Goal: Task Accomplishment & Management: Manage account settings

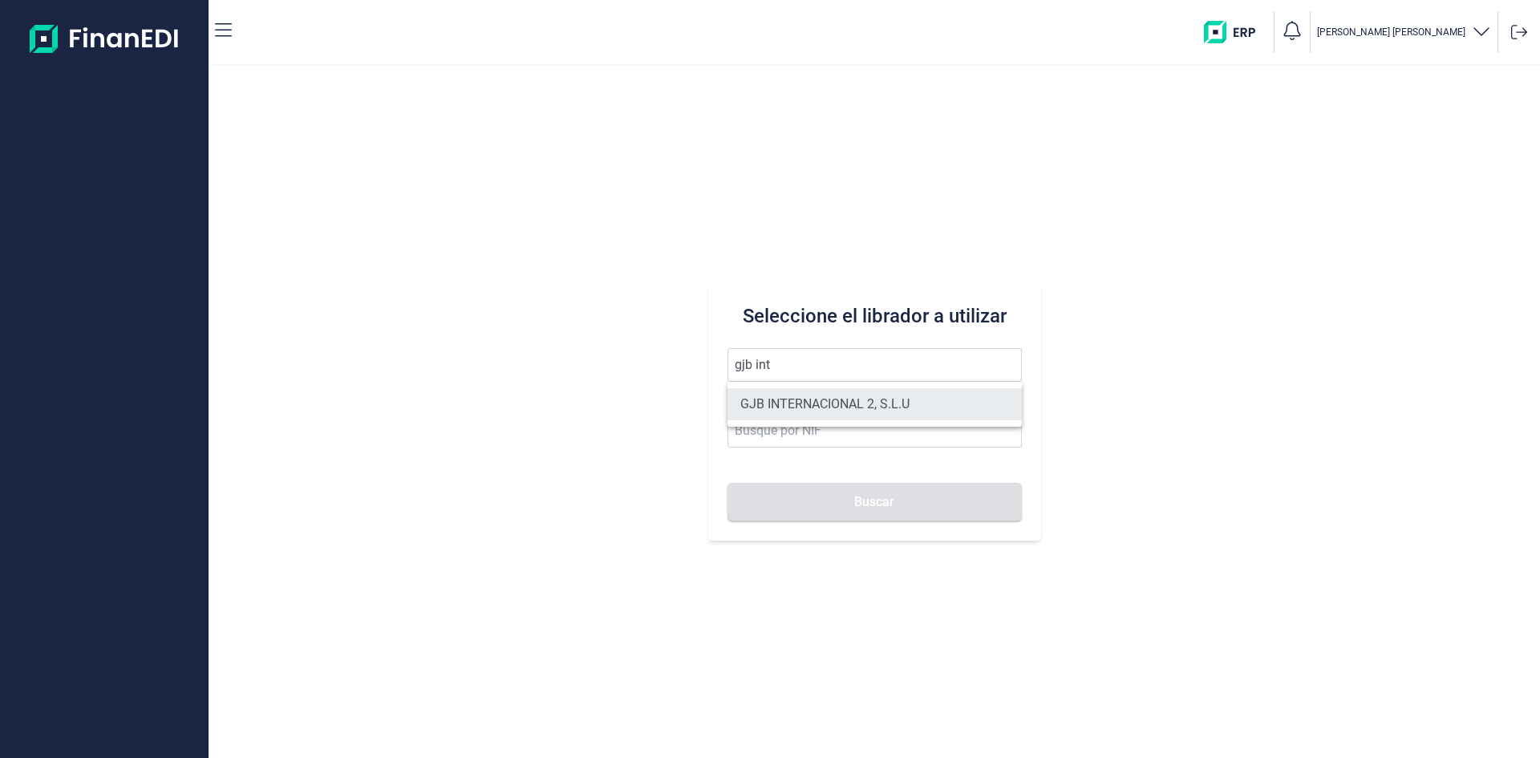
click at [850, 403] on li "GJB INTERNACIONAL 2, S.L.U" at bounding box center [875, 404] width 294 height 32
type input "GJB INTERNACIONAL 2, S.L.U"
type input "B05482971"
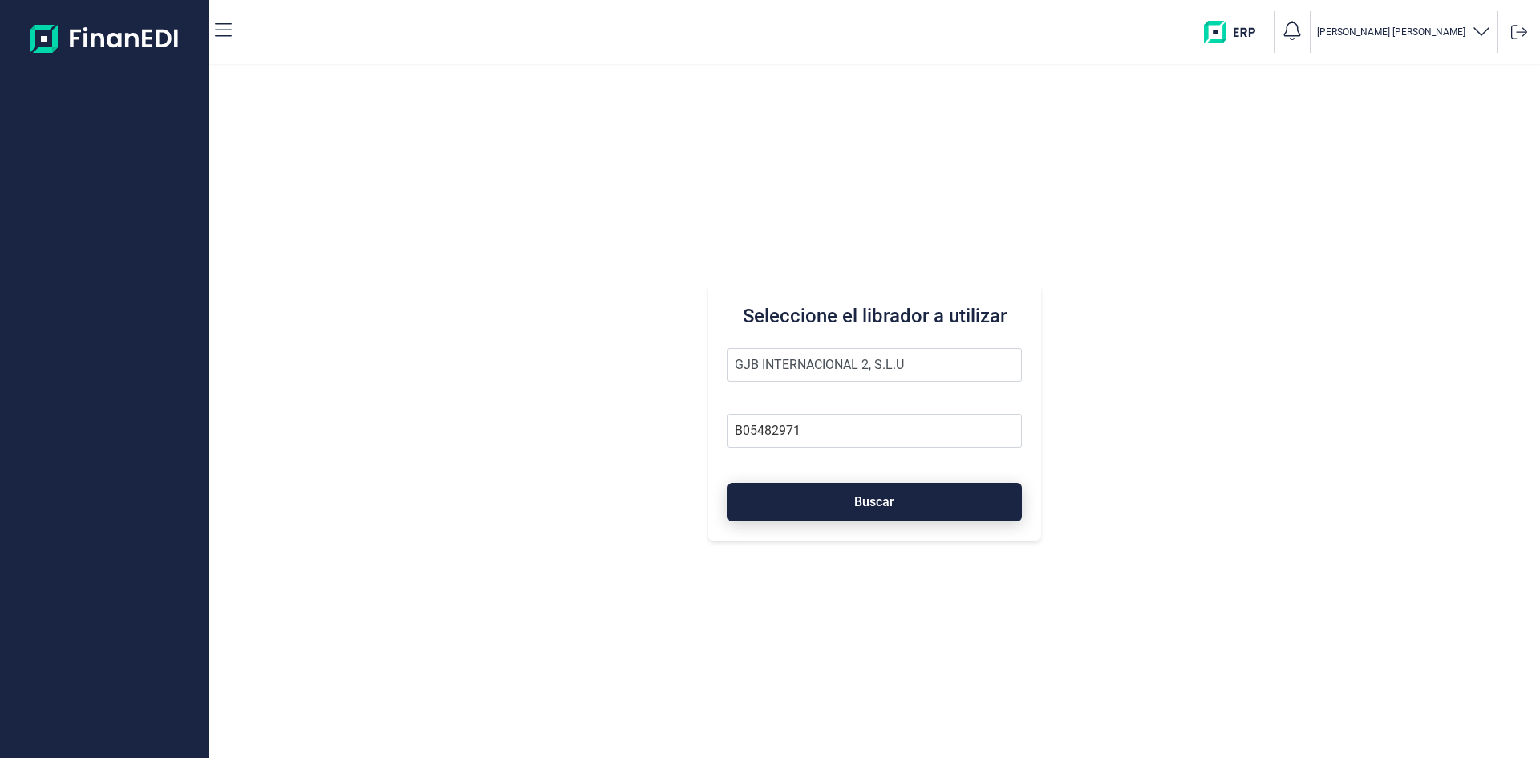
click at [883, 505] on span "Buscar" at bounding box center [874, 502] width 40 height 12
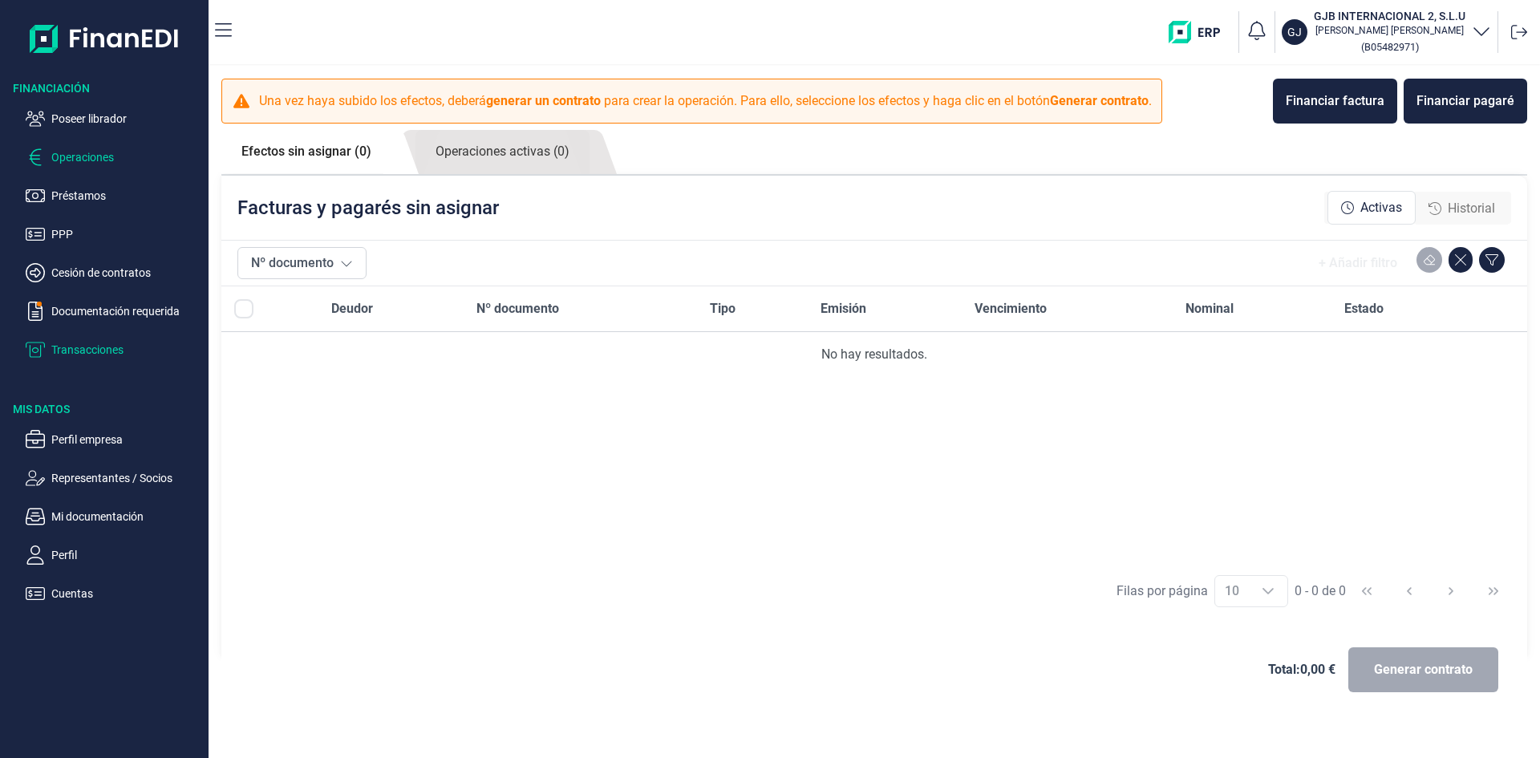
click at [108, 347] on p "Transacciones" at bounding box center [126, 349] width 151 height 19
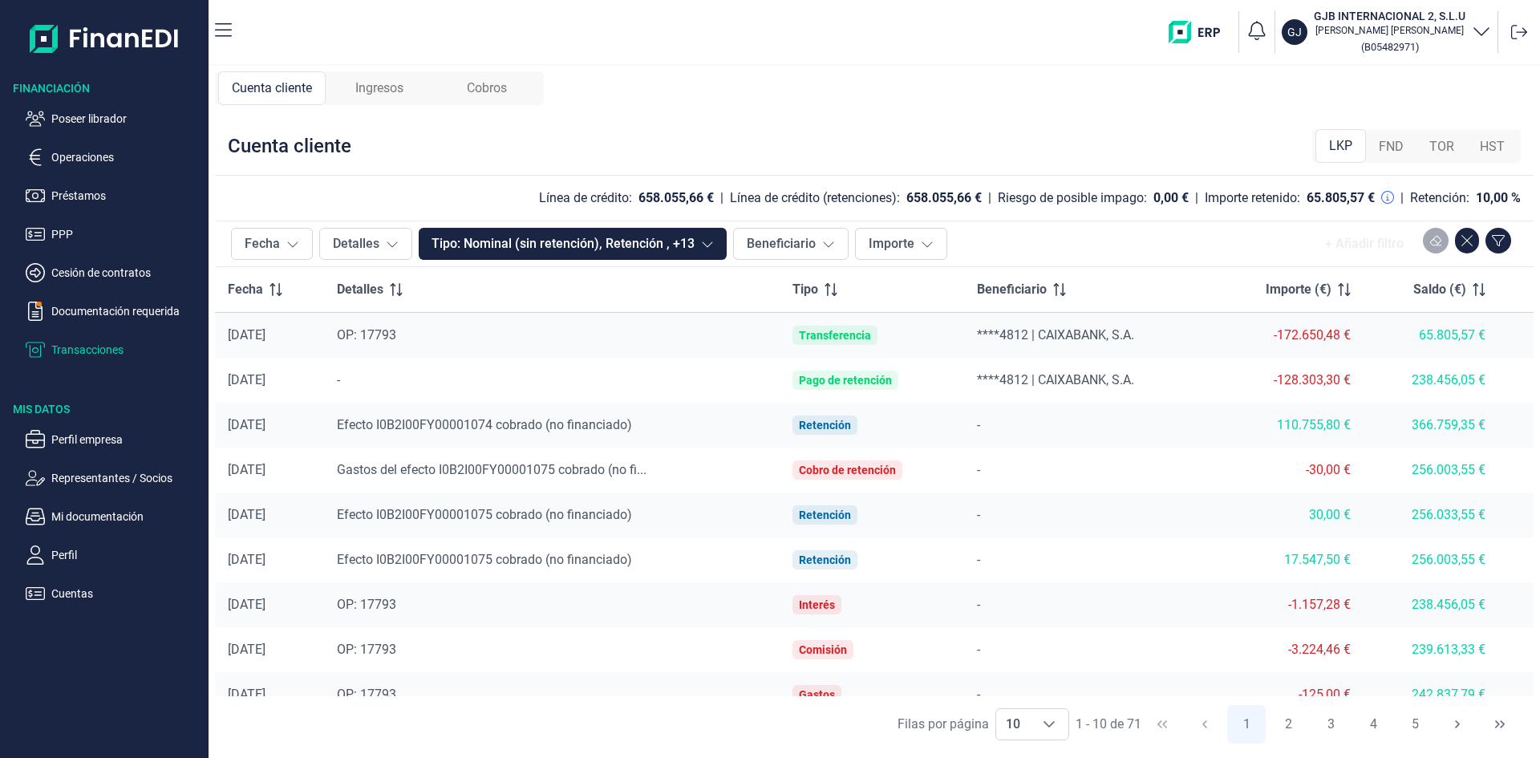
click at [398, 92] on span "Ingresos" at bounding box center [379, 88] width 48 height 19
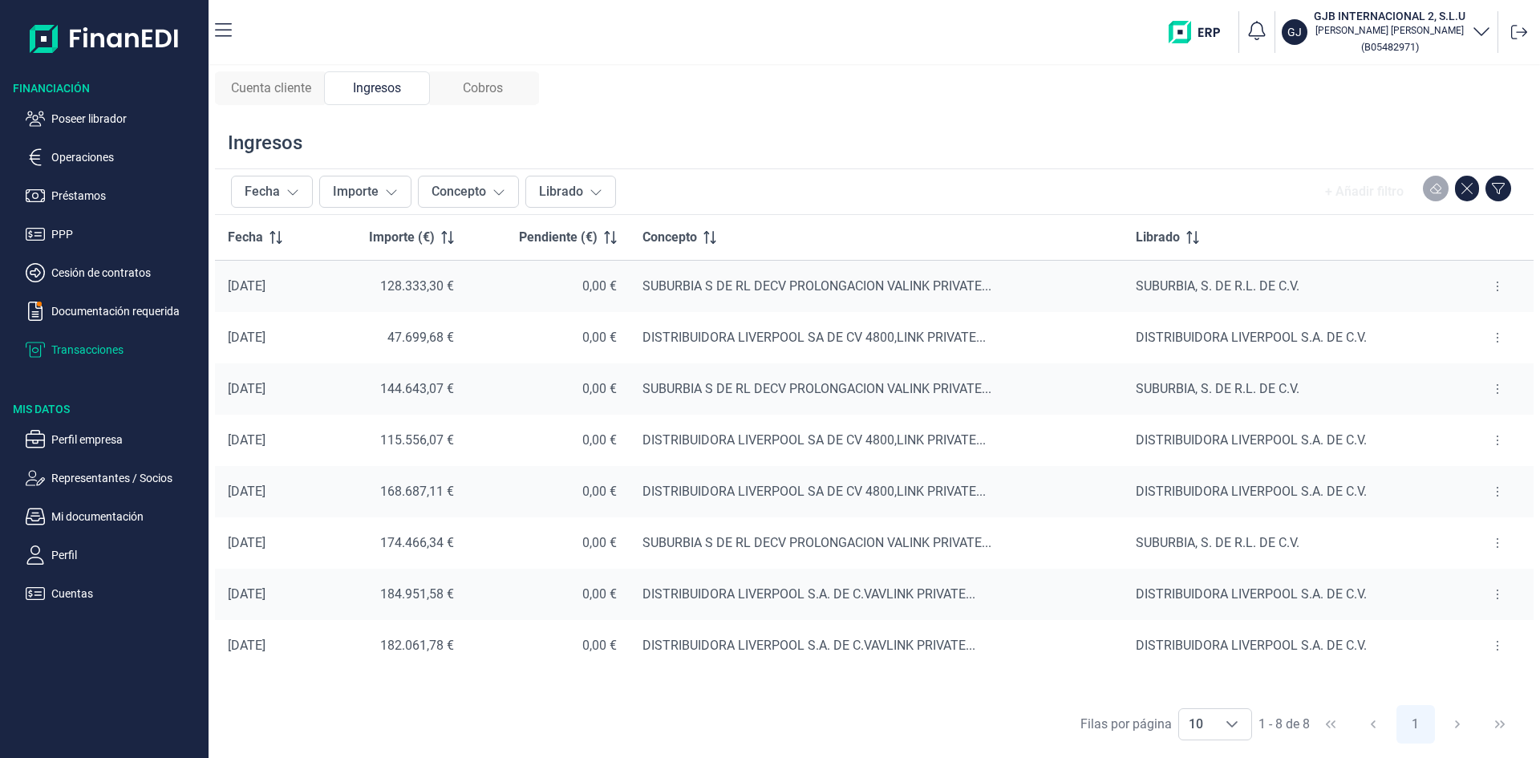
click at [405, 99] on div "Ingresos" at bounding box center [377, 88] width 106 height 34
click at [101, 159] on p "Operaciones" at bounding box center [126, 157] width 151 height 19
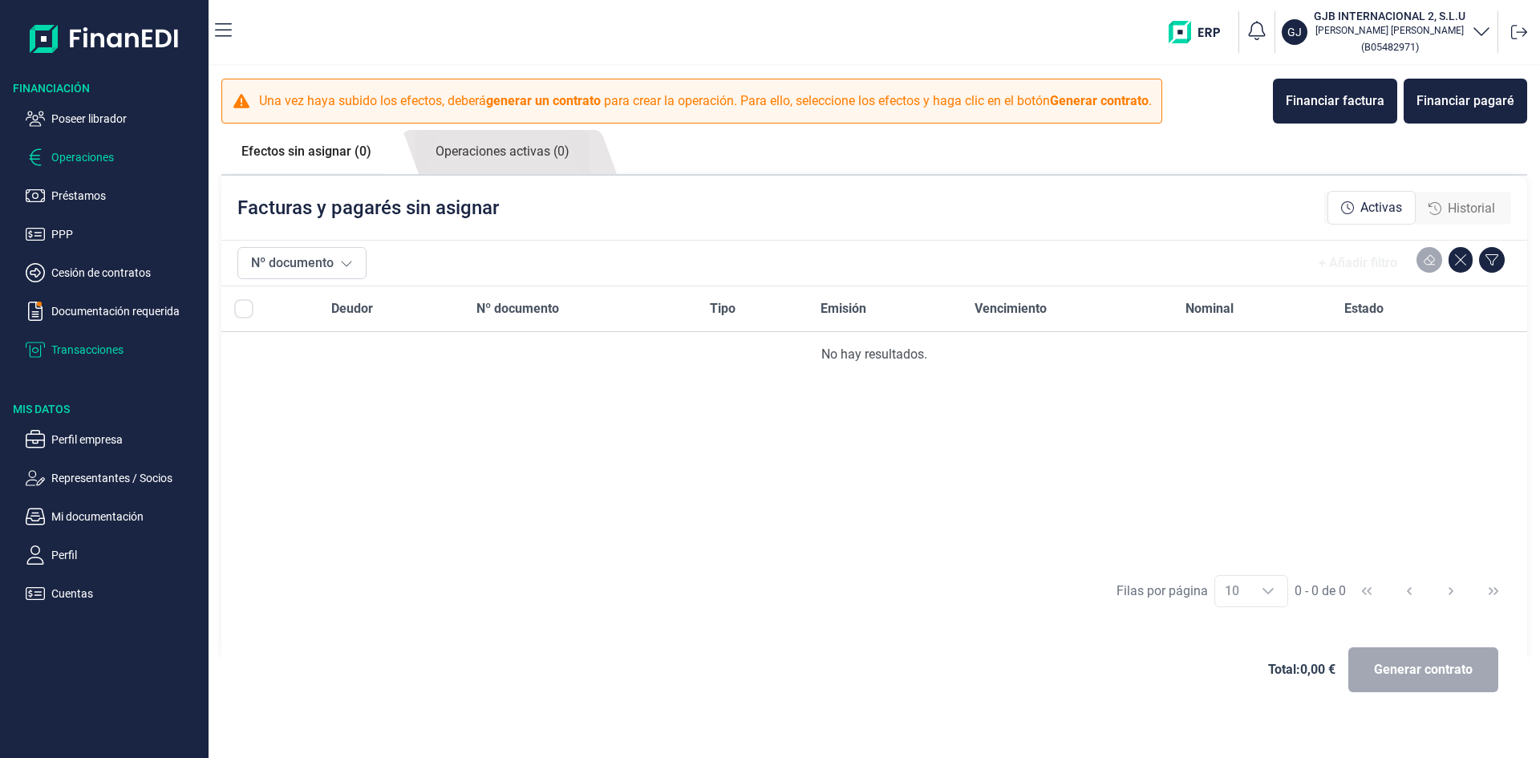
click at [125, 348] on p "Transacciones" at bounding box center [126, 349] width 151 height 19
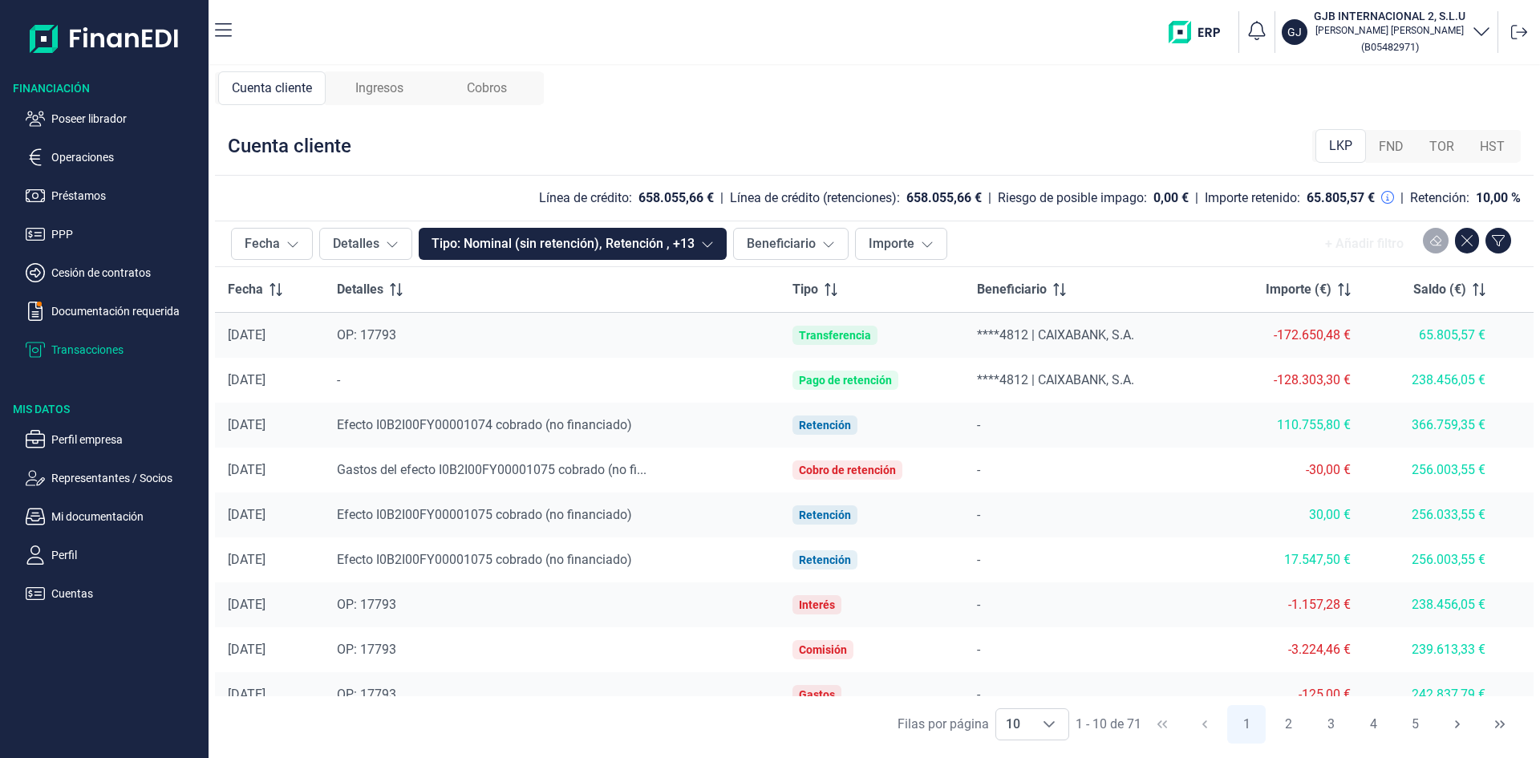
click at [389, 88] on span "Ingresos" at bounding box center [379, 88] width 48 height 19
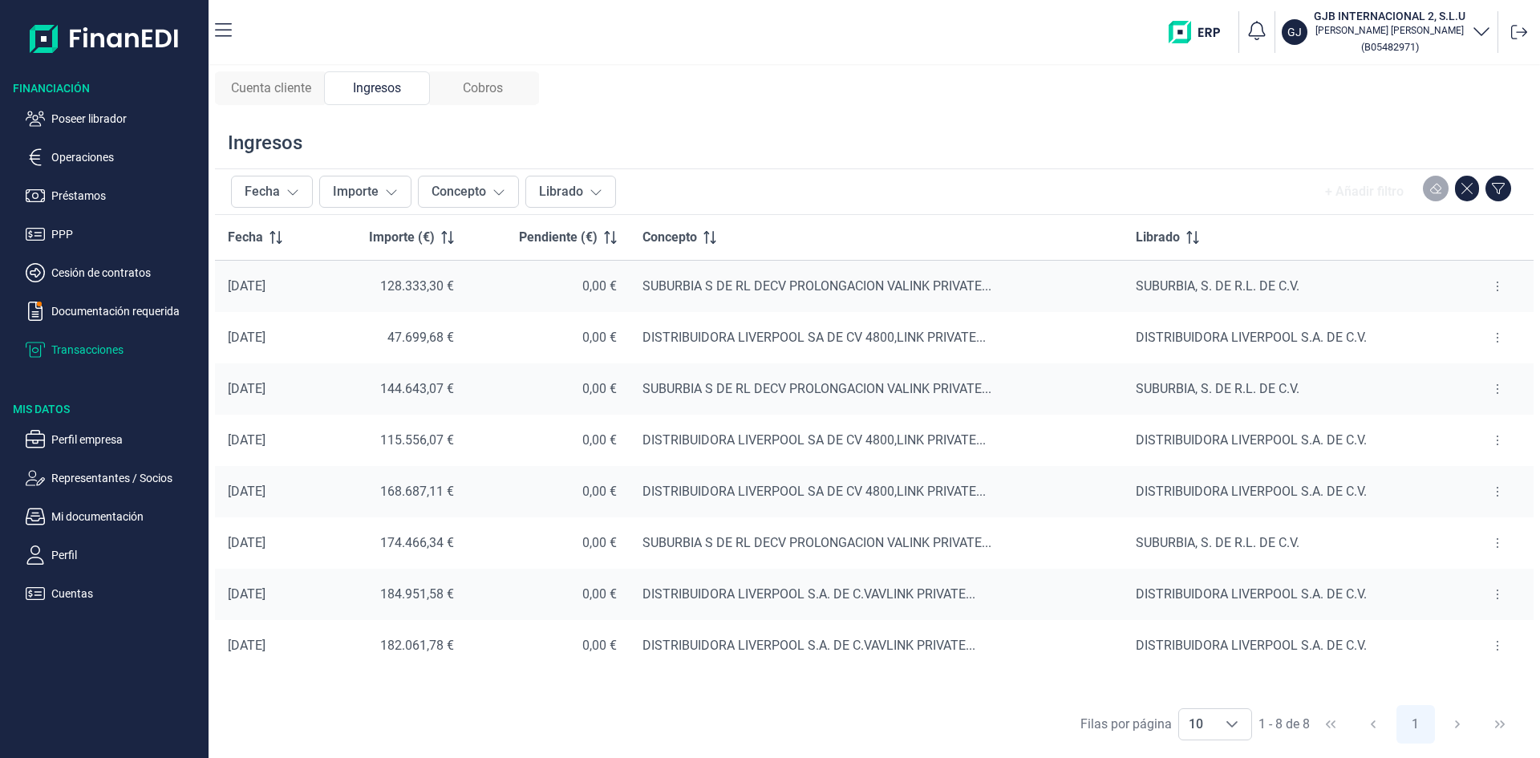
click at [1502, 340] on button at bounding box center [1497, 338] width 29 height 26
click at [1483, 380] on span "Ver cobros" at bounding box center [1473, 378] width 54 height 16
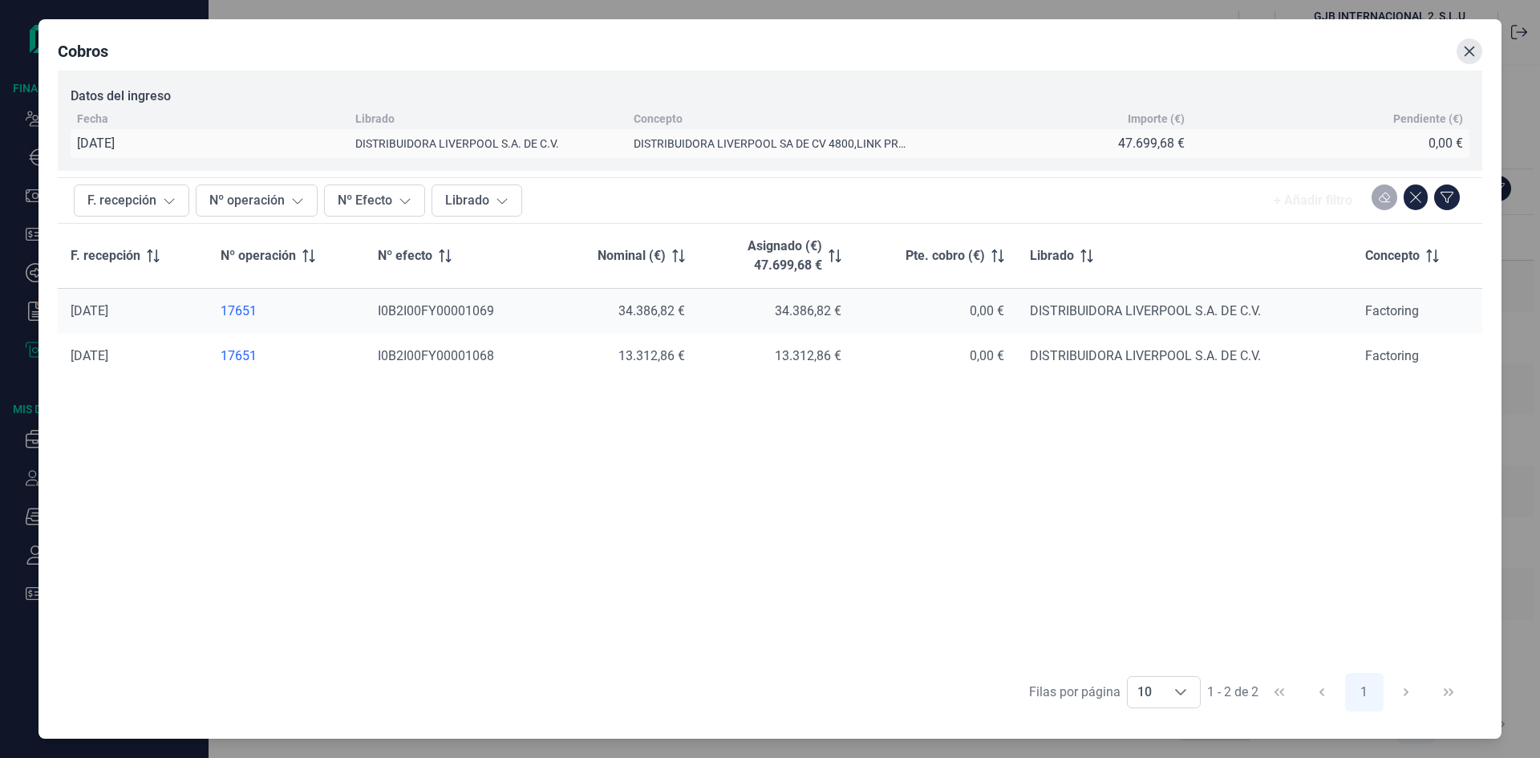
click at [1464, 59] on button "Close" at bounding box center [1470, 52] width 26 height 26
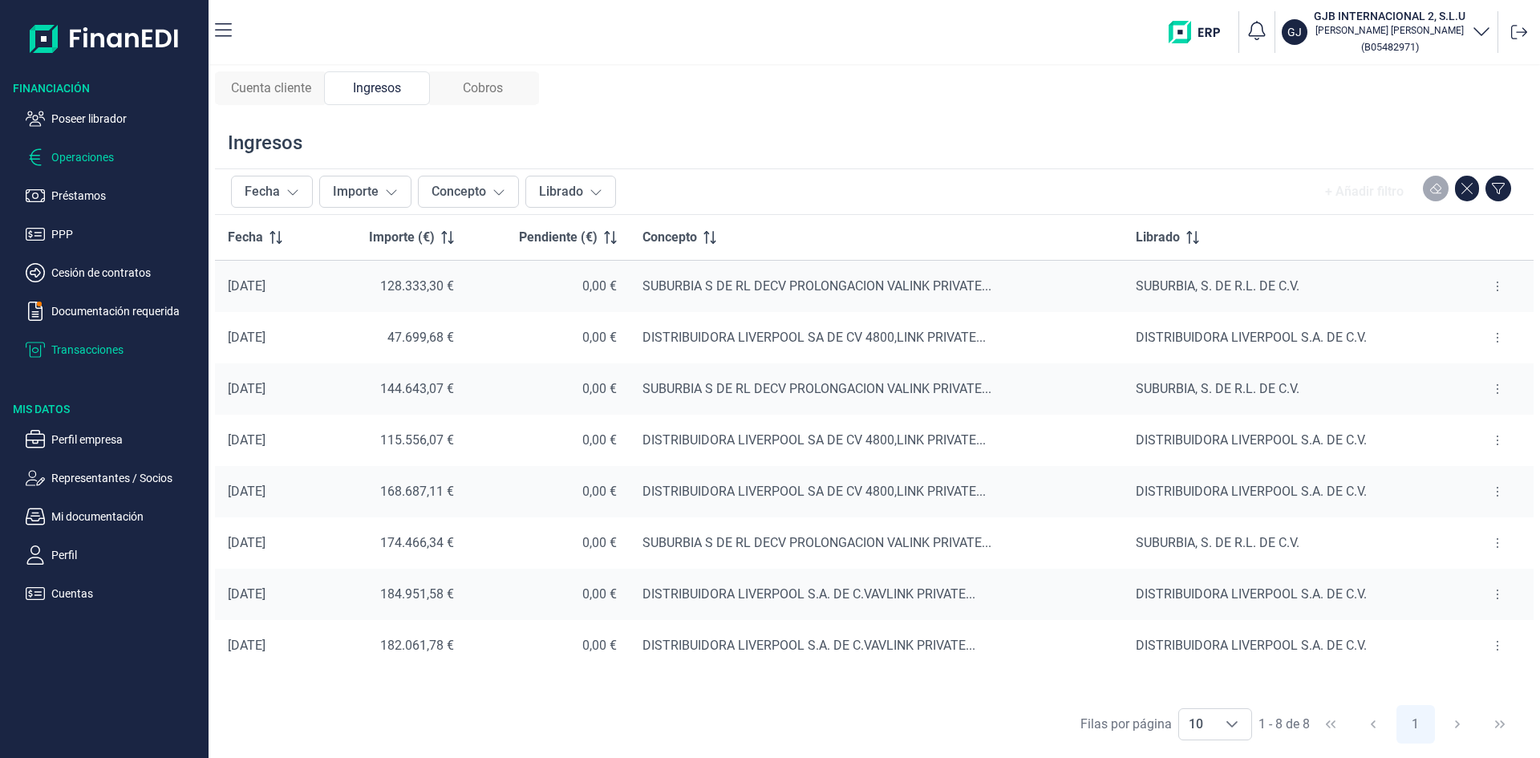
click at [112, 154] on p "Operaciones" at bounding box center [126, 157] width 151 height 19
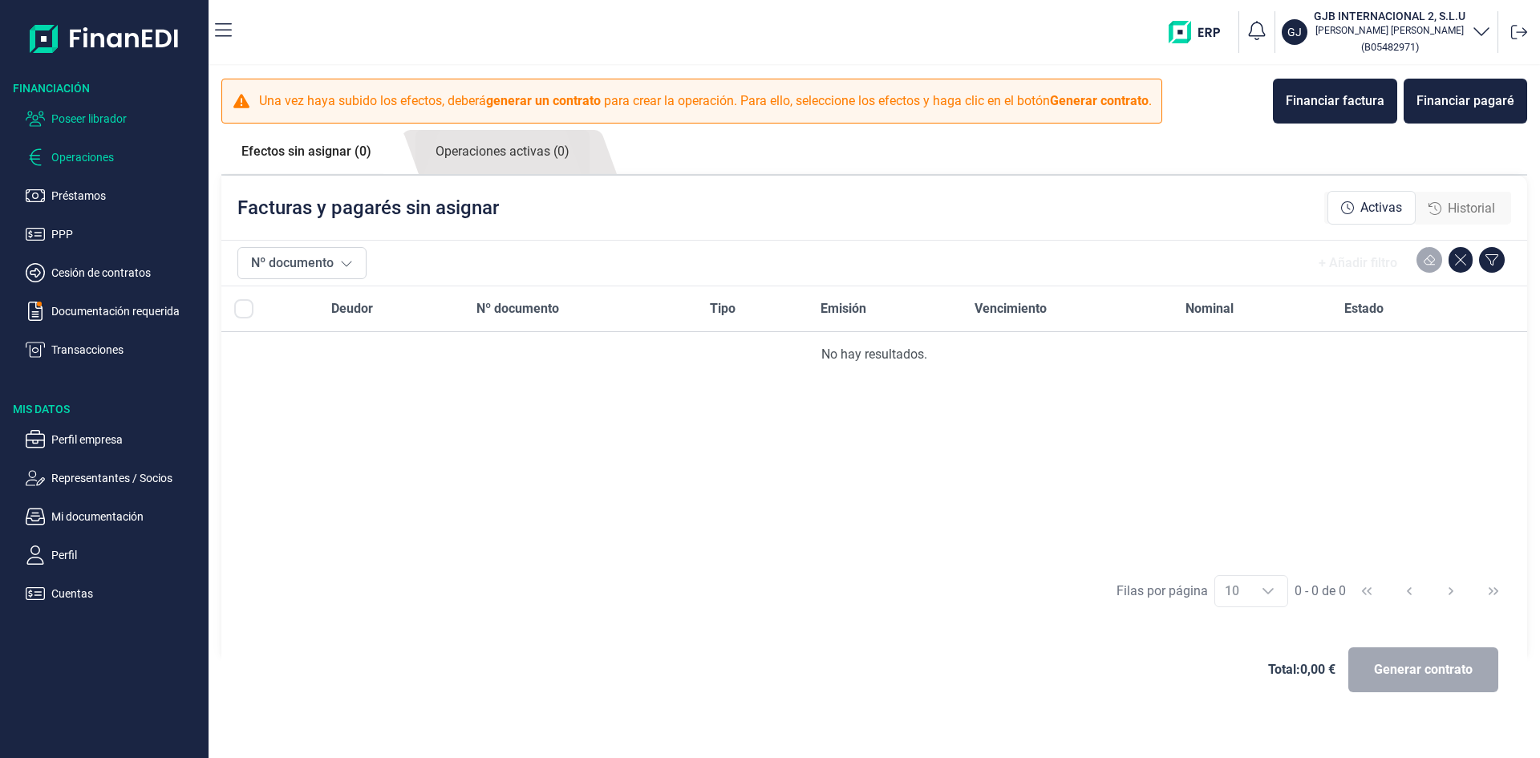
click at [81, 122] on p "Poseer librador" at bounding box center [126, 118] width 151 height 19
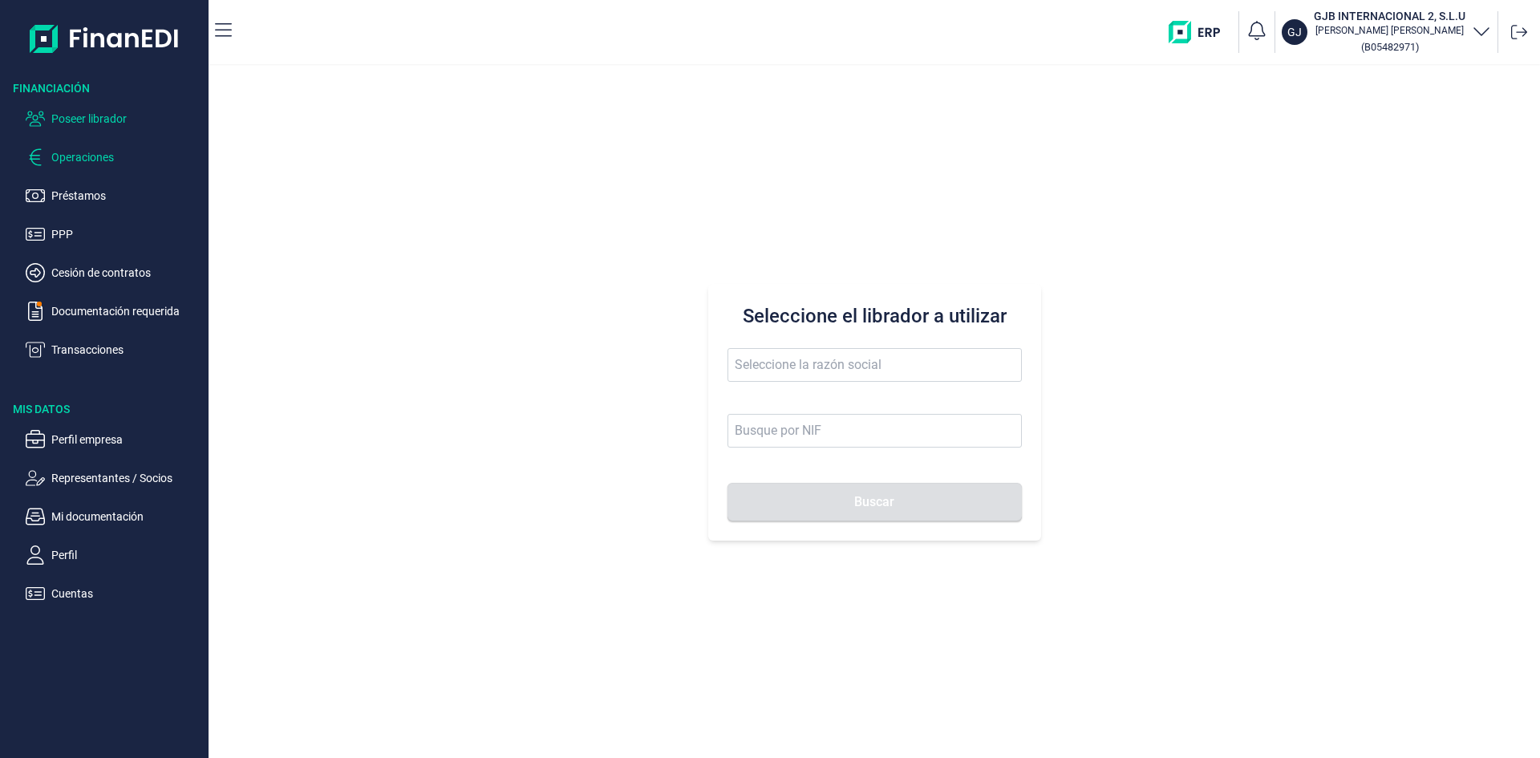
click at [100, 156] on p "Operaciones" at bounding box center [126, 157] width 151 height 19
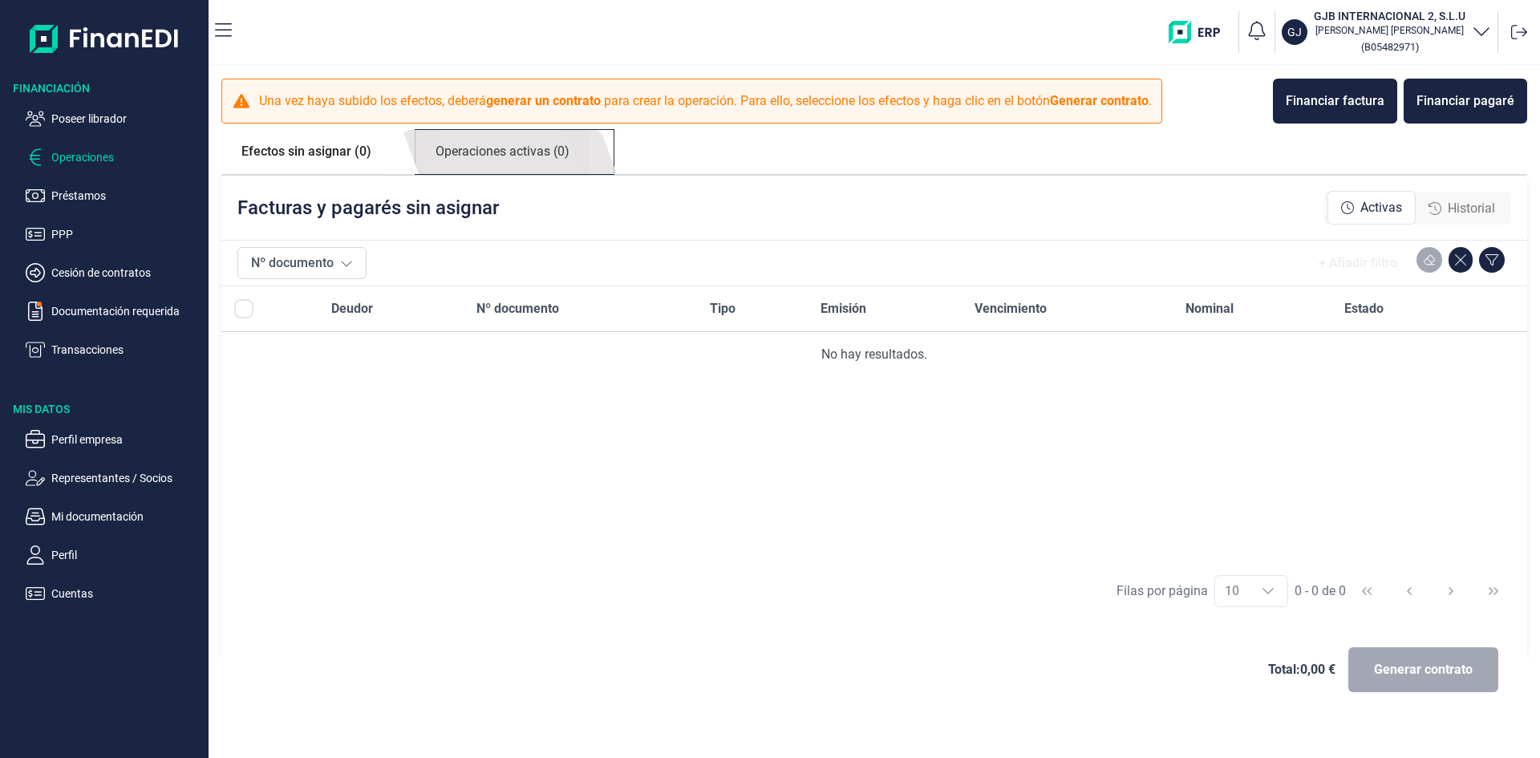
click at [516, 165] on link "Operaciones activas (0)" at bounding box center [503, 152] width 174 height 44
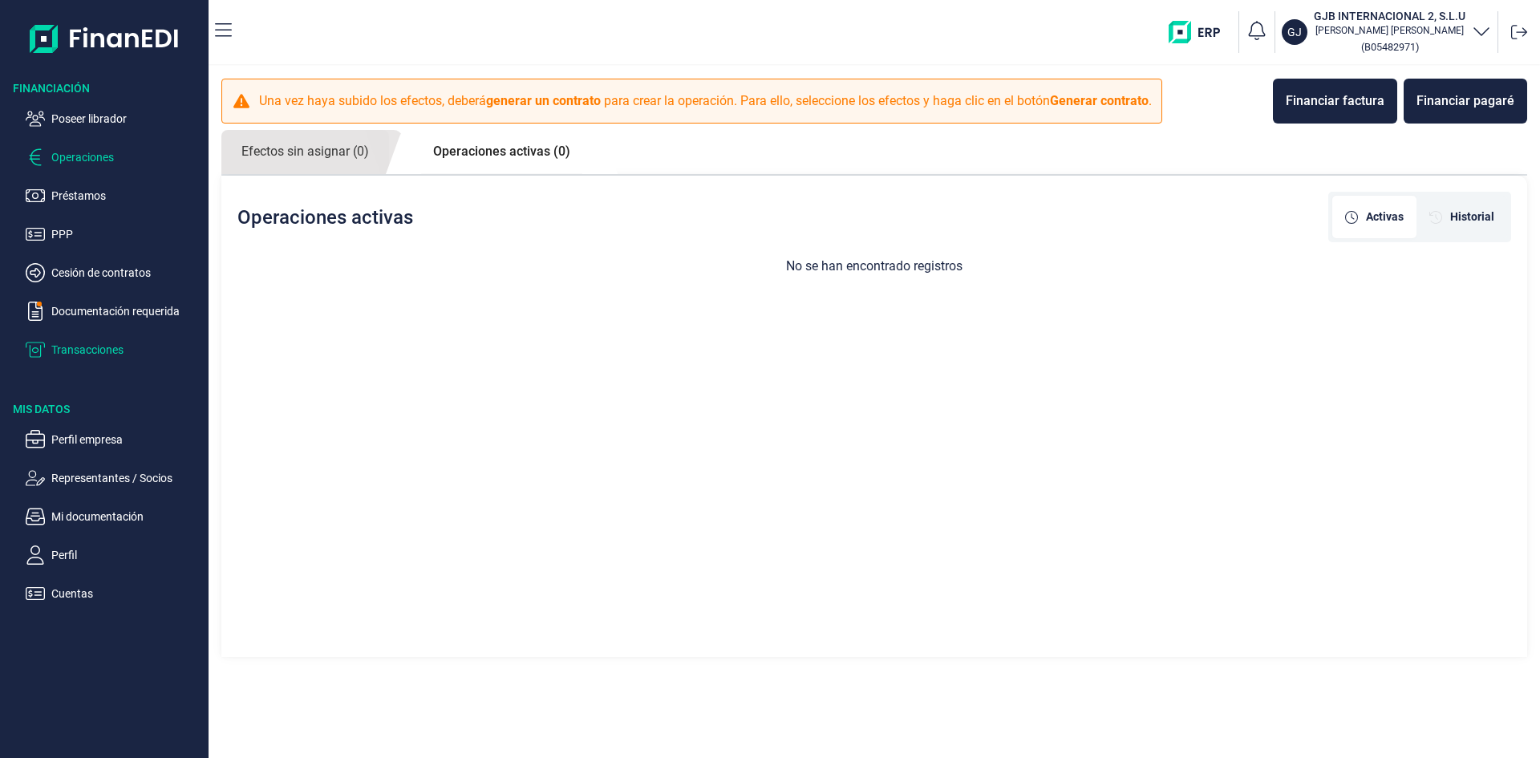
click at [89, 352] on p "Transacciones" at bounding box center [126, 349] width 151 height 19
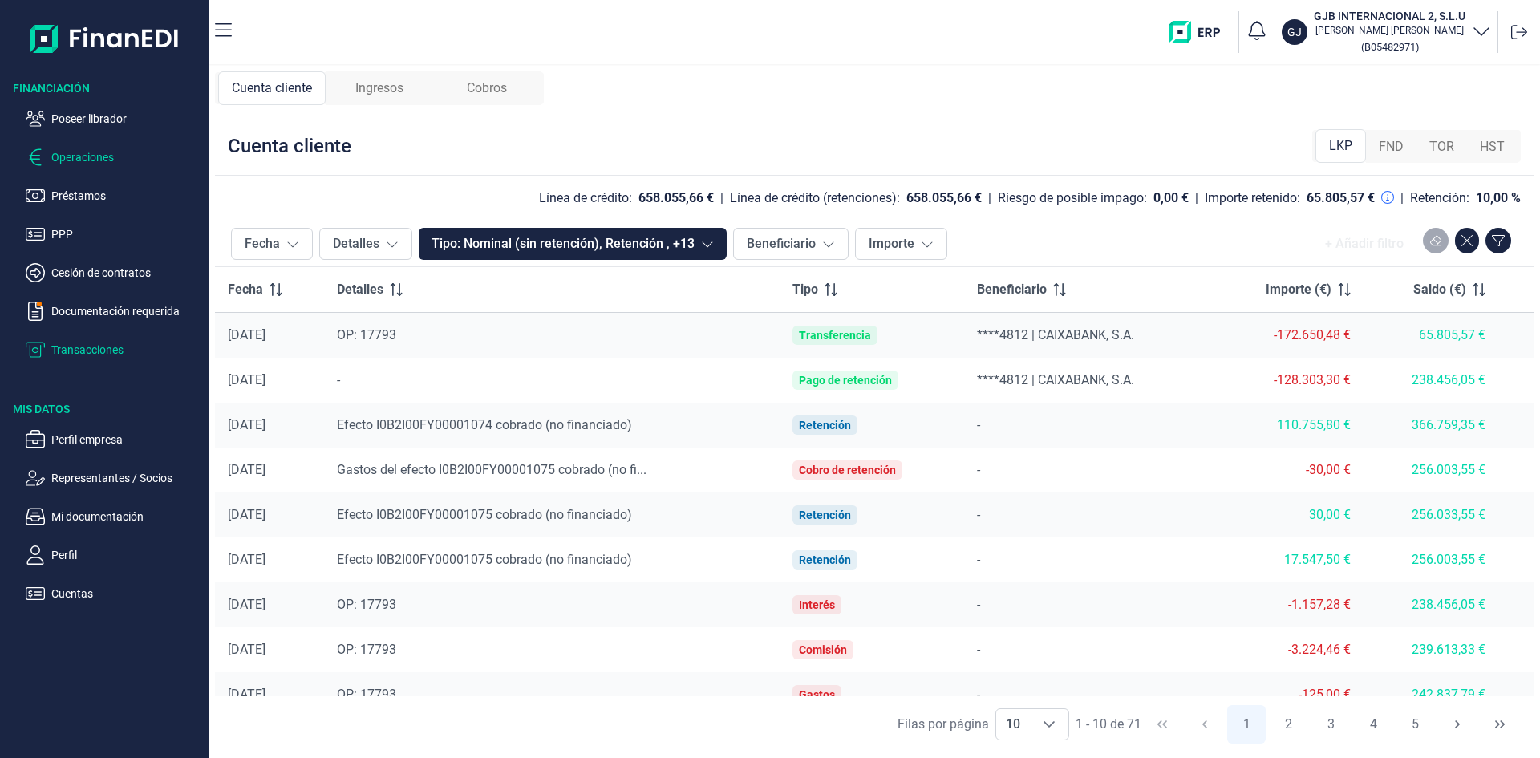
click at [110, 156] on p "Operaciones" at bounding box center [126, 157] width 151 height 19
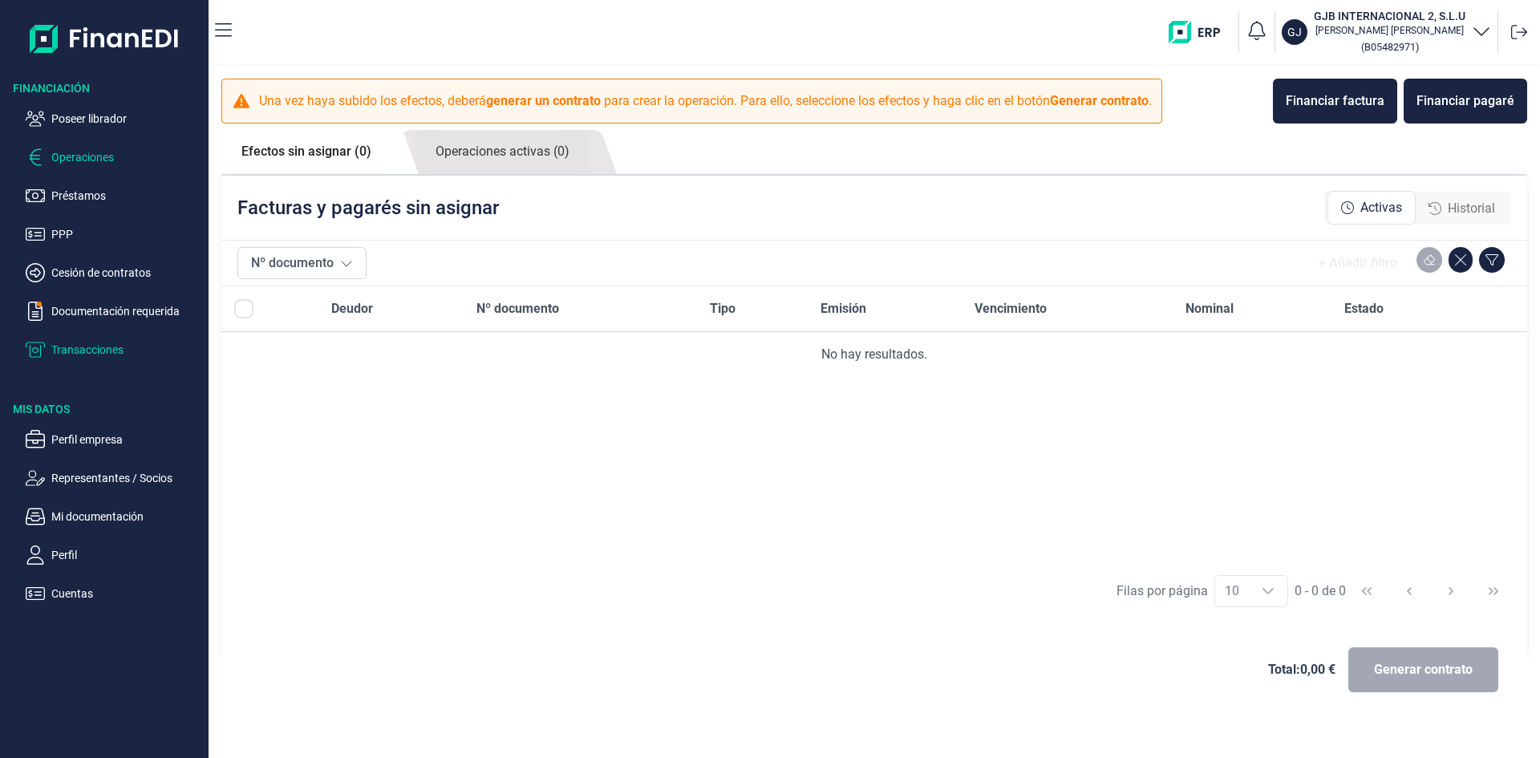
click at [94, 358] on p "Transacciones" at bounding box center [126, 349] width 151 height 19
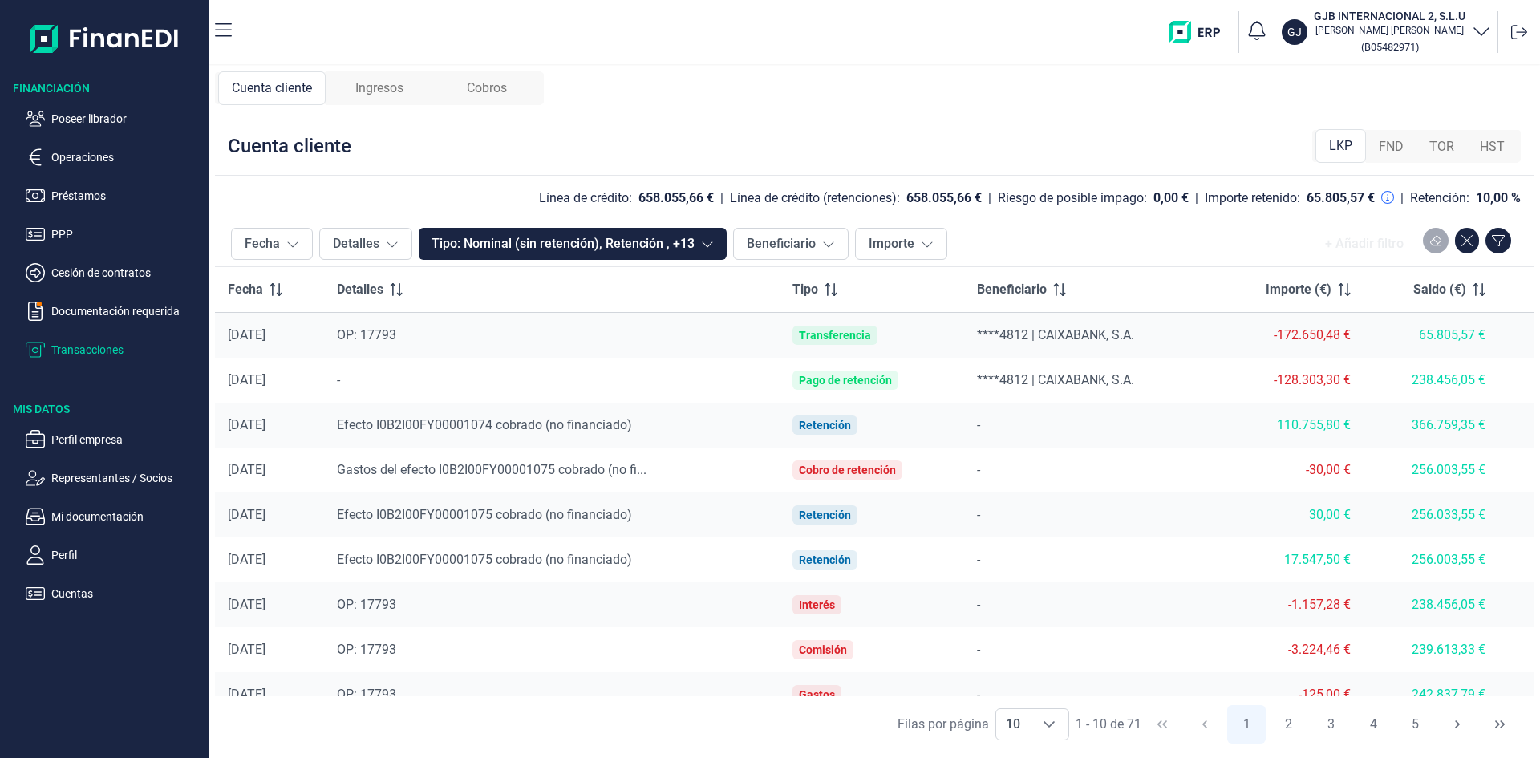
click at [372, 92] on span "Ingresos" at bounding box center [379, 88] width 48 height 19
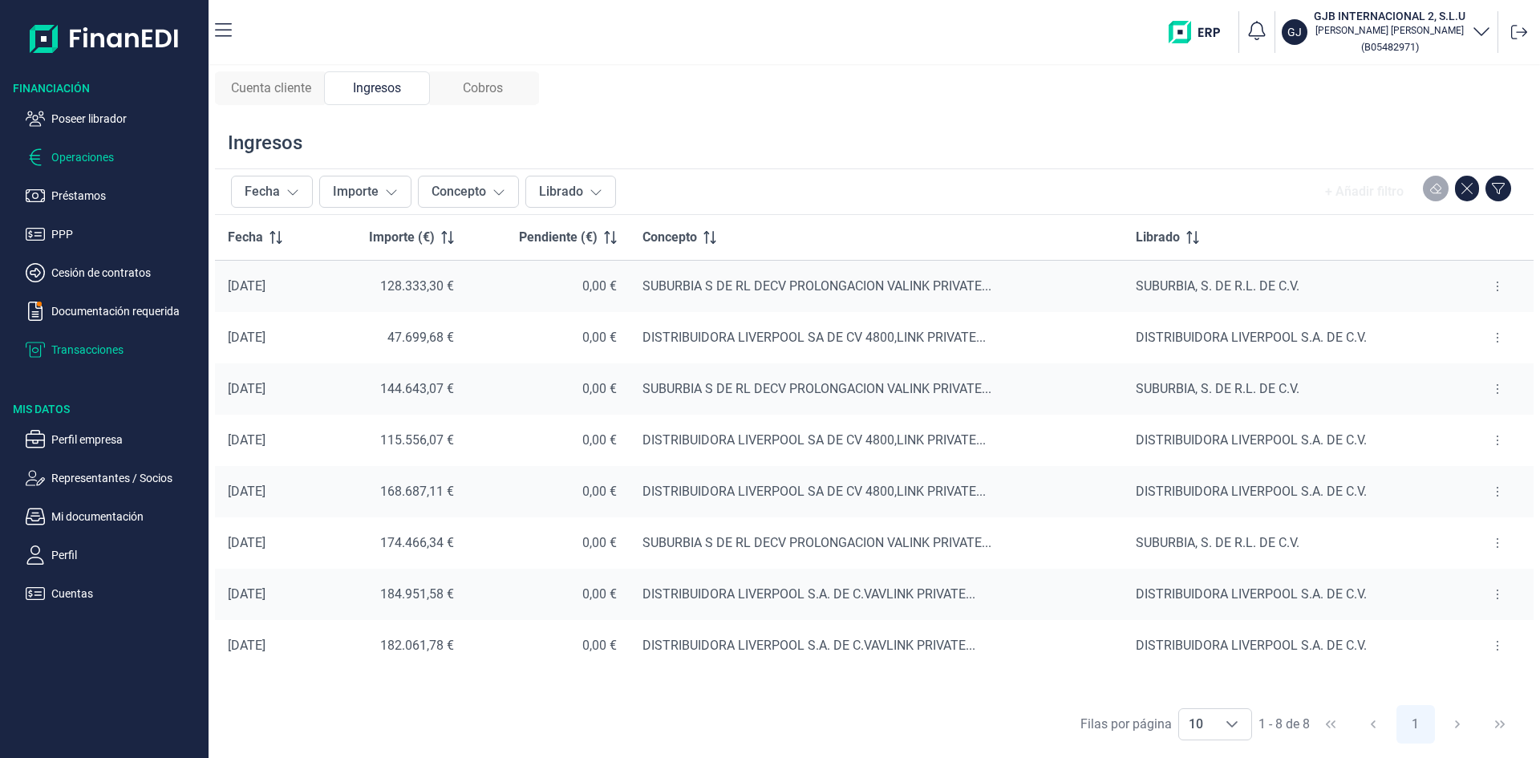
click at [87, 157] on p "Operaciones" at bounding box center [126, 157] width 151 height 19
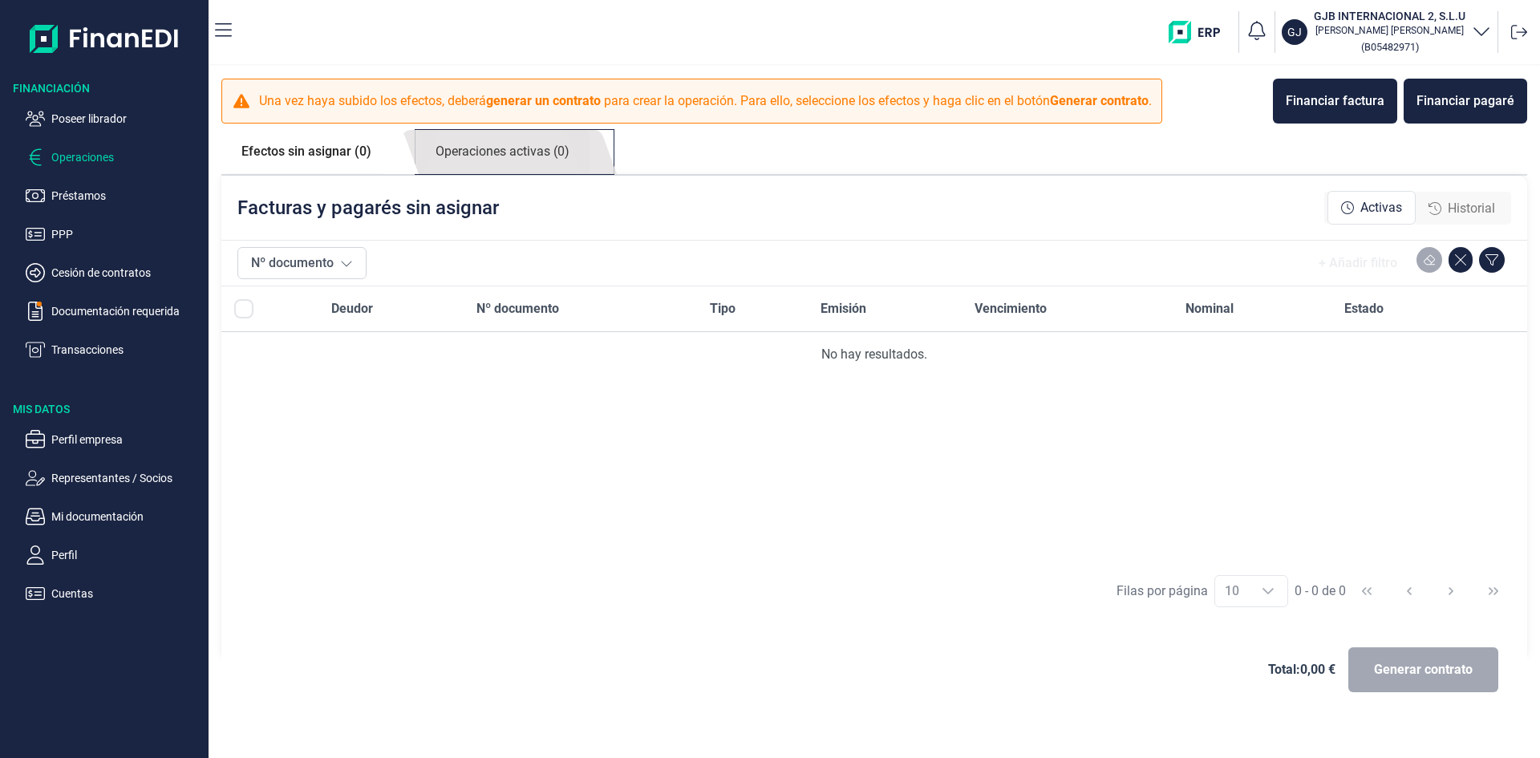
click at [546, 153] on link "Operaciones activas (0)" at bounding box center [503, 152] width 174 height 44
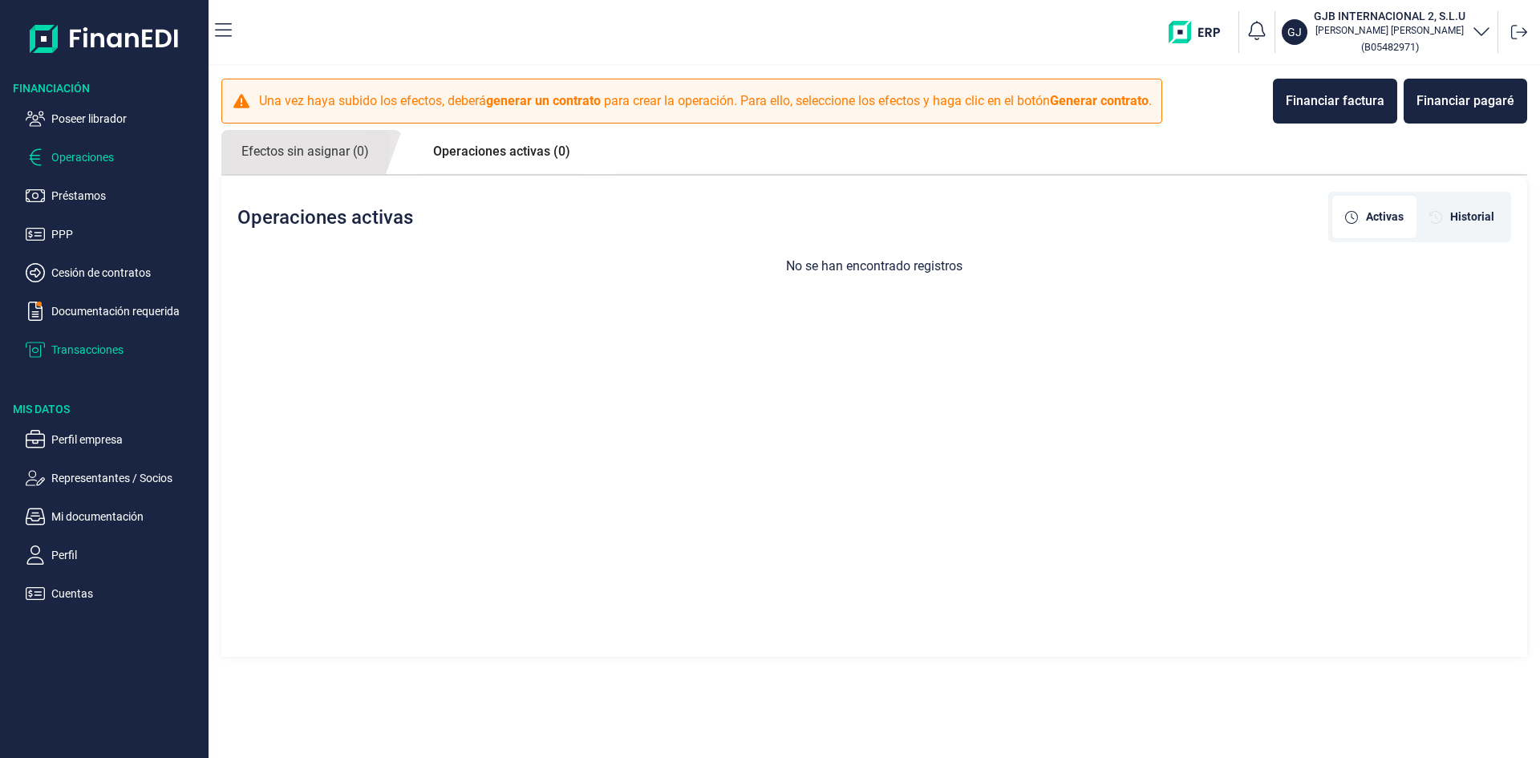
click at [105, 353] on p "Transacciones" at bounding box center [126, 349] width 151 height 19
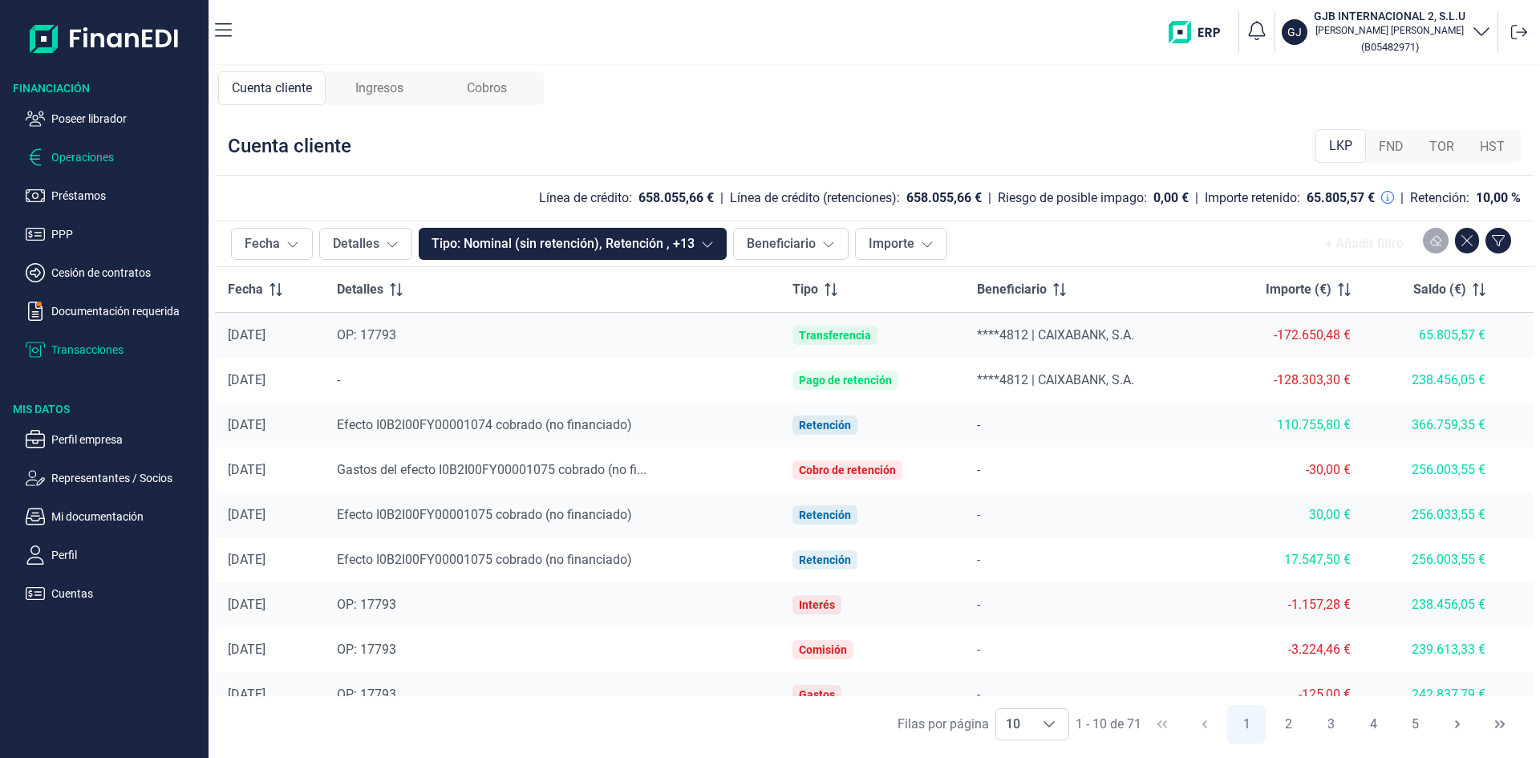
click at [87, 160] on p "Operaciones" at bounding box center [126, 157] width 151 height 19
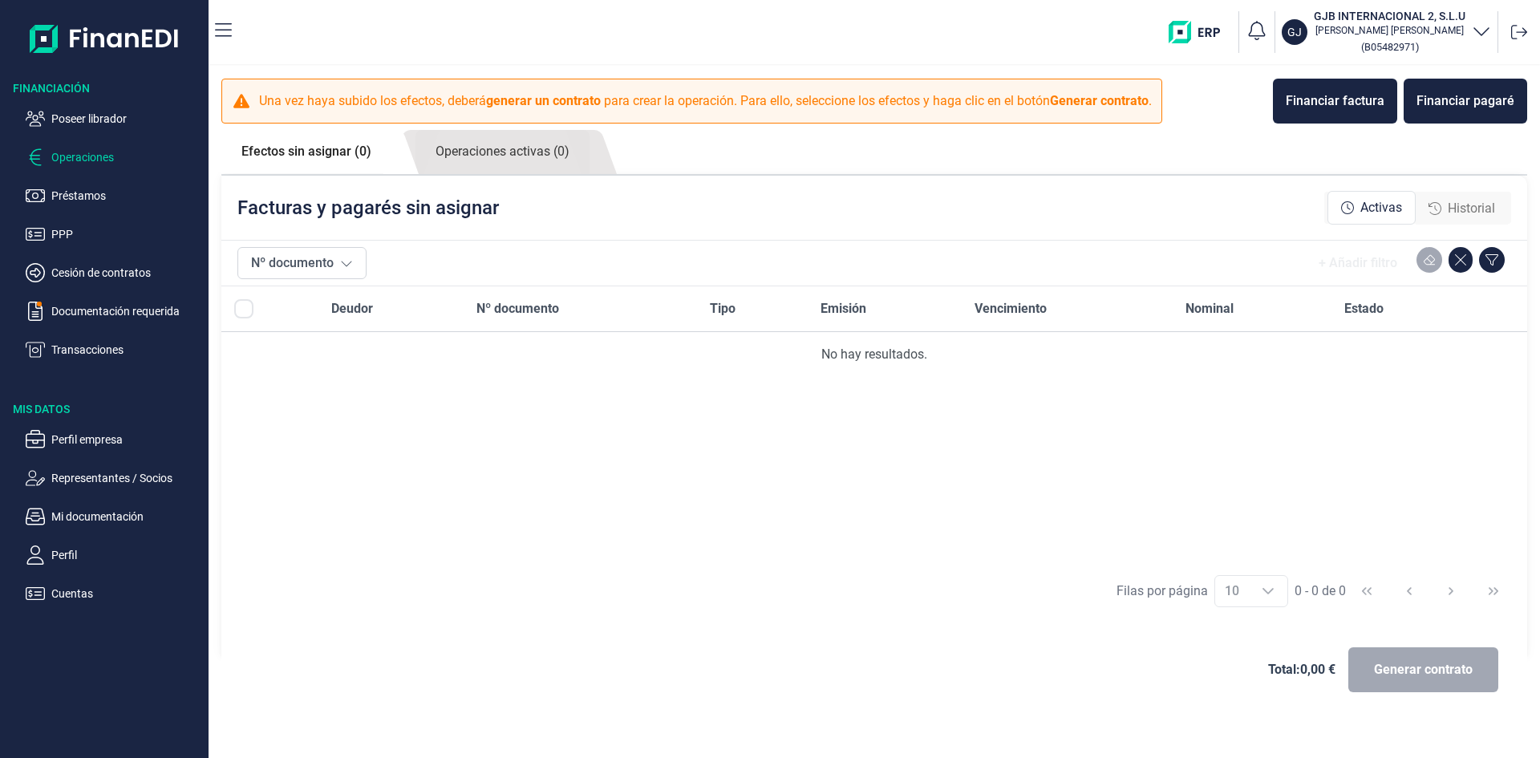
click at [316, 157] on link "Efectos sin asignar (0)" at bounding box center [306, 151] width 170 height 43
click at [501, 153] on link "Operaciones activas (0)" at bounding box center [503, 152] width 174 height 44
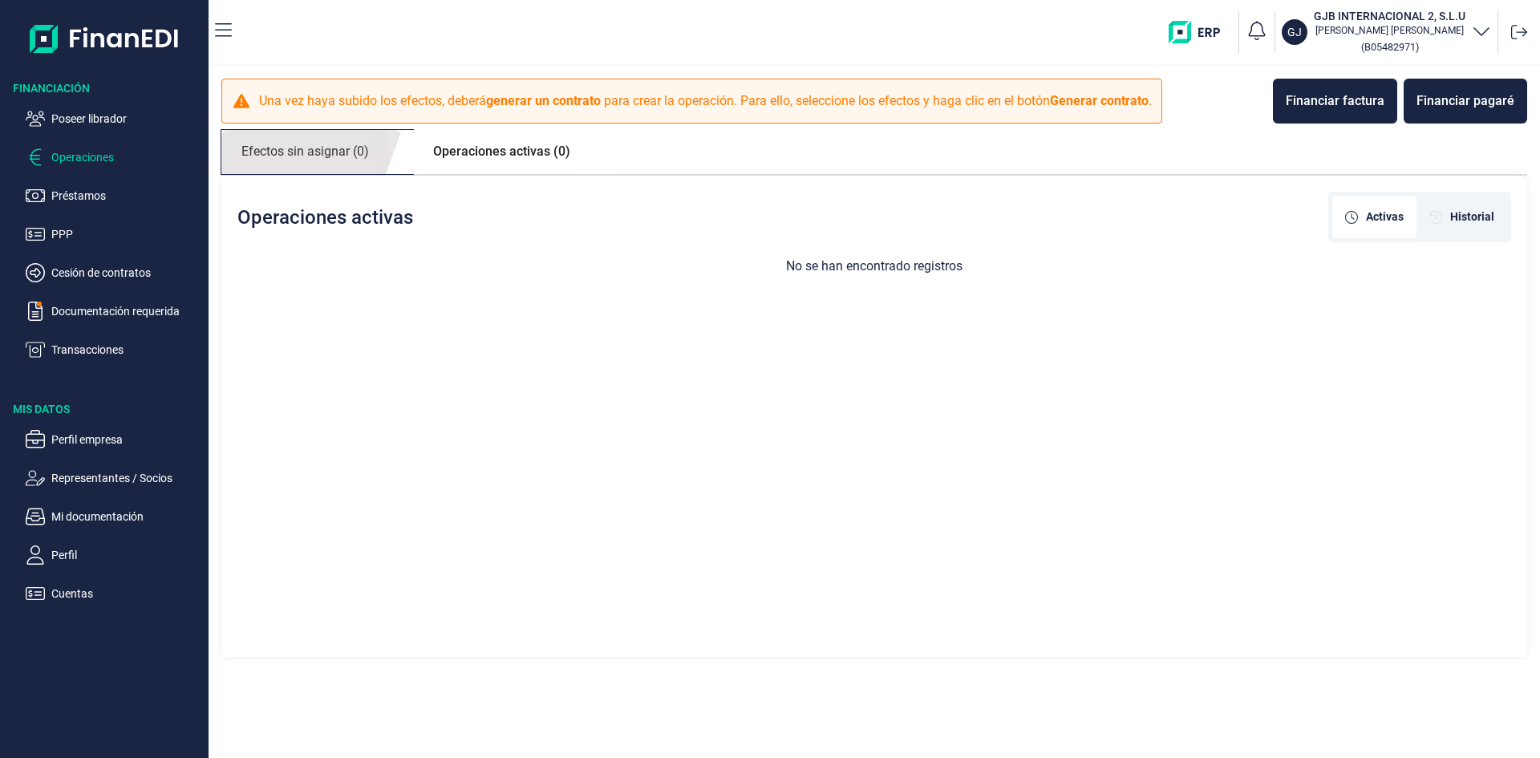
click at [343, 147] on link "Efectos sin asignar (0)" at bounding box center [305, 152] width 168 height 44
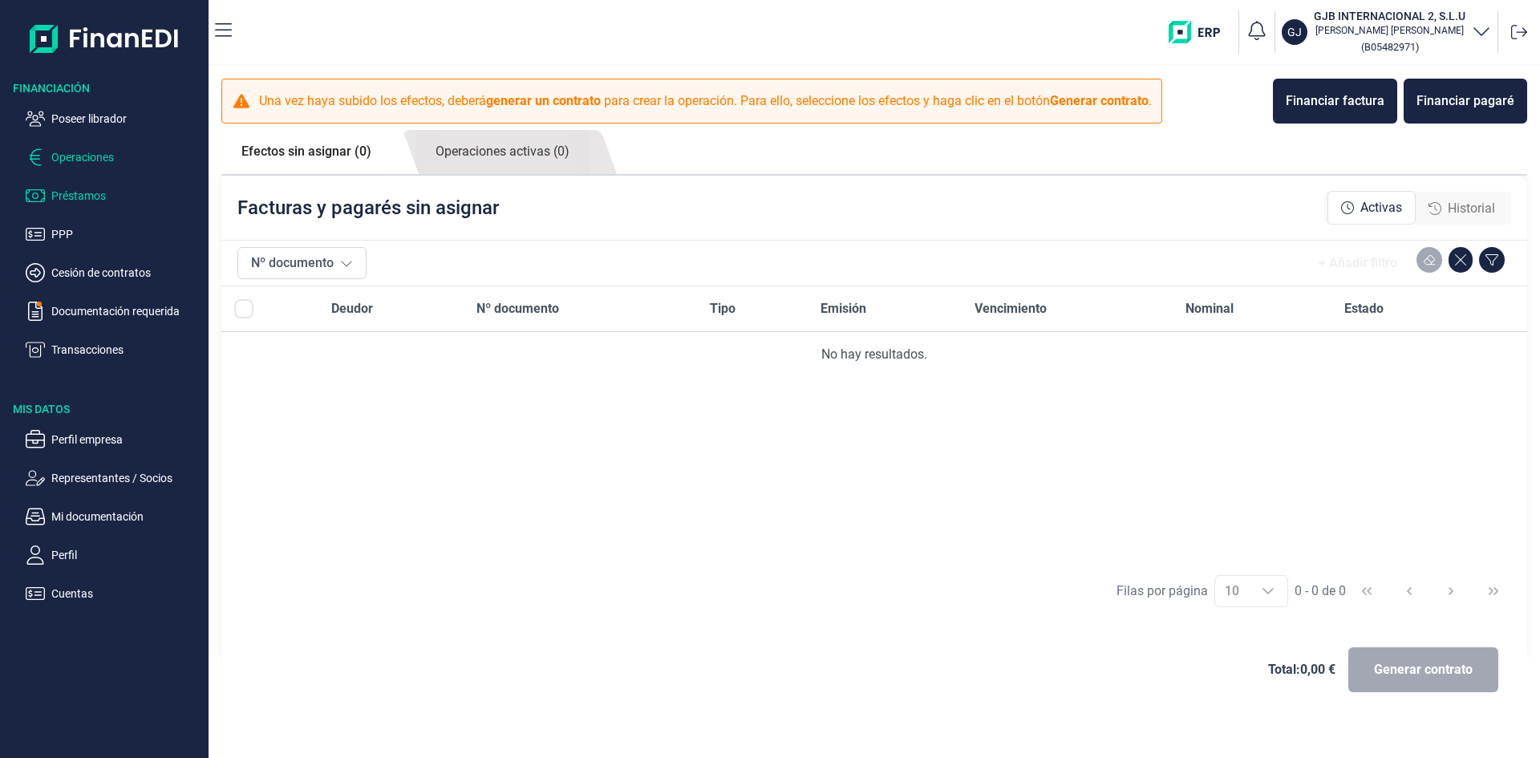
click at [92, 189] on p "Préstamos" at bounding box center [126, 195] width 151 height 19
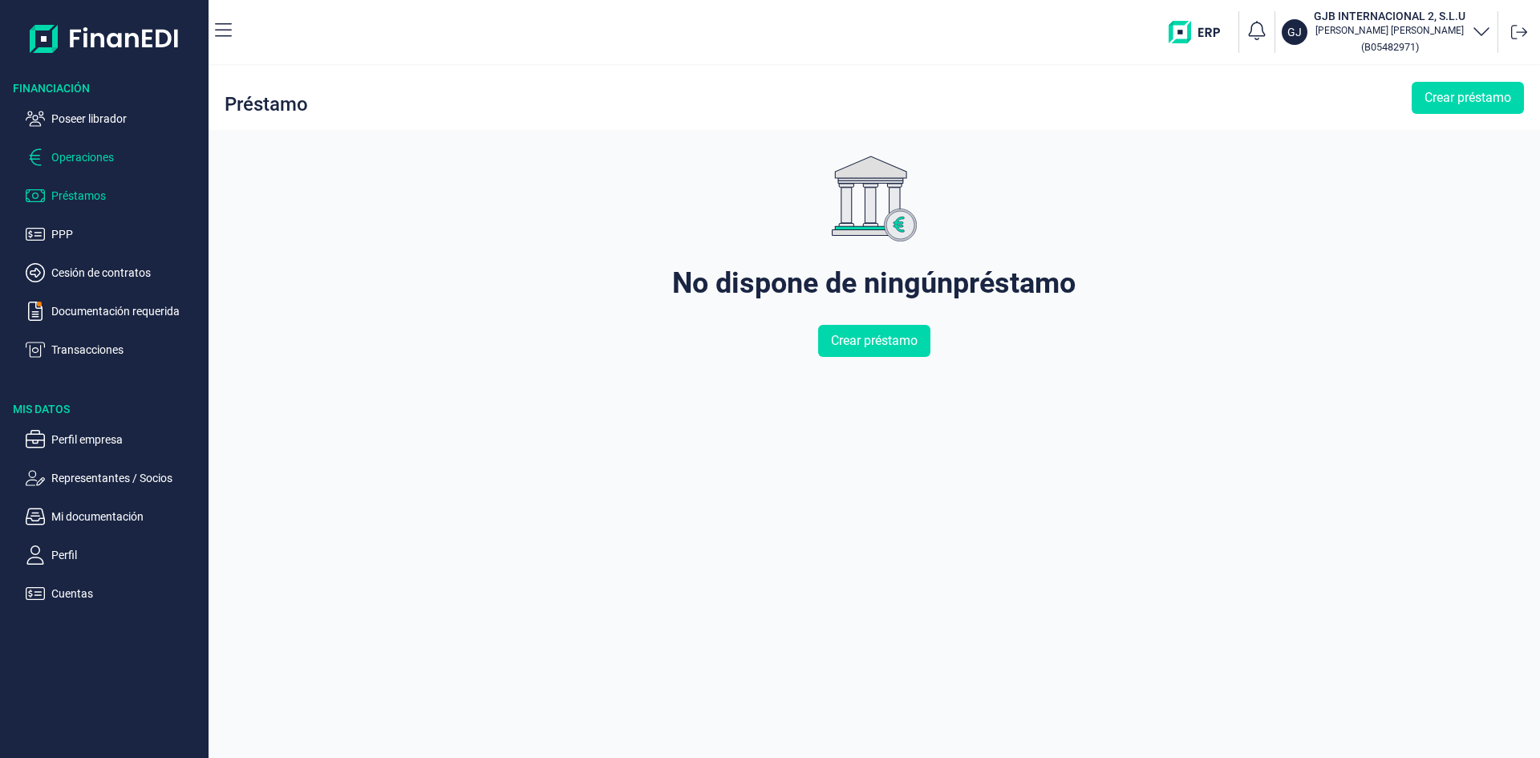
click at [94, 159] on p "Operaciones" at bounding box center [126, 157] width 151 height 19
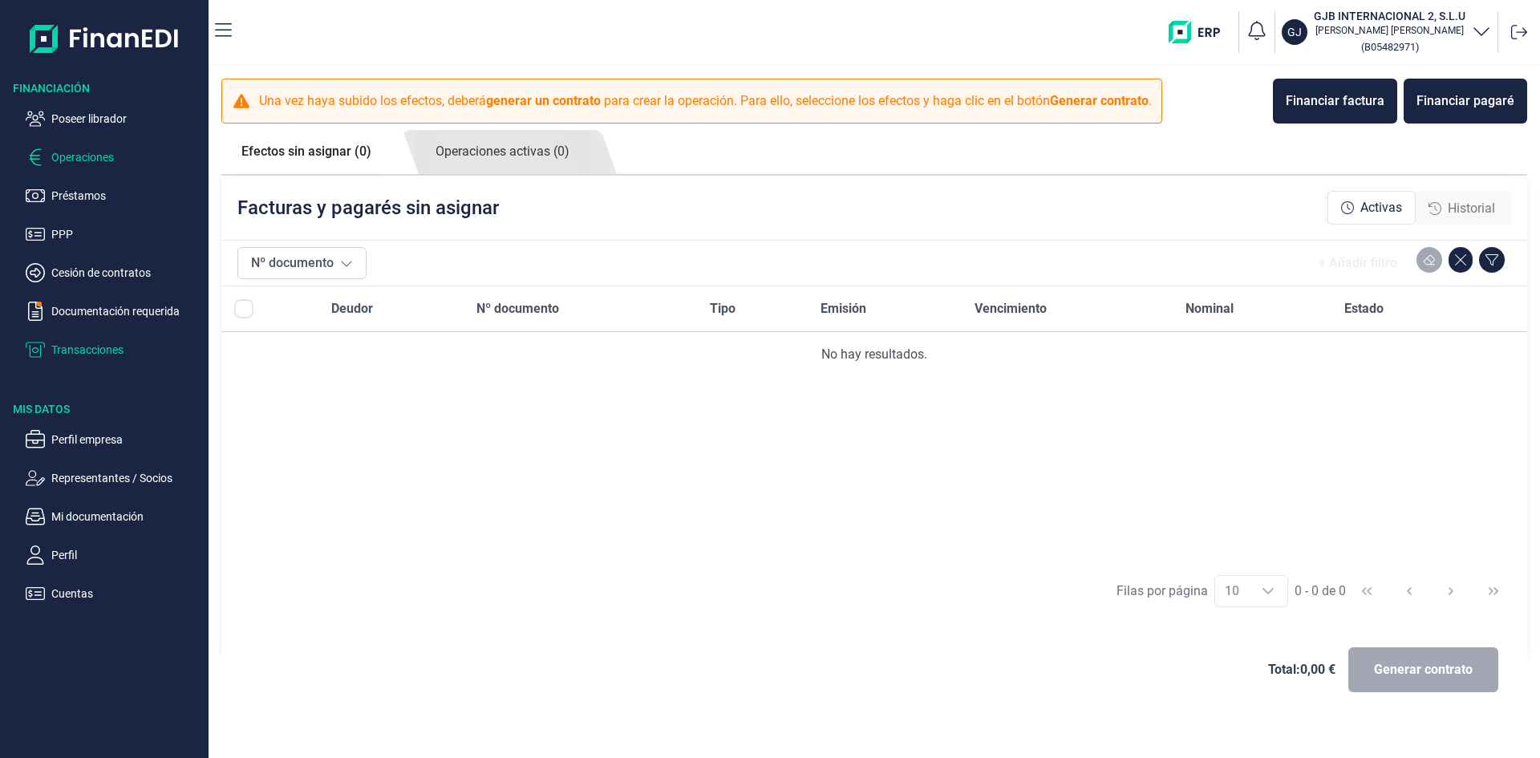
click at [115, 353] on p "Transacciones" at bounding box center [126, 349] width 151 height 19
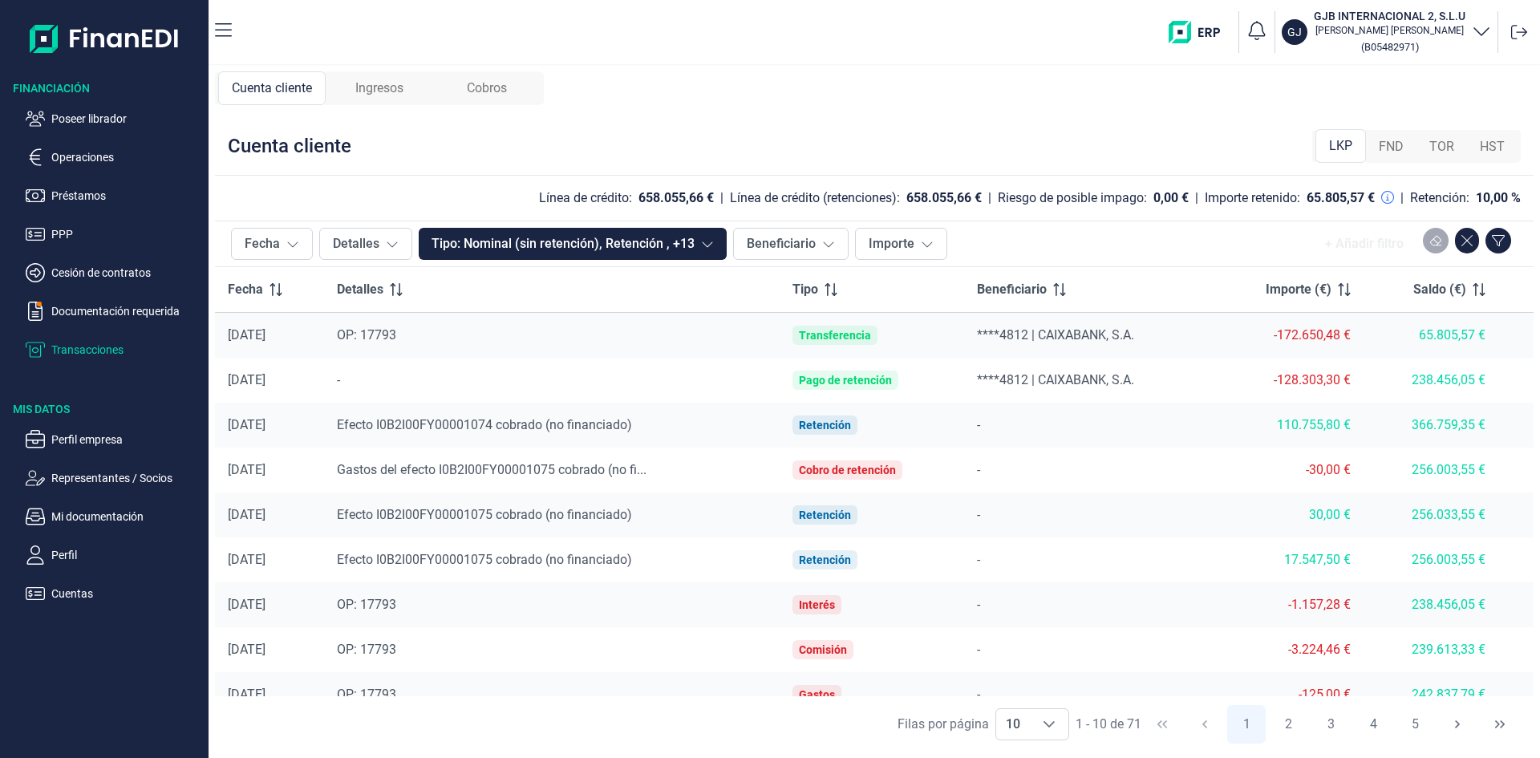
click at [385, 88] on span "Ingresos" at bounding box center [379, 88] width 48 height 19
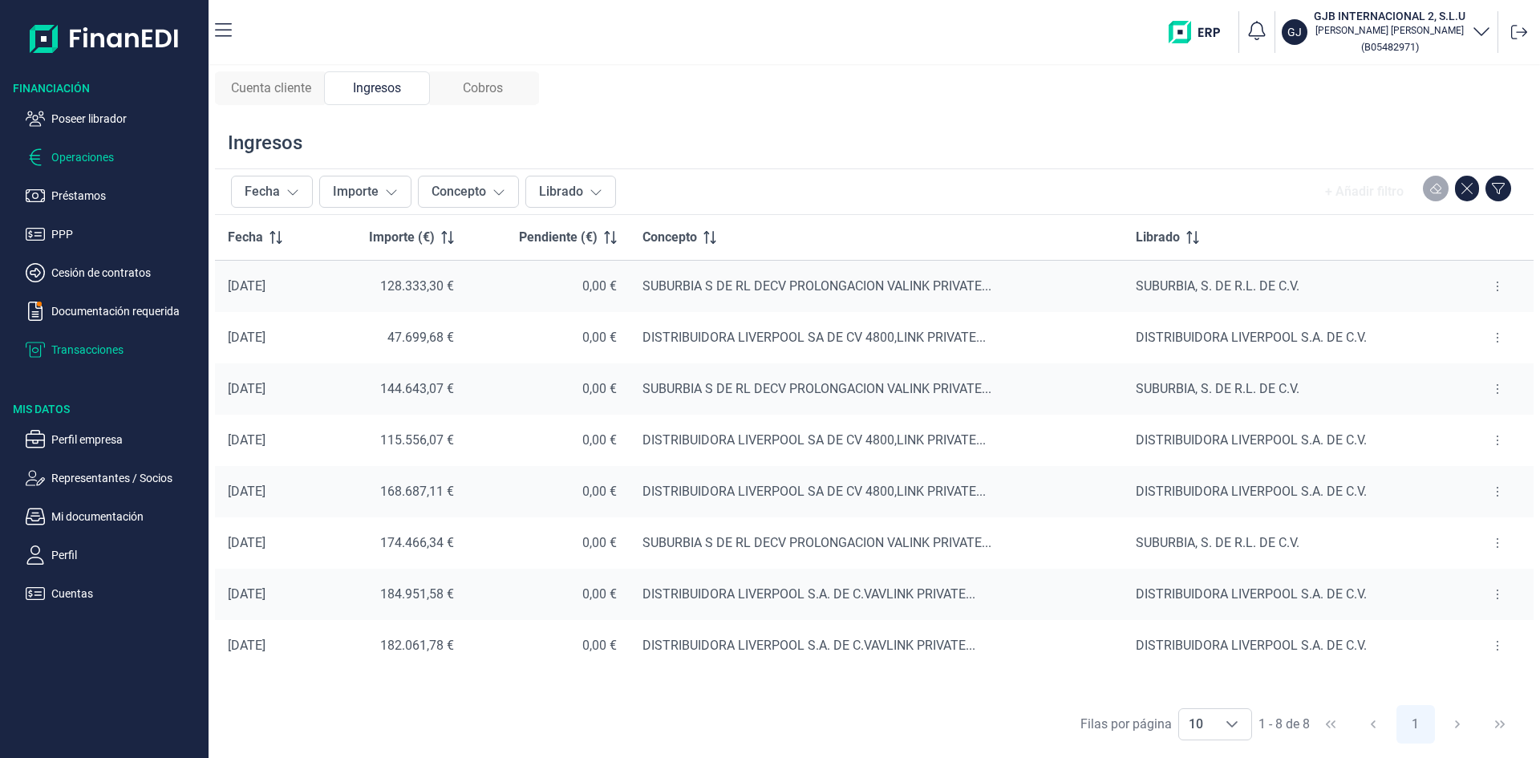
click at [98, 154] on p "Operaciones" at bounding box center [126, 157] width 151 height 19
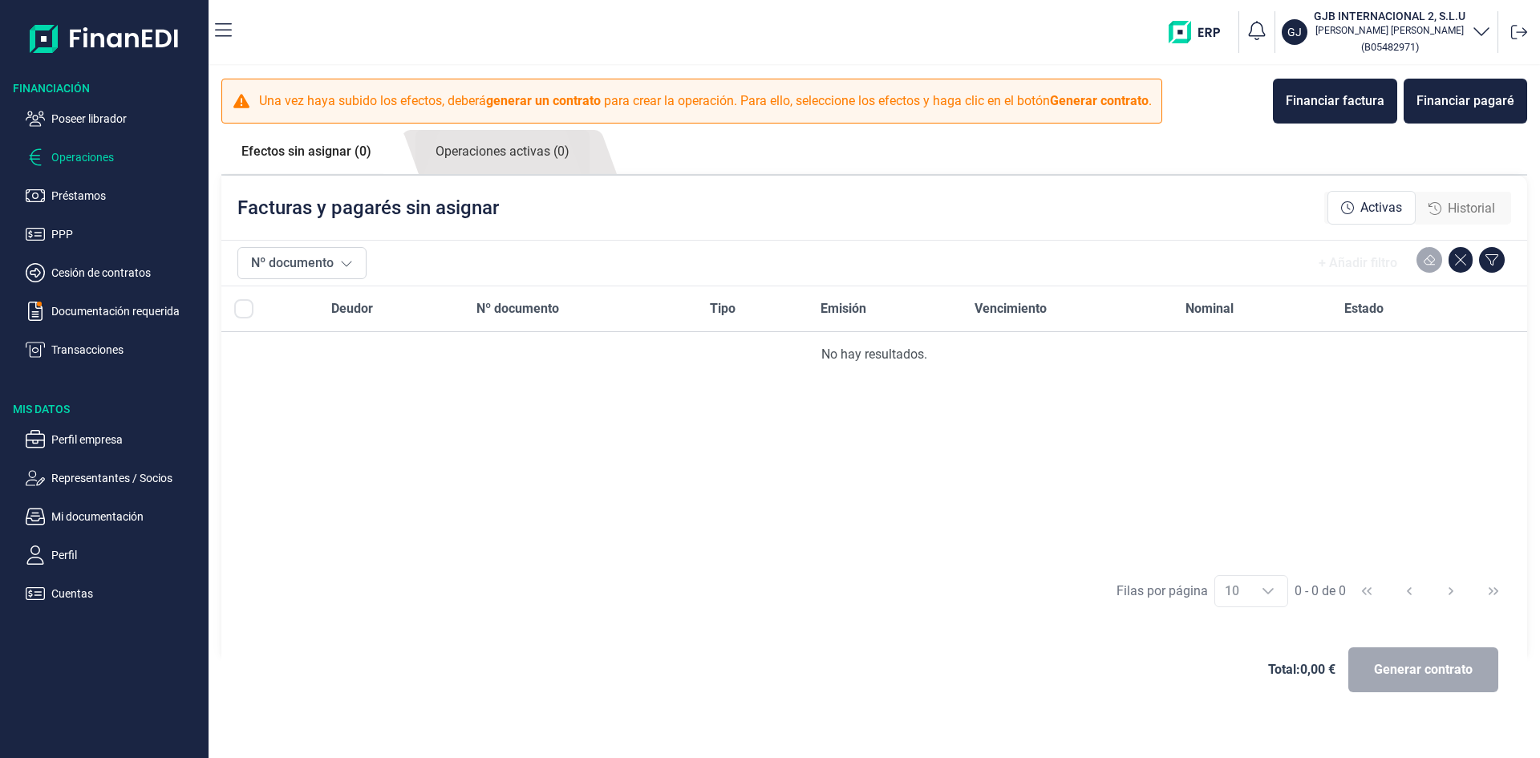
click at [298, 152] on link "Efectos sin asignar (0)" at bounding box center [306, 151] width 170 height 43
click at [505, 156] on link "Operaciones activas (0)" at bounding box center [503, 152] width 174 height 44
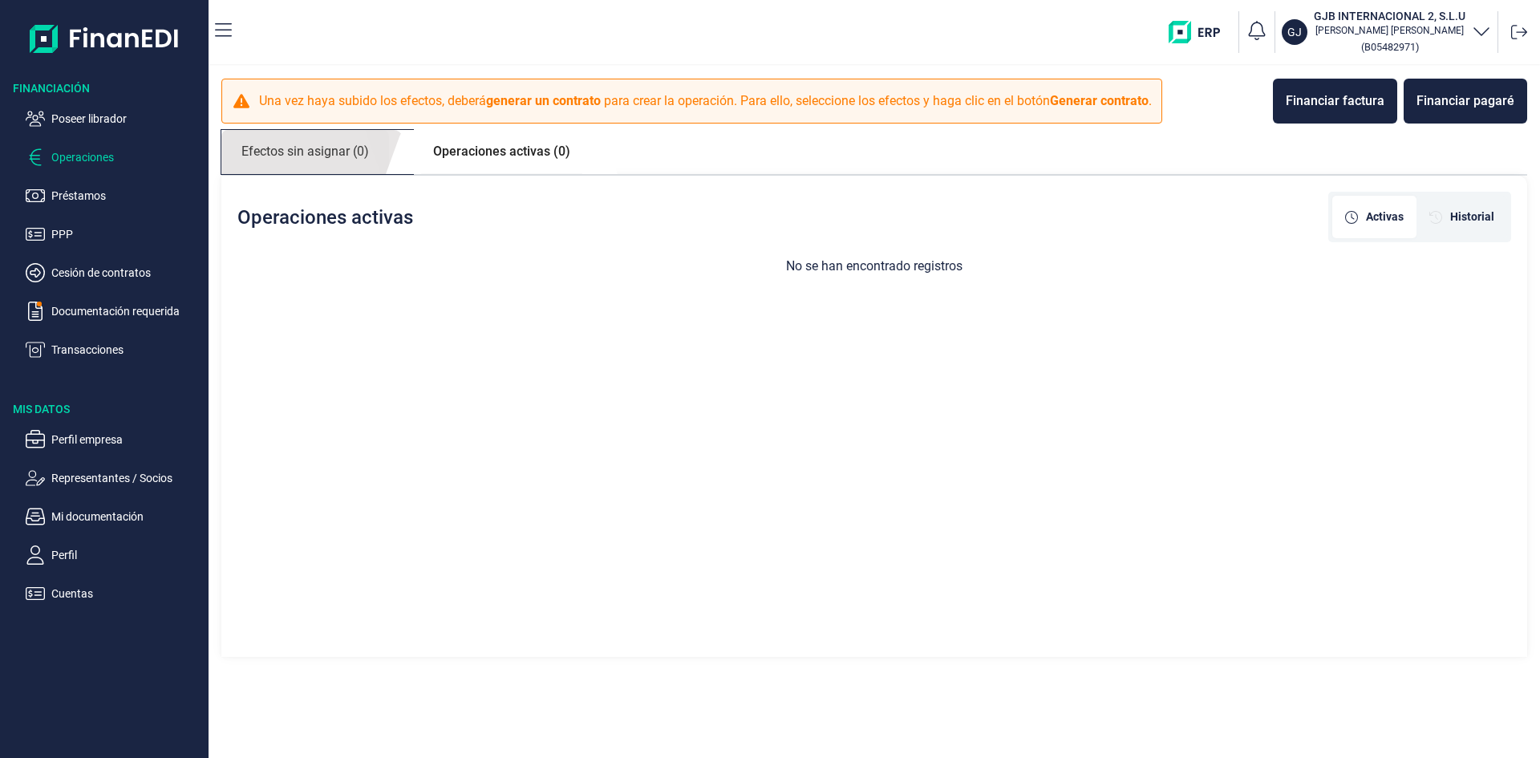
click at [329, 154] on link "Efectos sin asignar (0)" at bounding box center [305, 152] width 168 height 44
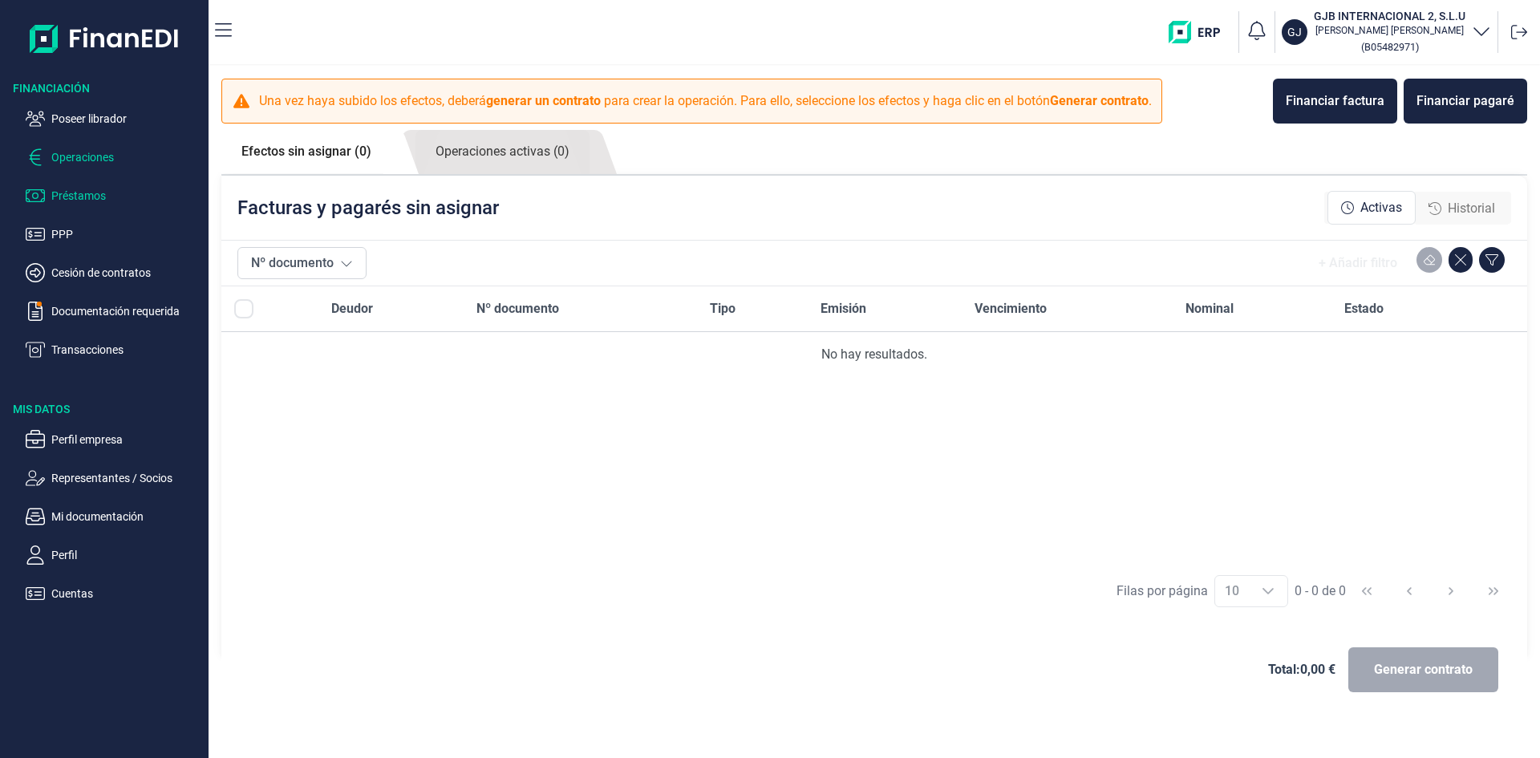
click at [87, 204] on p "Préstamos" at bounding box center [126, 195] width 151 height 19
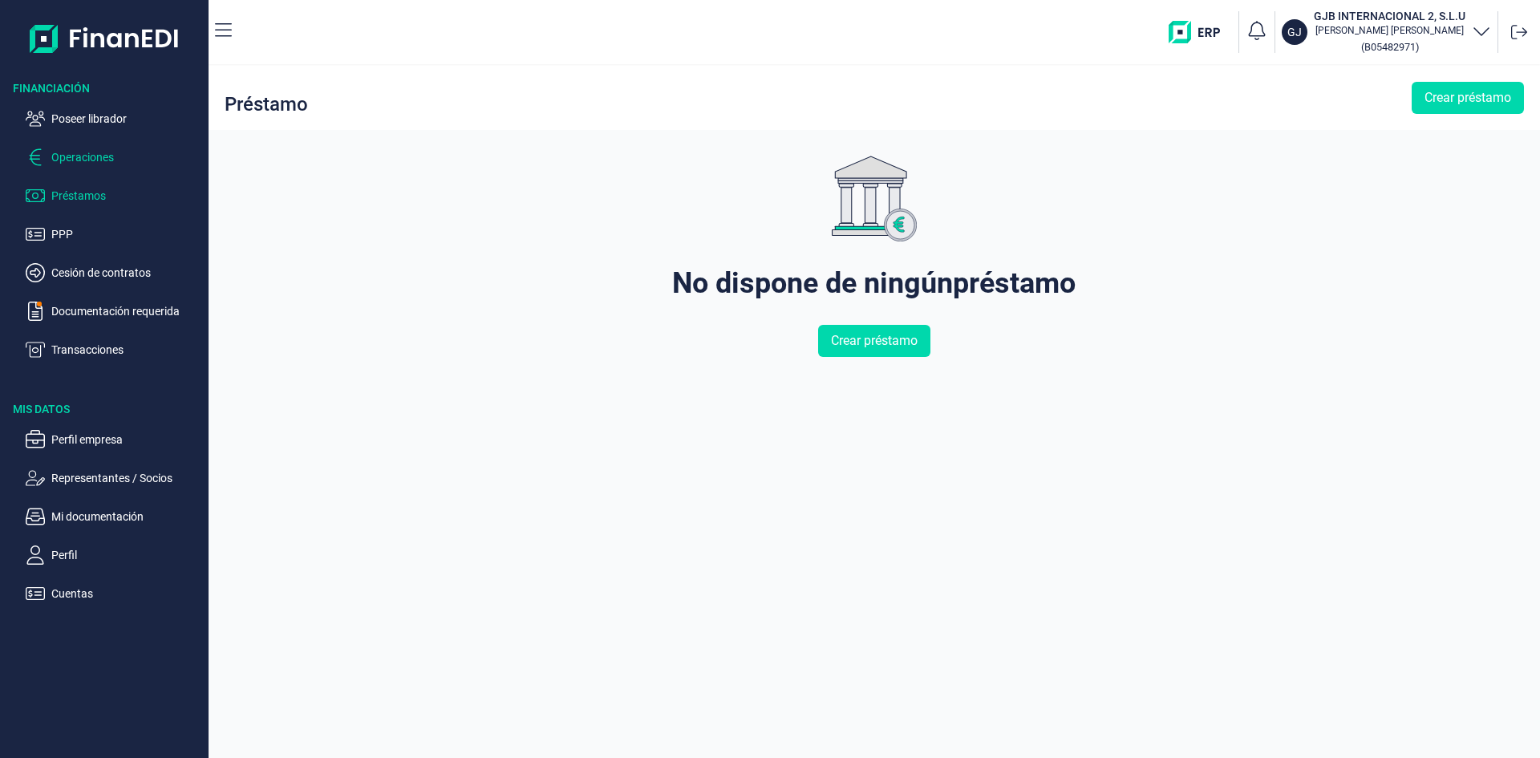
click at [99, 155] on p "Operaciones" at bounding box center [126, 157] width 151 height 19
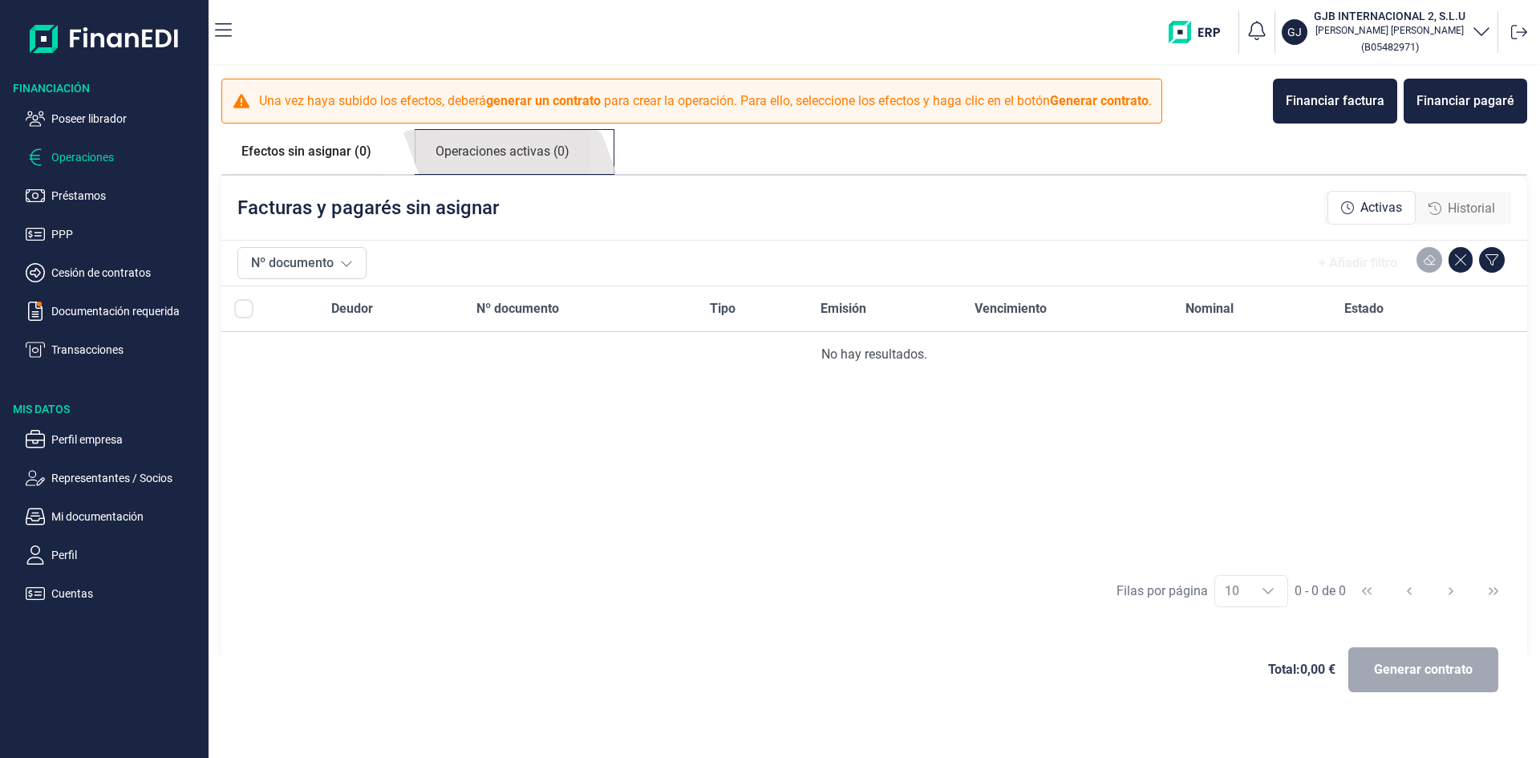
click at [538, 152] on link "Operaciones activas (0)" at bounding box center [503, 152] width 174 height 44
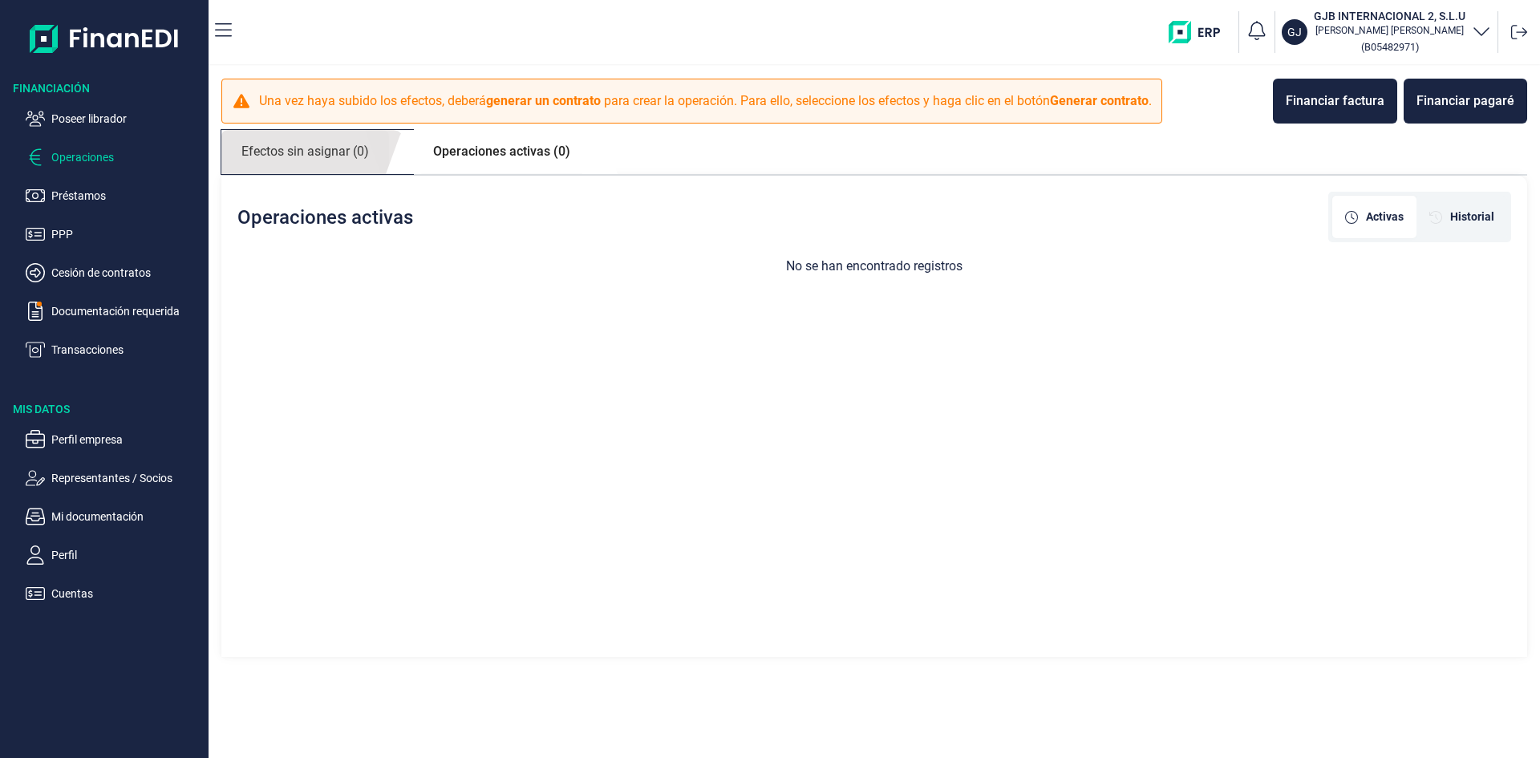
click at [354, 143] on link "Efectos sin asignar (0)" at bounding box center [305, 152] width 168 height 44
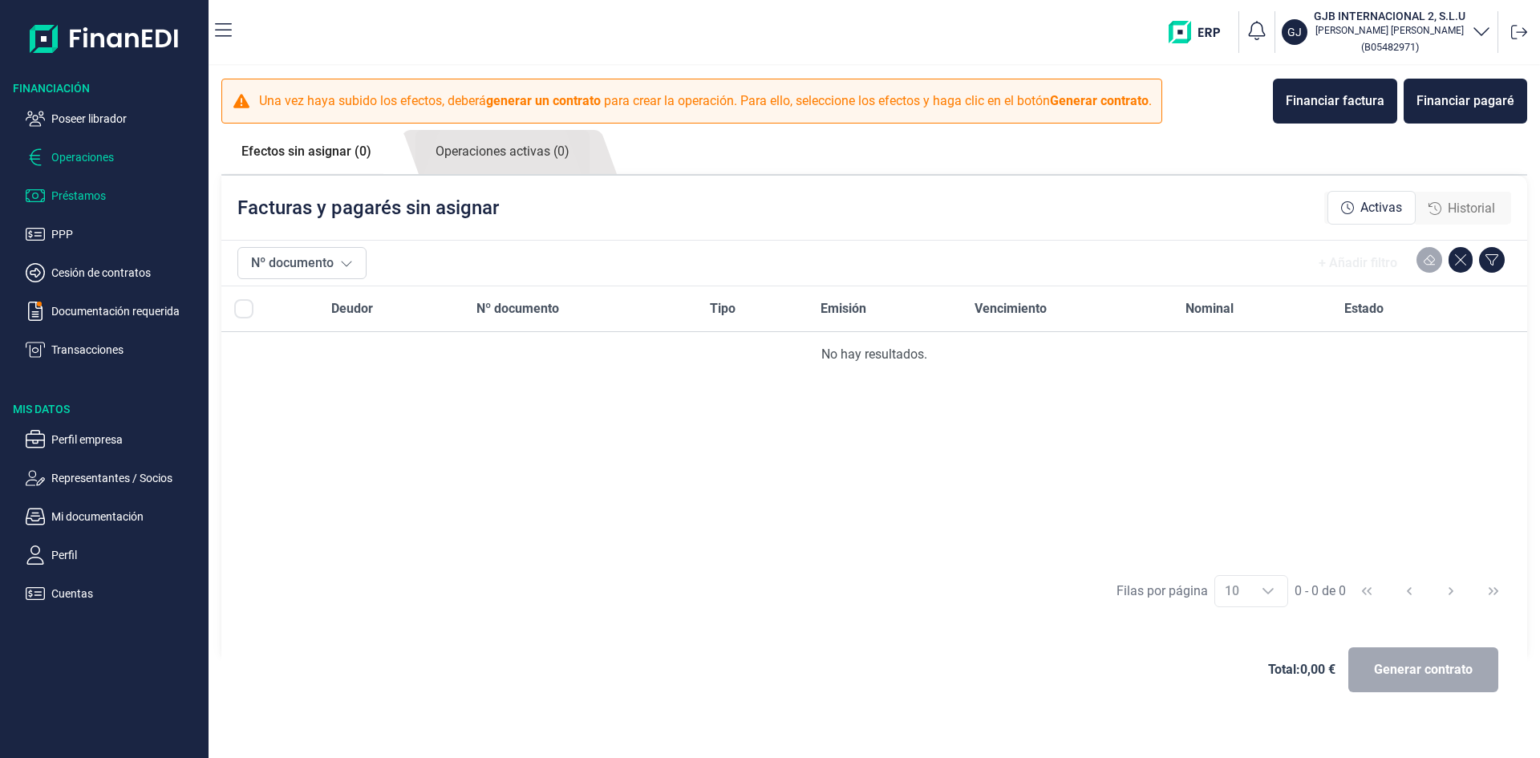
click at [67, 192] on p "Préstamos" at bounding box center [126, 195] width 151 height 19
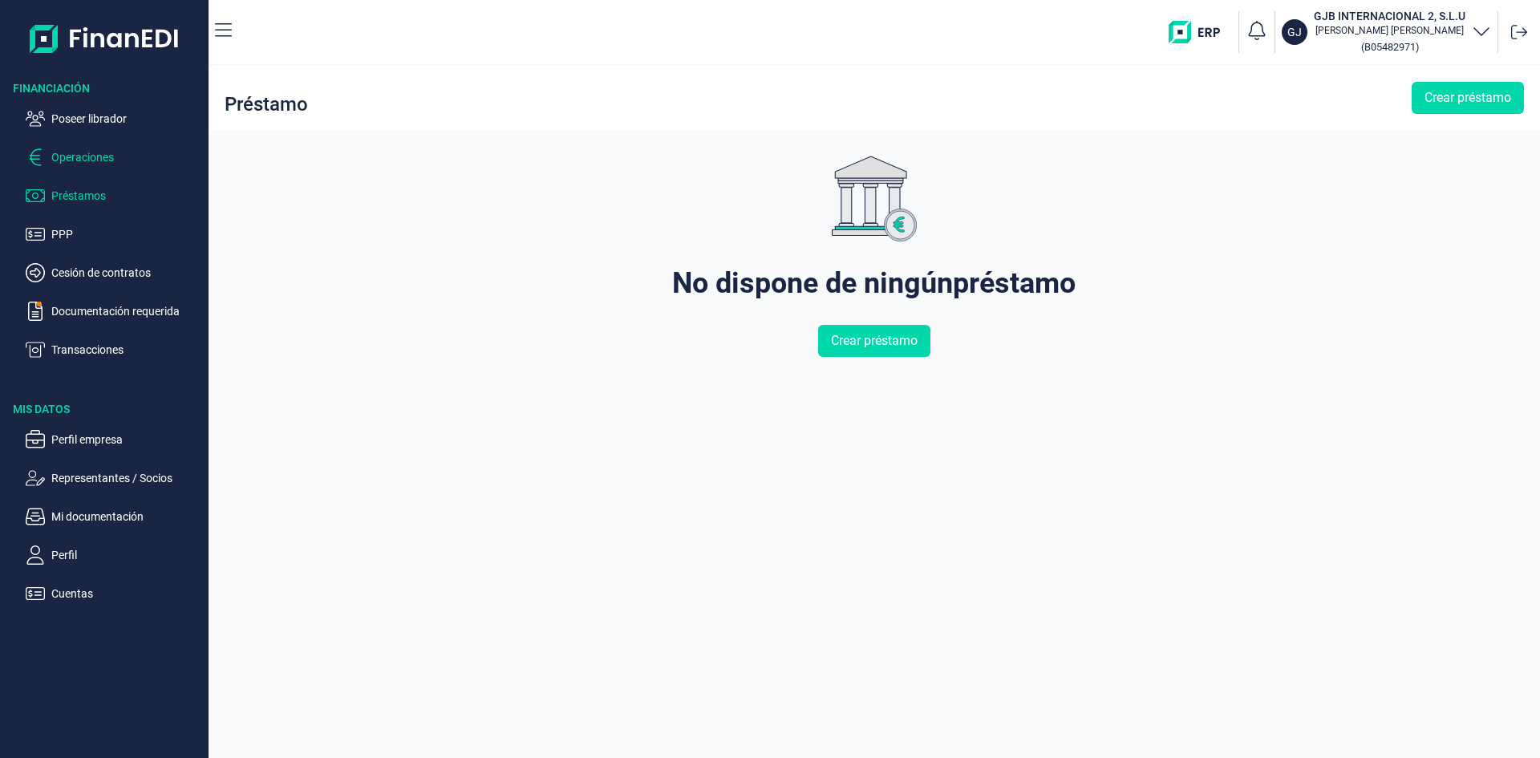
click at [99, 157] on p "Operaciones" at bounding box center [126, 157] width 151 height 19
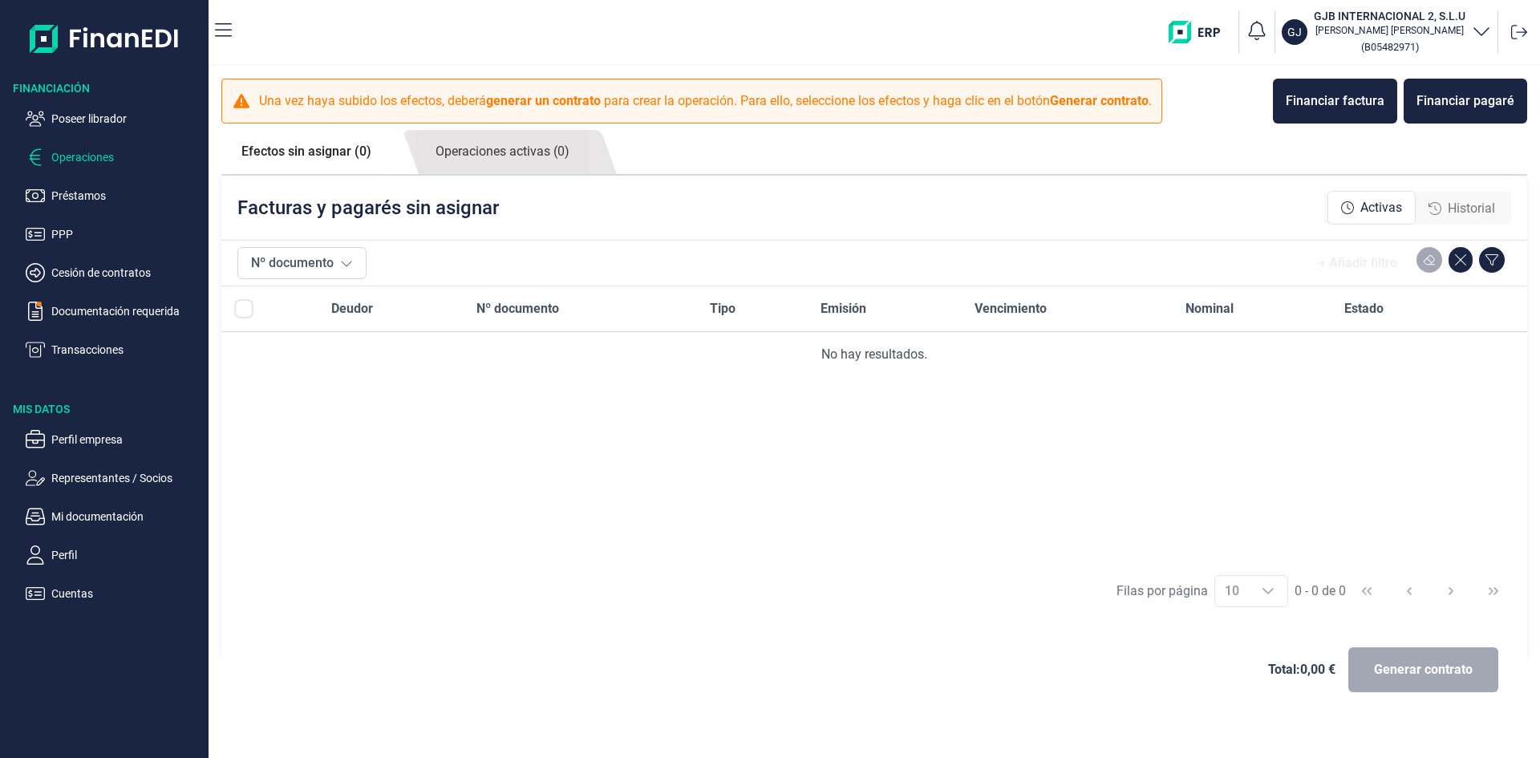
click at [301, 153] on link "Efectos sin asignar (0)" at bounding box center [306, 151] width 170 height 43
click at [494, 150] on link "Operaciones activas (0)" at bounding box center [503, 152] width 174 height 44
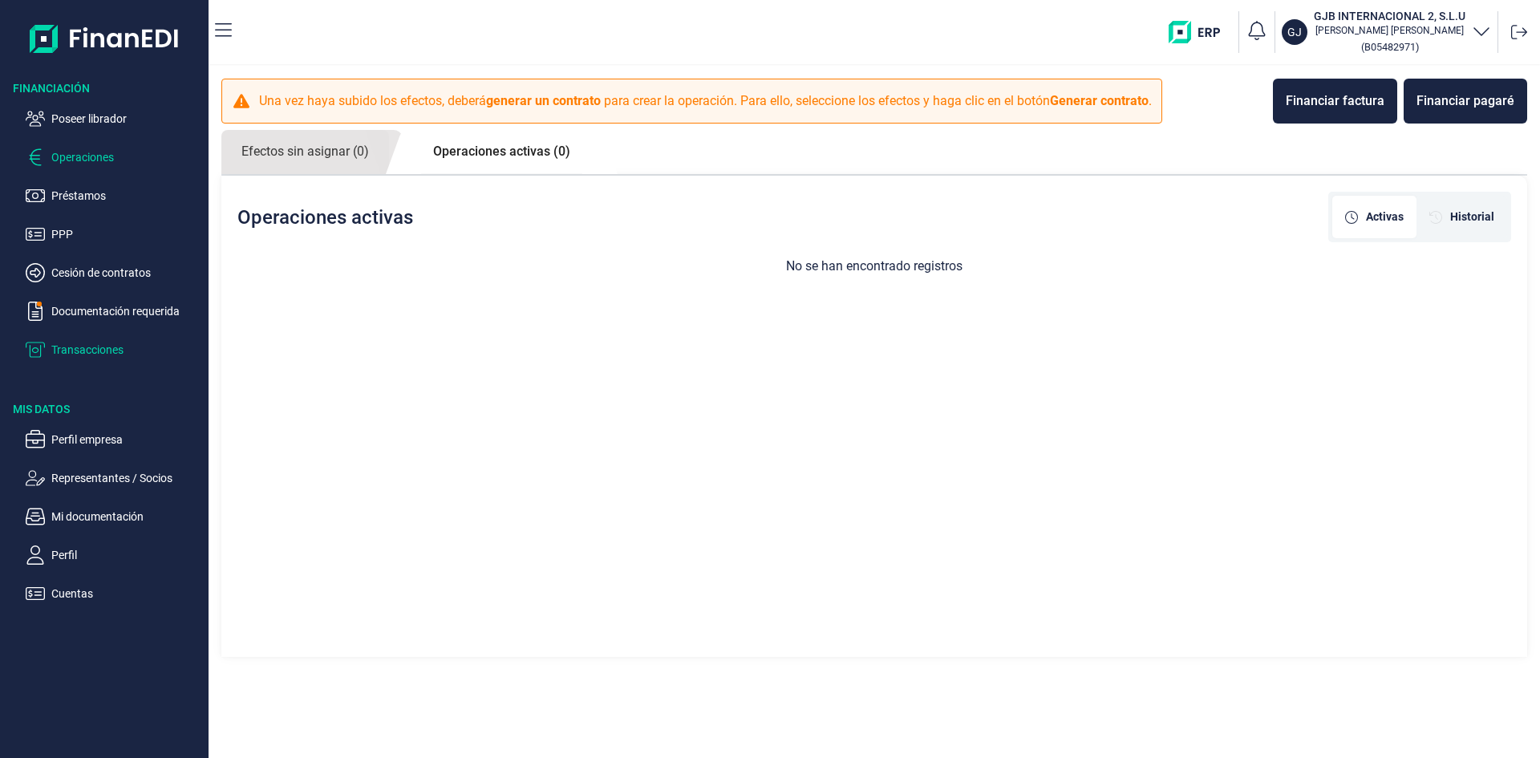
click at [118, 351] on p "Transacciones" at bounding box center [126, 349] width 151 height 19
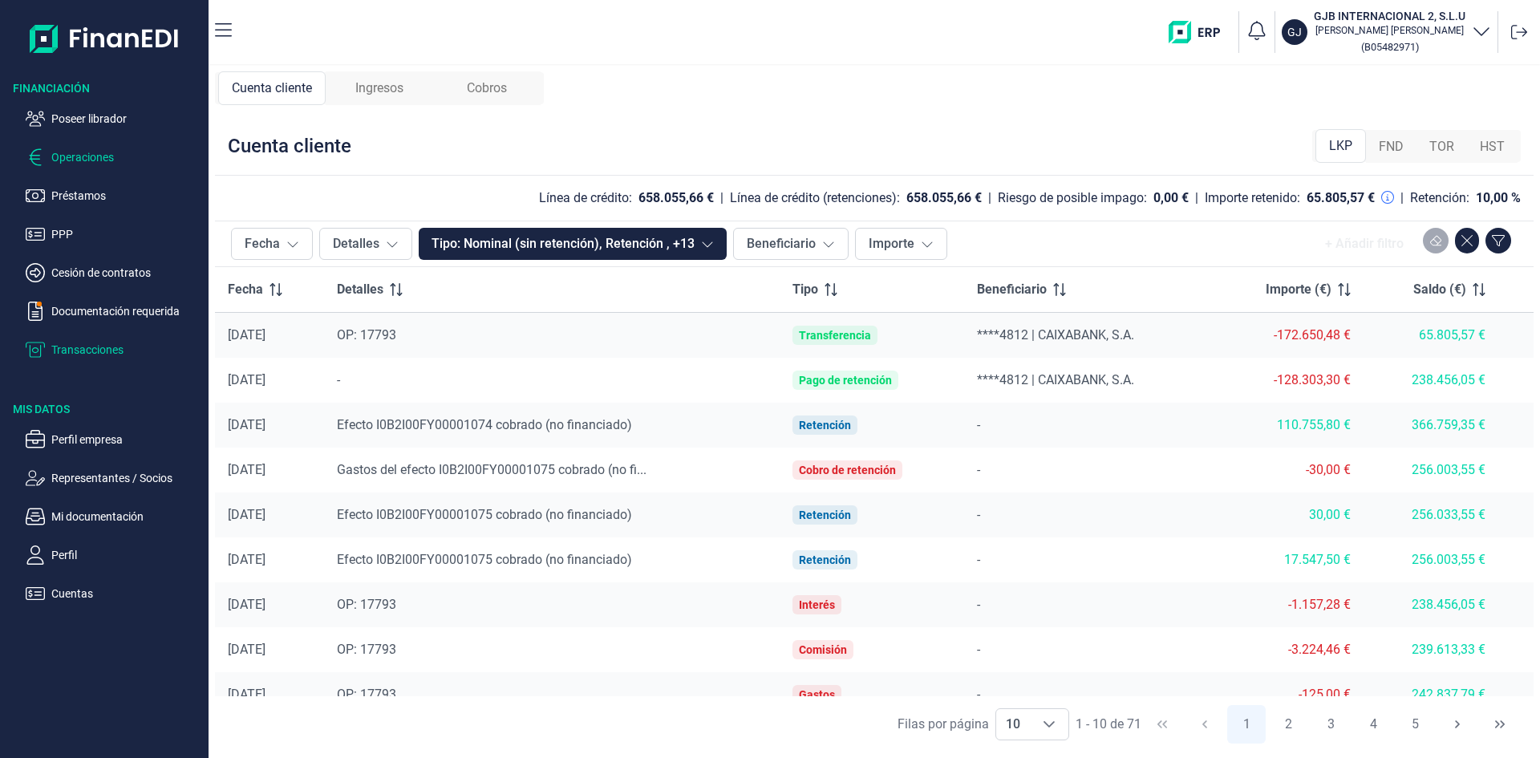
click at [87, 155] on p "Operaciones" at bounding box center [126, 157] width 151 height 19
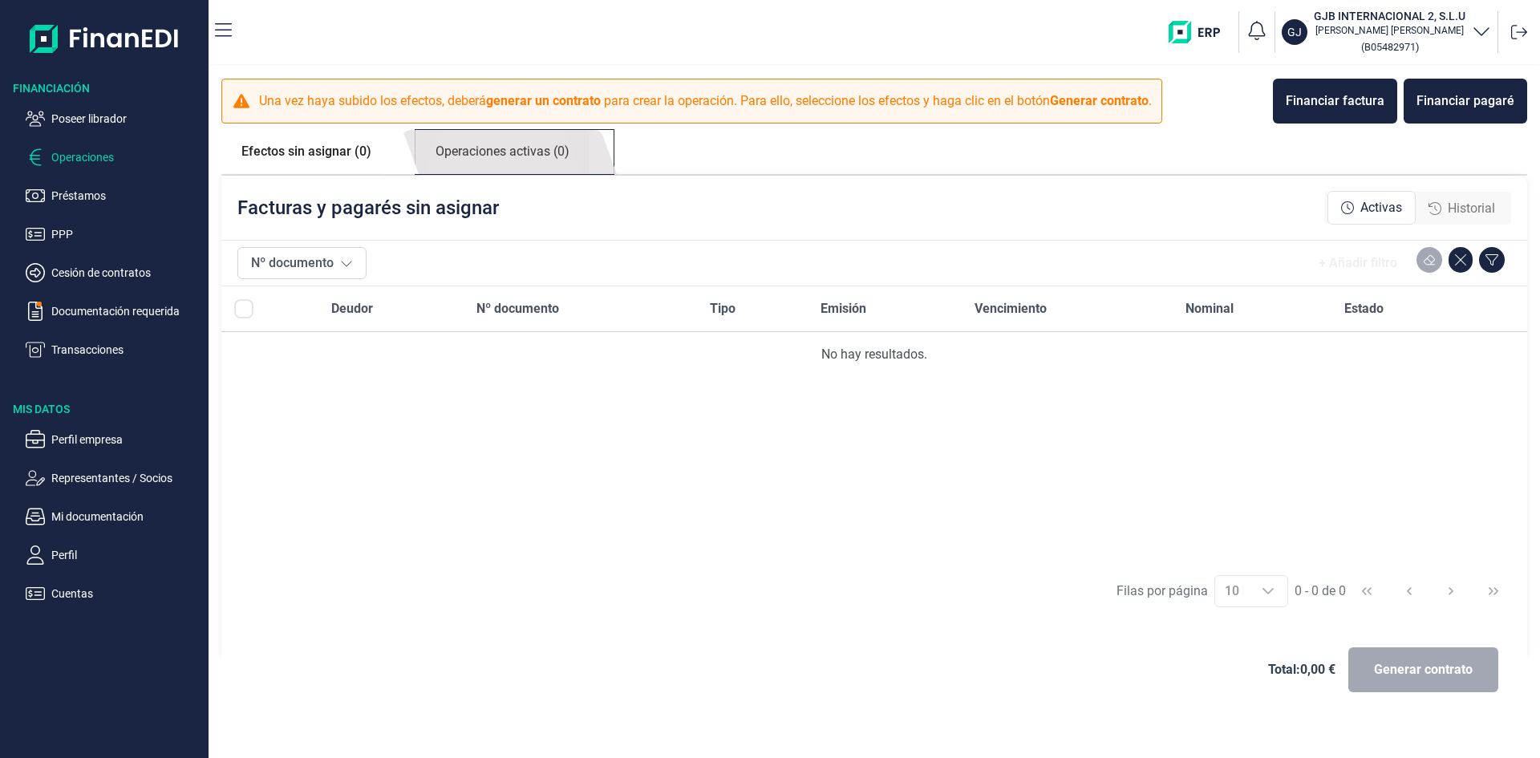
click at [489, 153] on link "Operaciones activas (0)" at bounding box center [503, 152] width 174 height 44
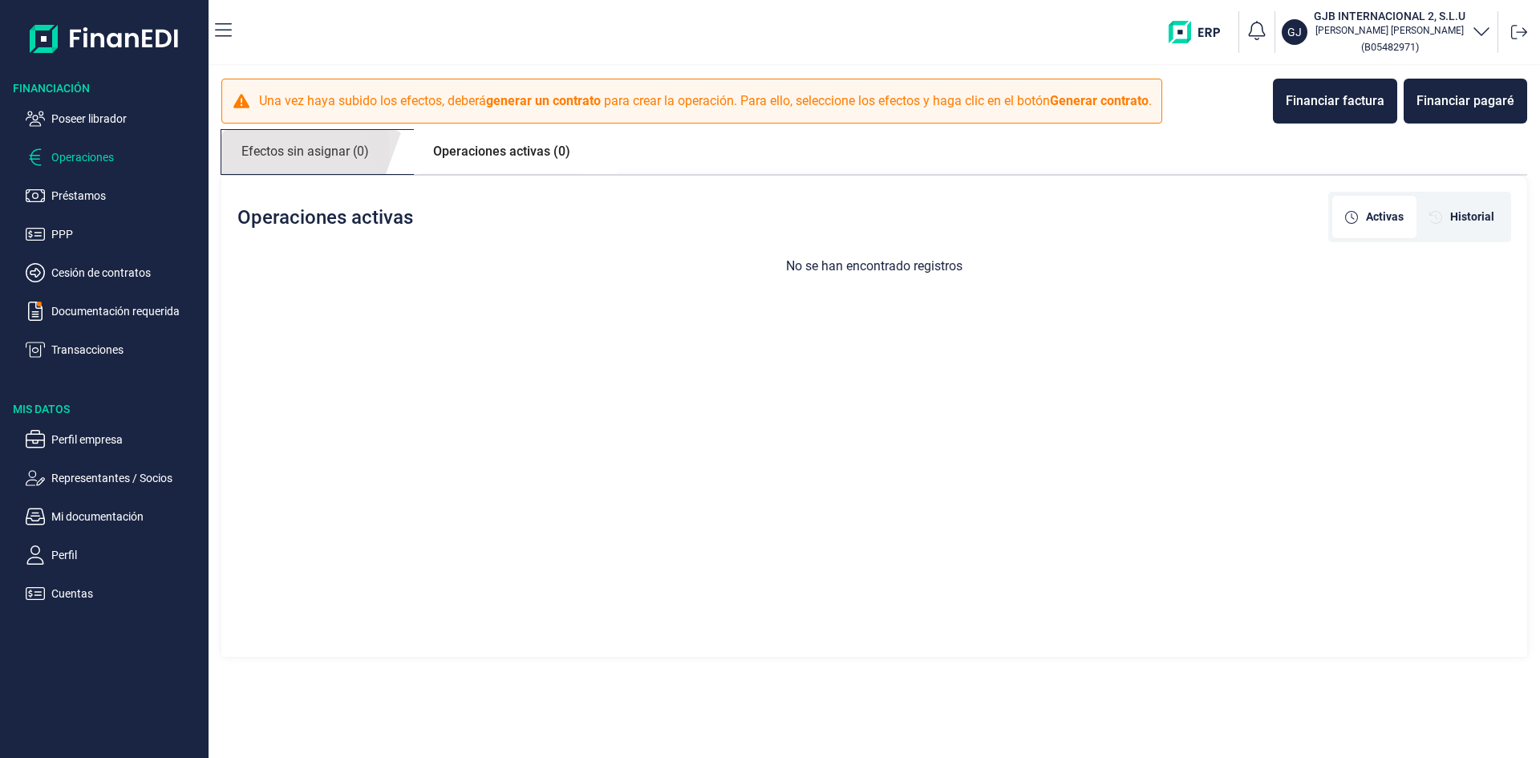
click at [348, 154] on link "Efectos sin asignar (0)" at bounding box center [305, 152] width 168 height 44
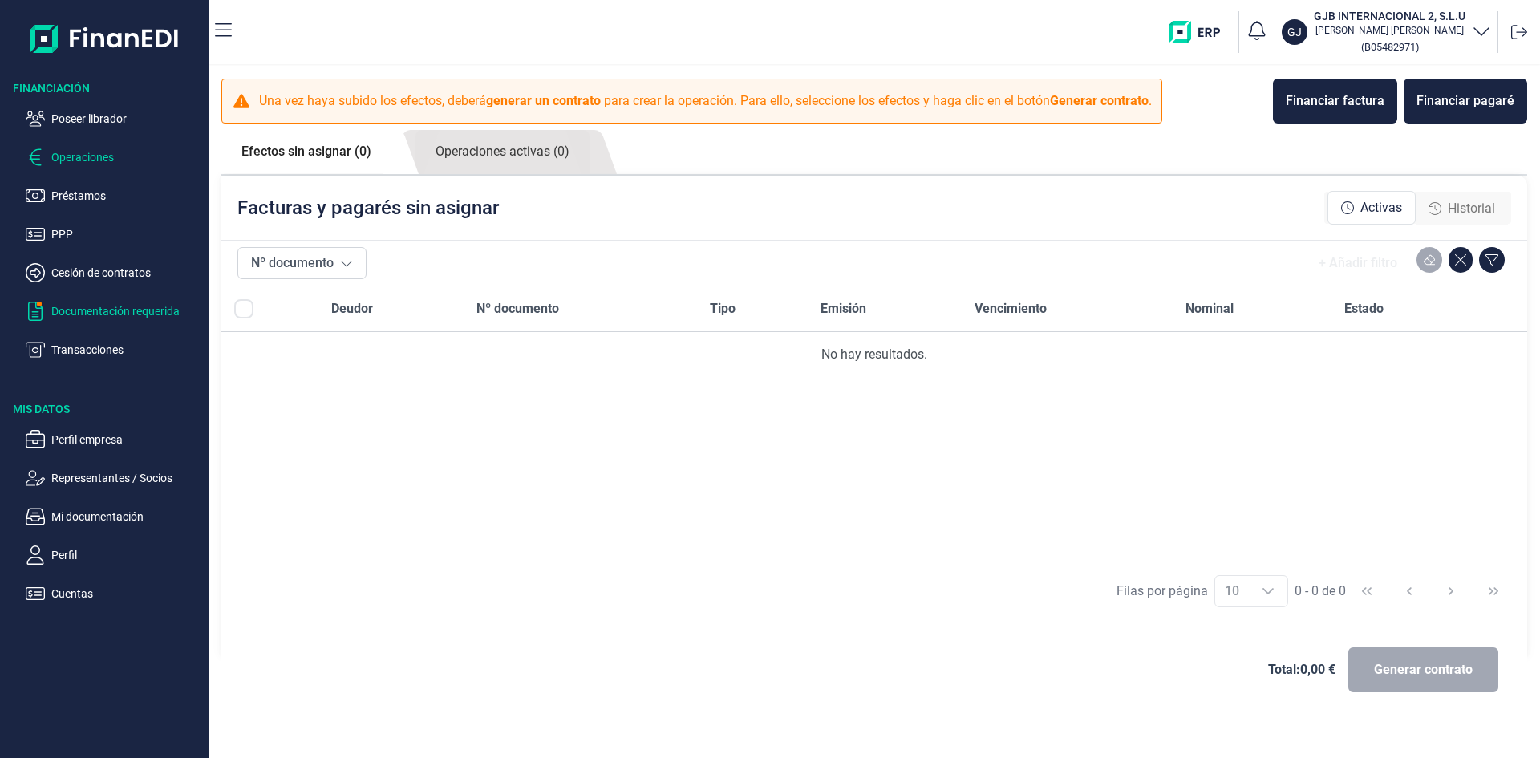
click at [136, 312] on p "Documentación requerida" at bounding box center [126, 311] width 151 height 19
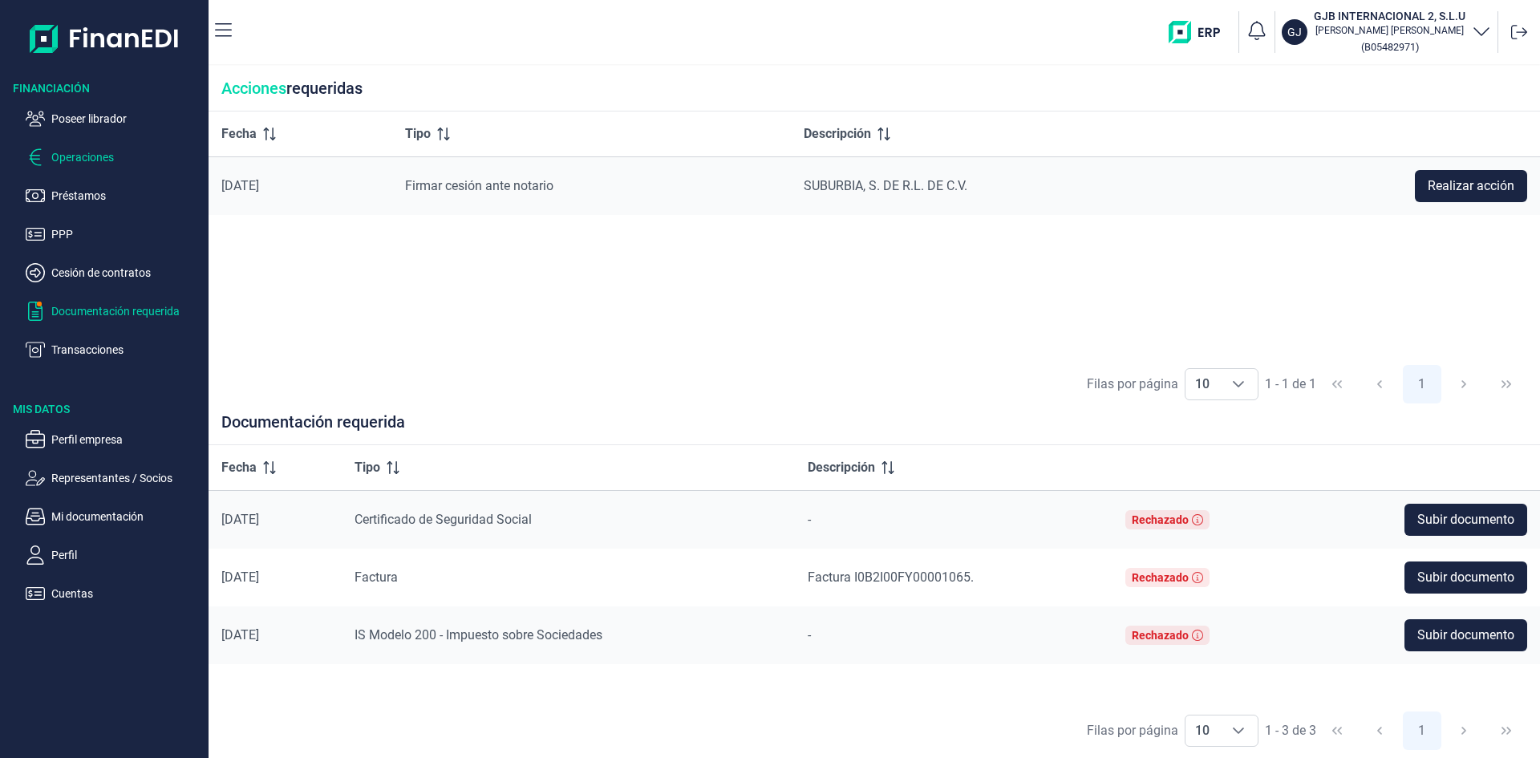
click at [99, 156] on p "Operaciones" at bounding box center [126, 157] width 151 height 19
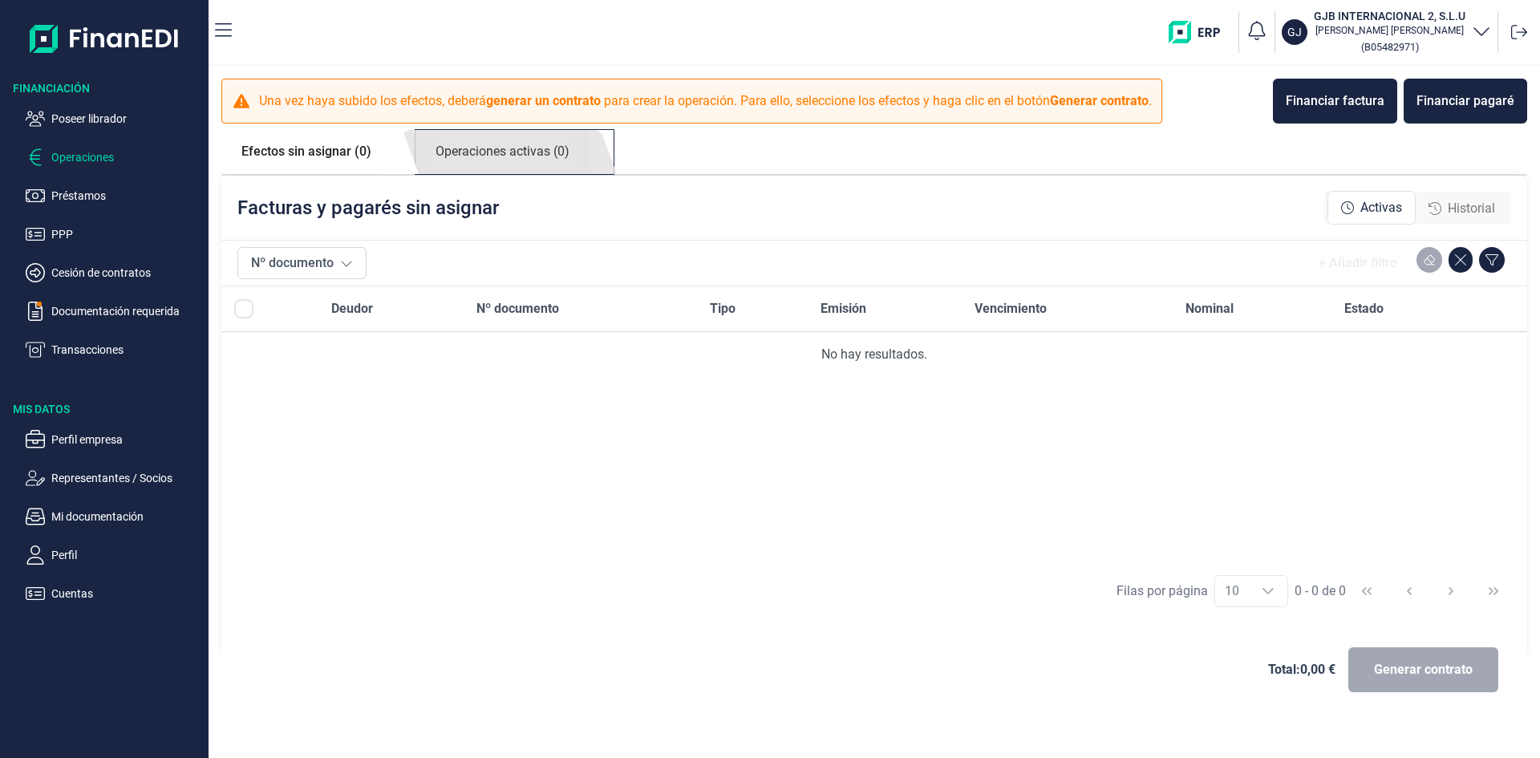
click at [509, 152] on link "Operaciones activas (0)" at bounding box center [503, 152] width 174 height 44
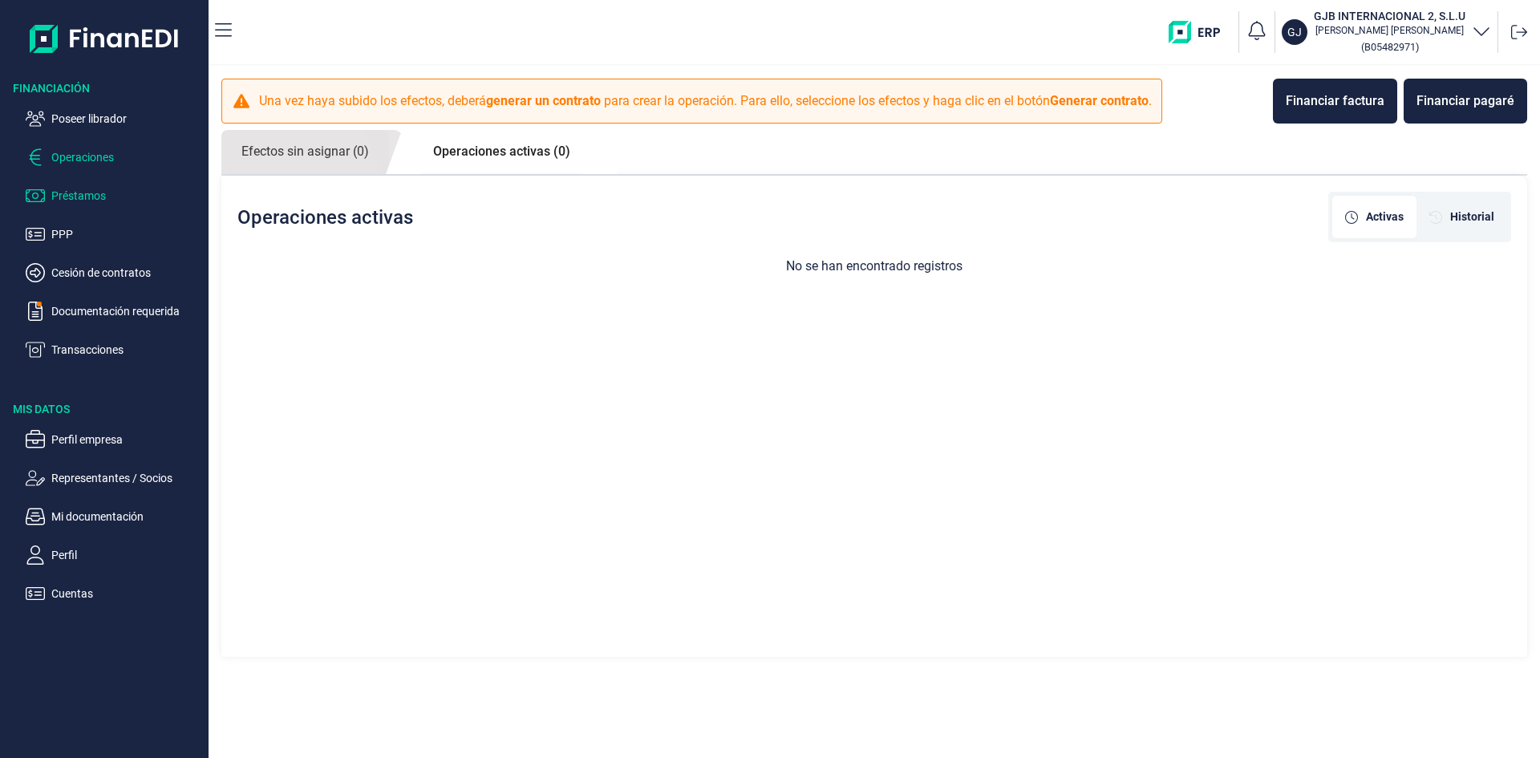
click at [91, 197] on p "Préstamos" at bounding box center [126, 195] width 151 height 19
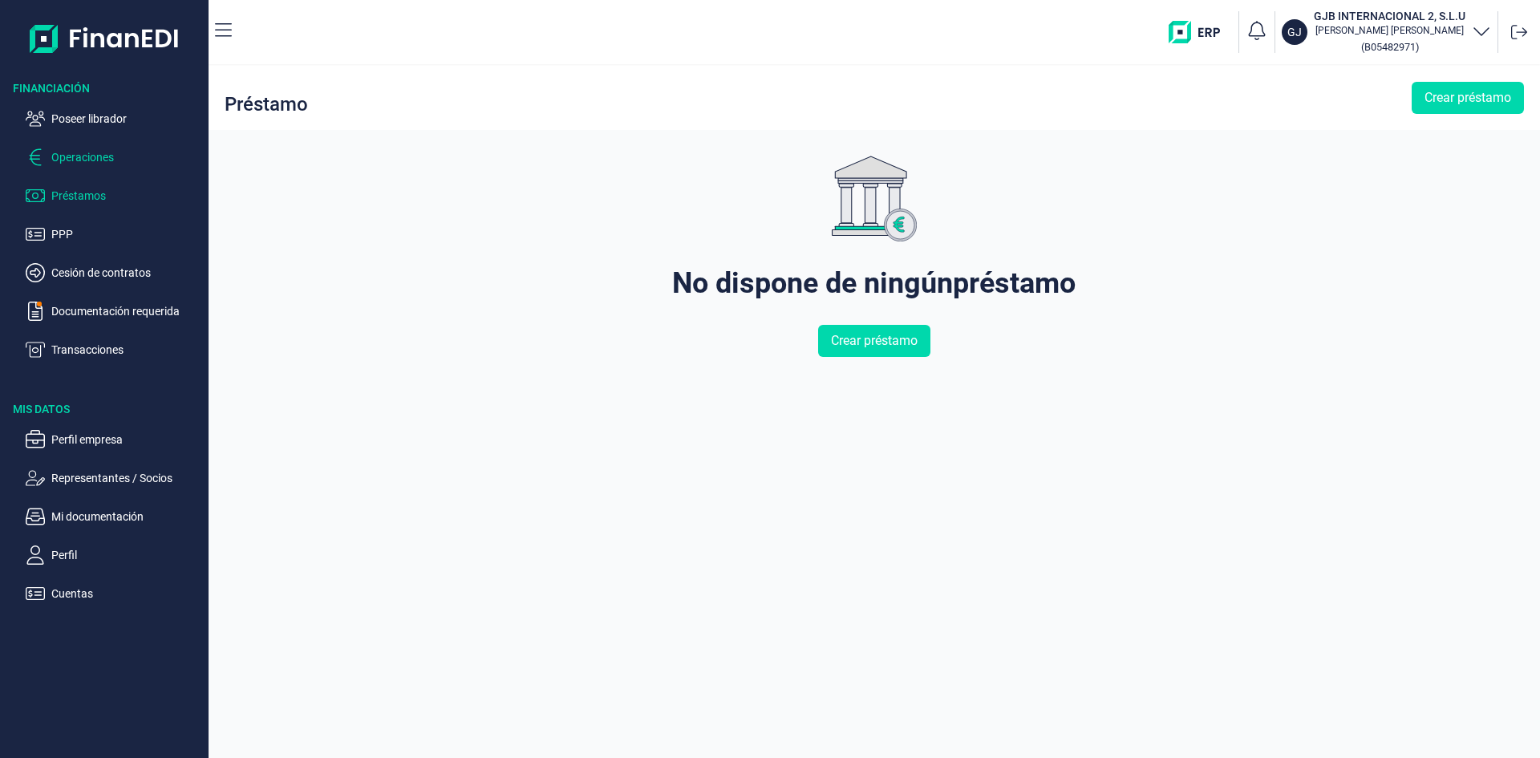
click at [99, 160] on p "Operaciones" at bounding box center [126, 157] width 151 height 19
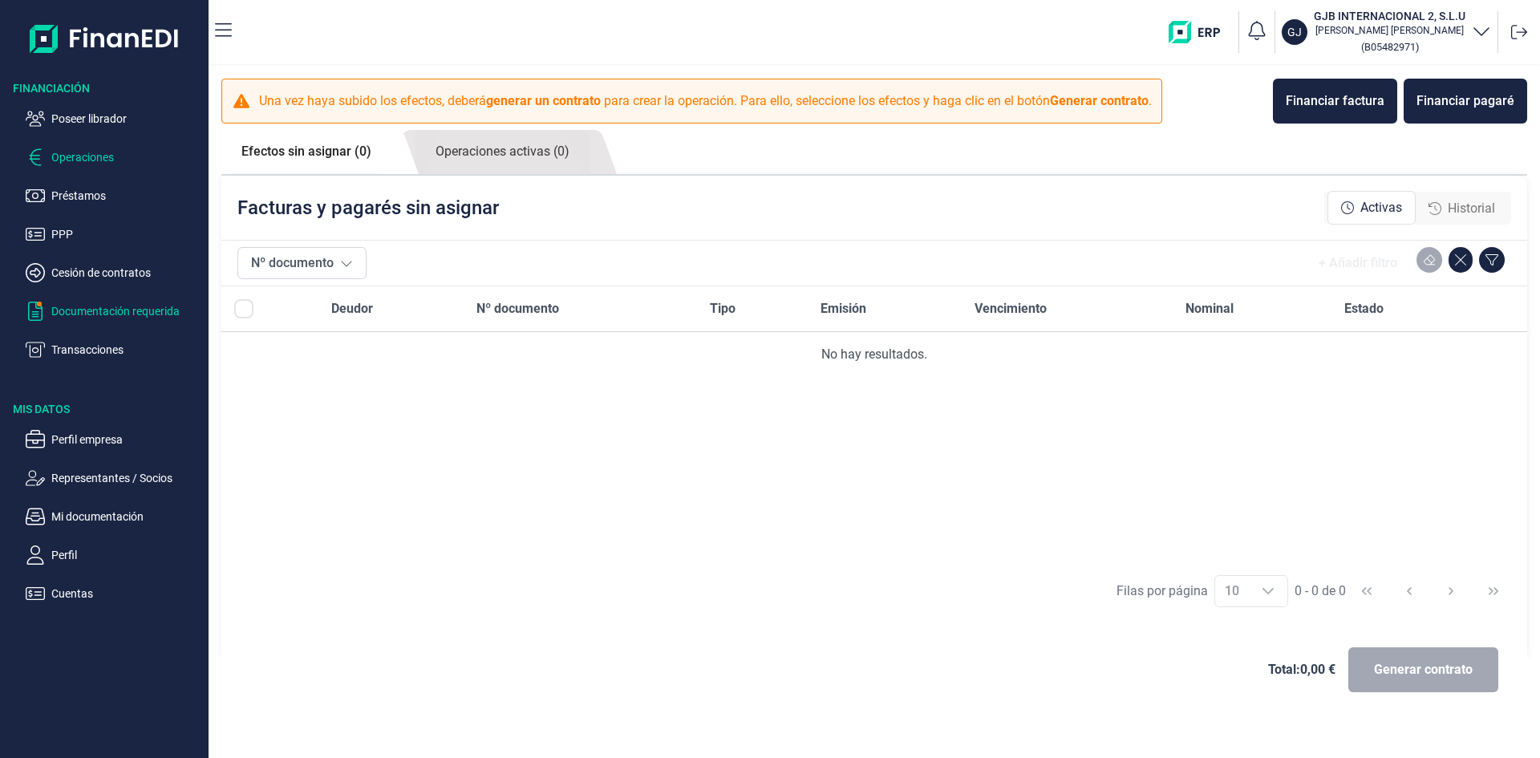
click at [105, 316] on p "Documentación requerida" at bounding box center [126, 311] width 151 height 19
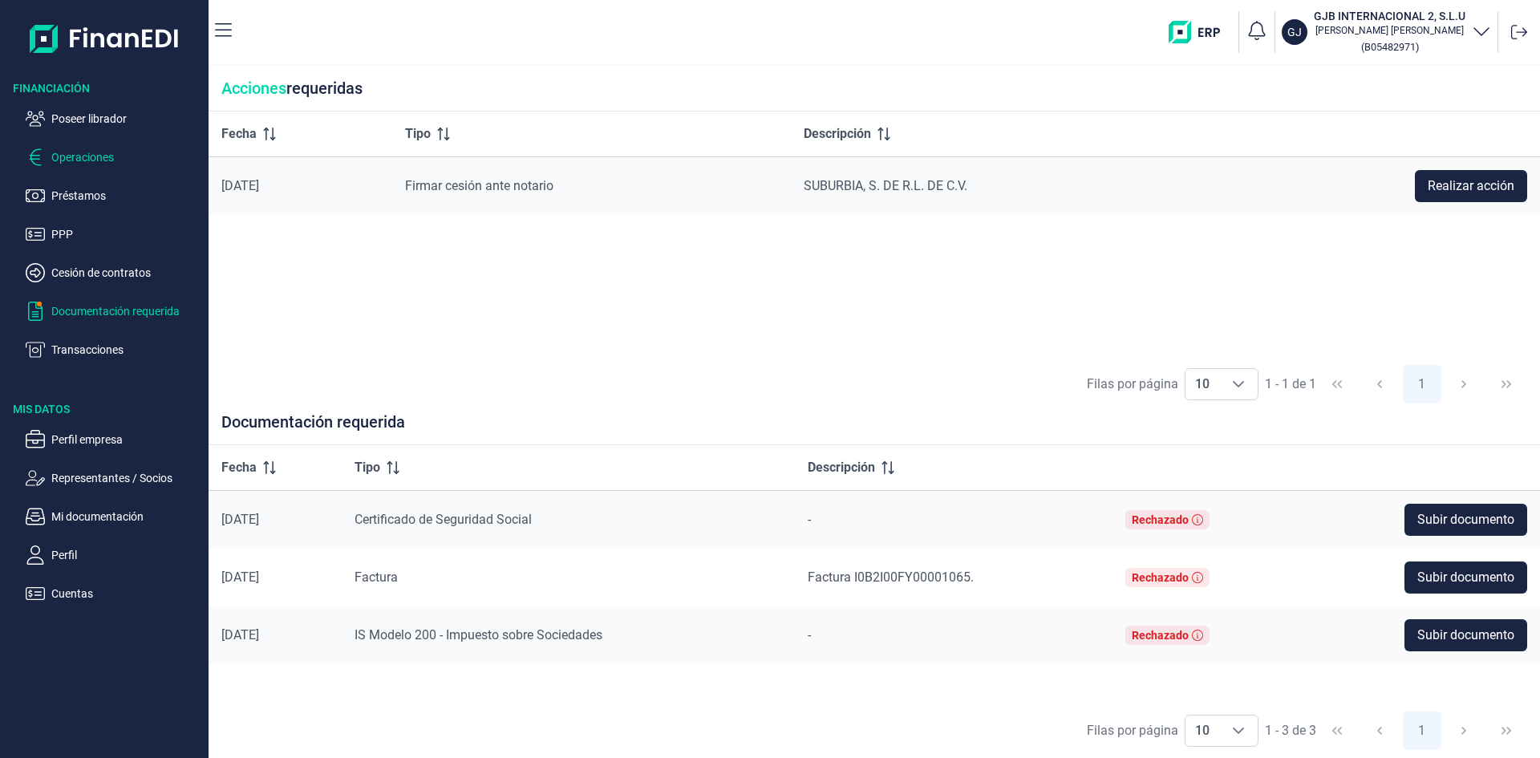
click at [102, 161] on p "Operaciones" at bounding box center [126, 157] width 151 height 19
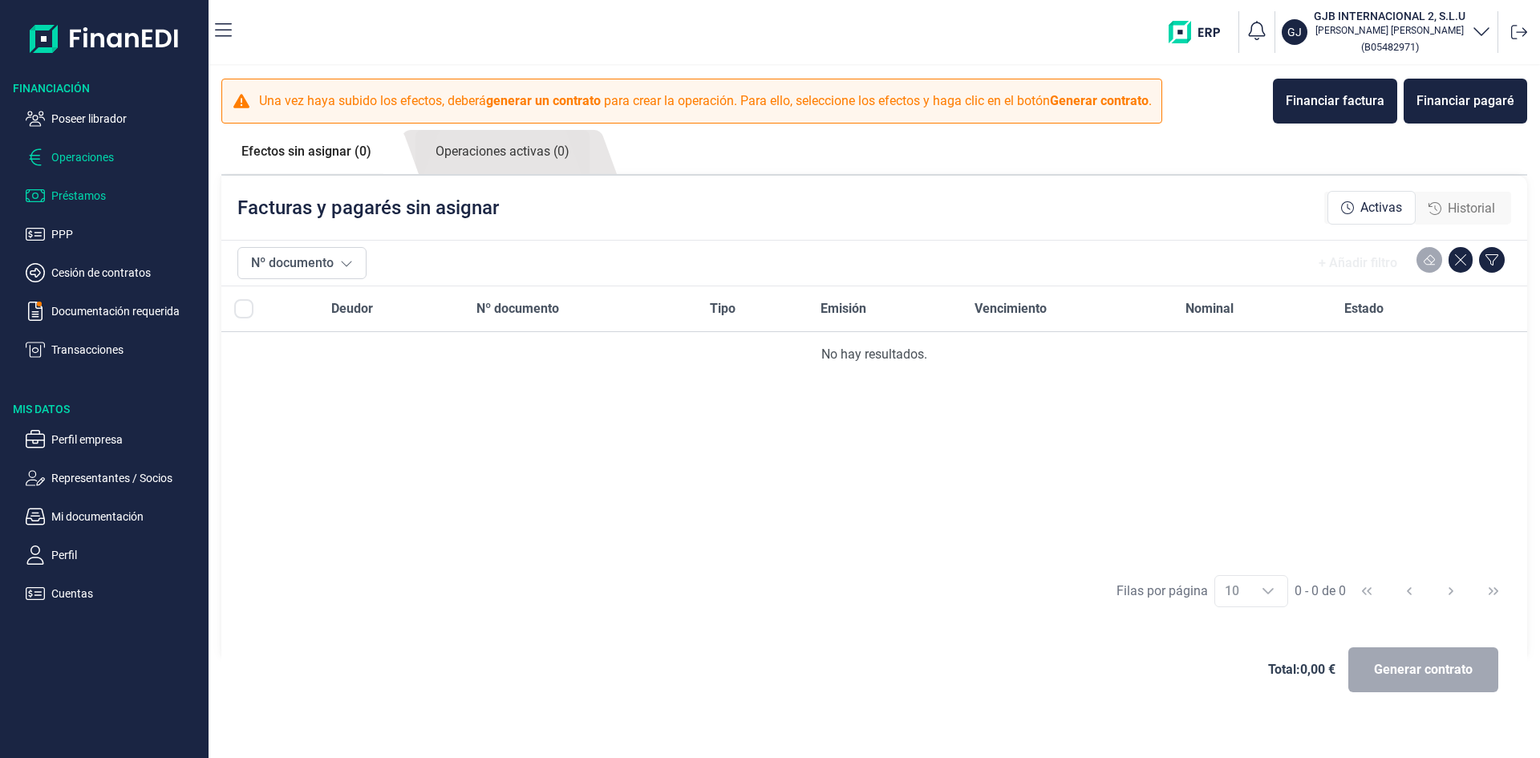
click at [97, 189] on p "Préstamos" at bounding box center [126, 195] width 151 height 19
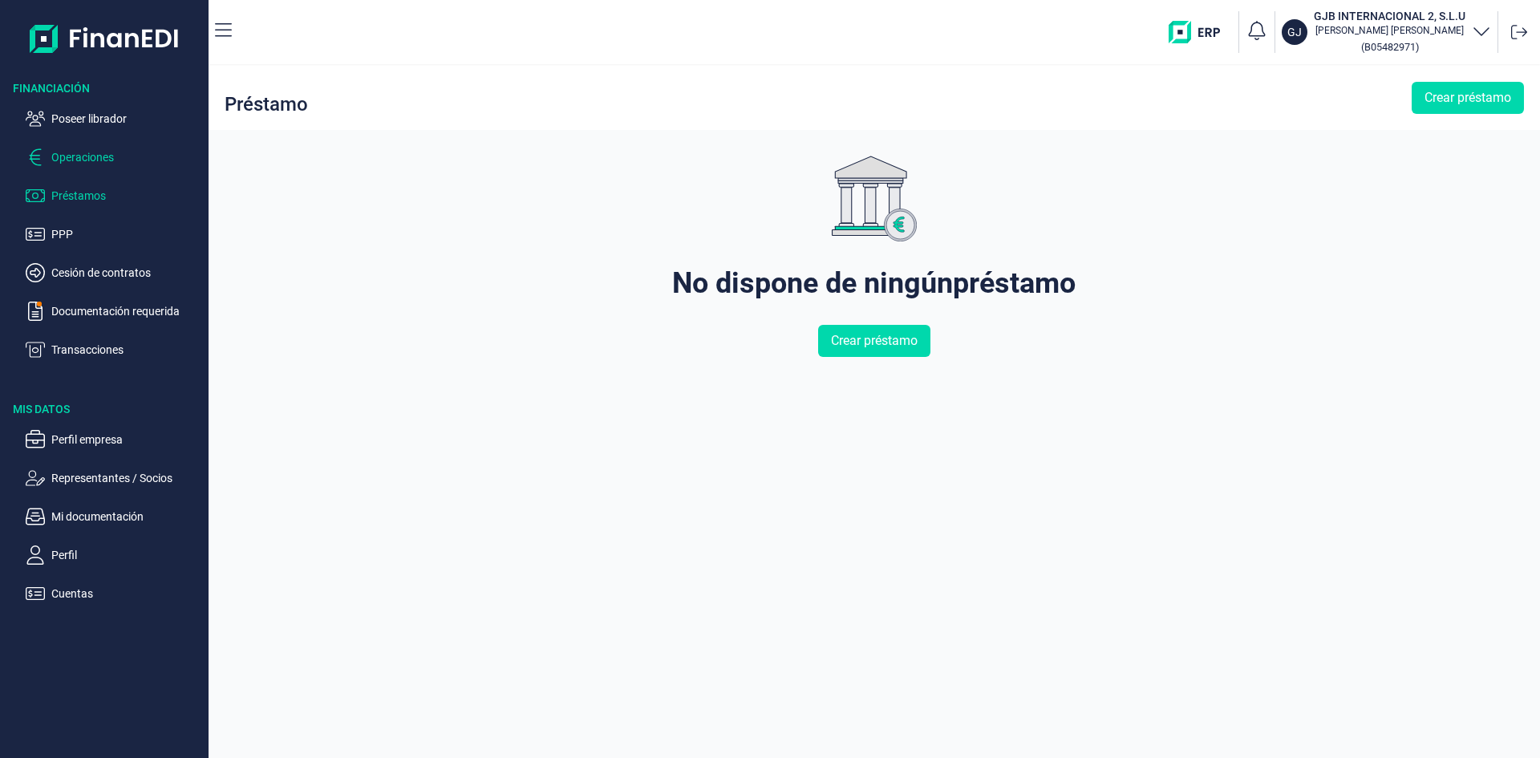
click at [103, 152] on p "Operaciones" at bounding box center [126, 157] width 151 height 19
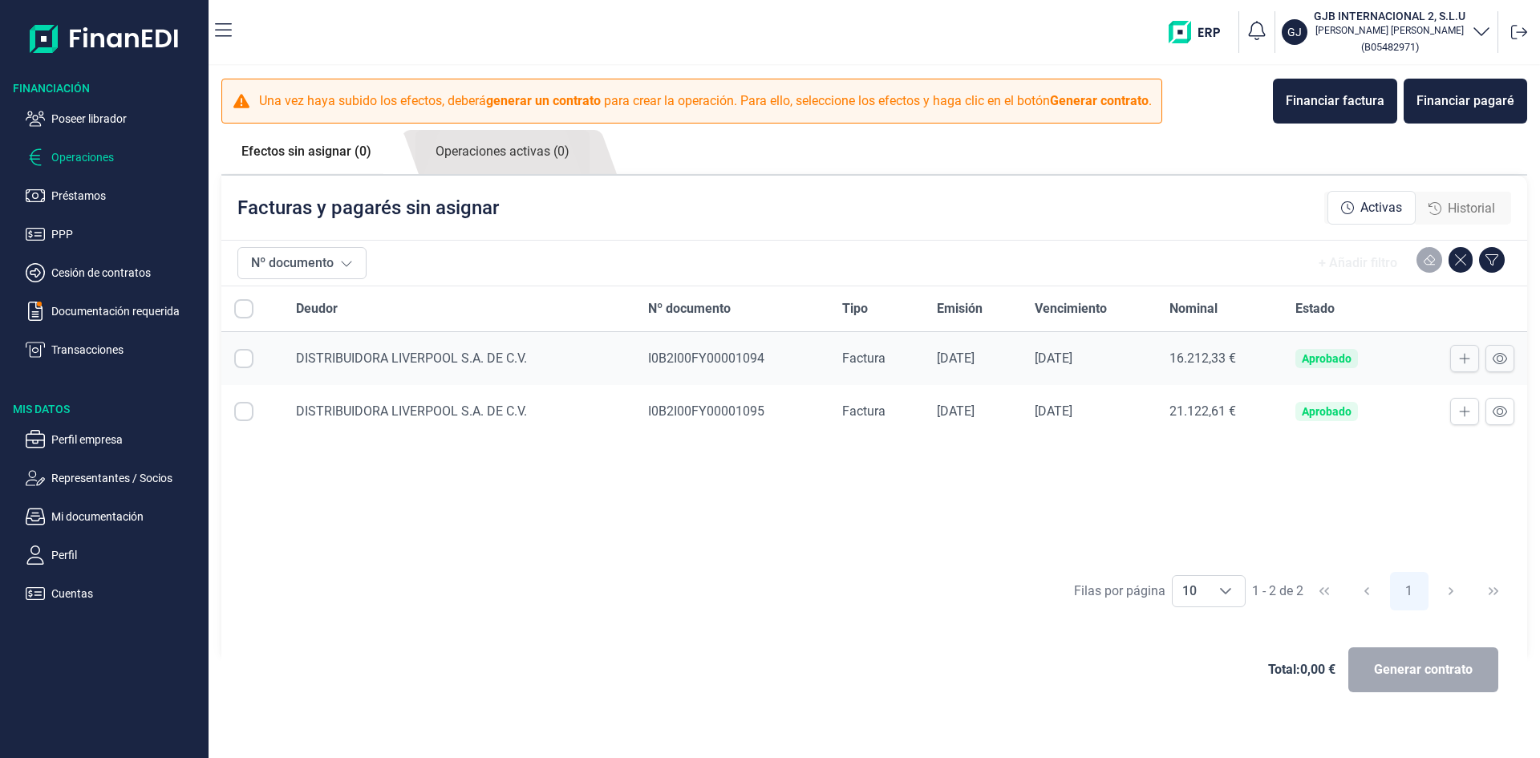
checkbox input "true"
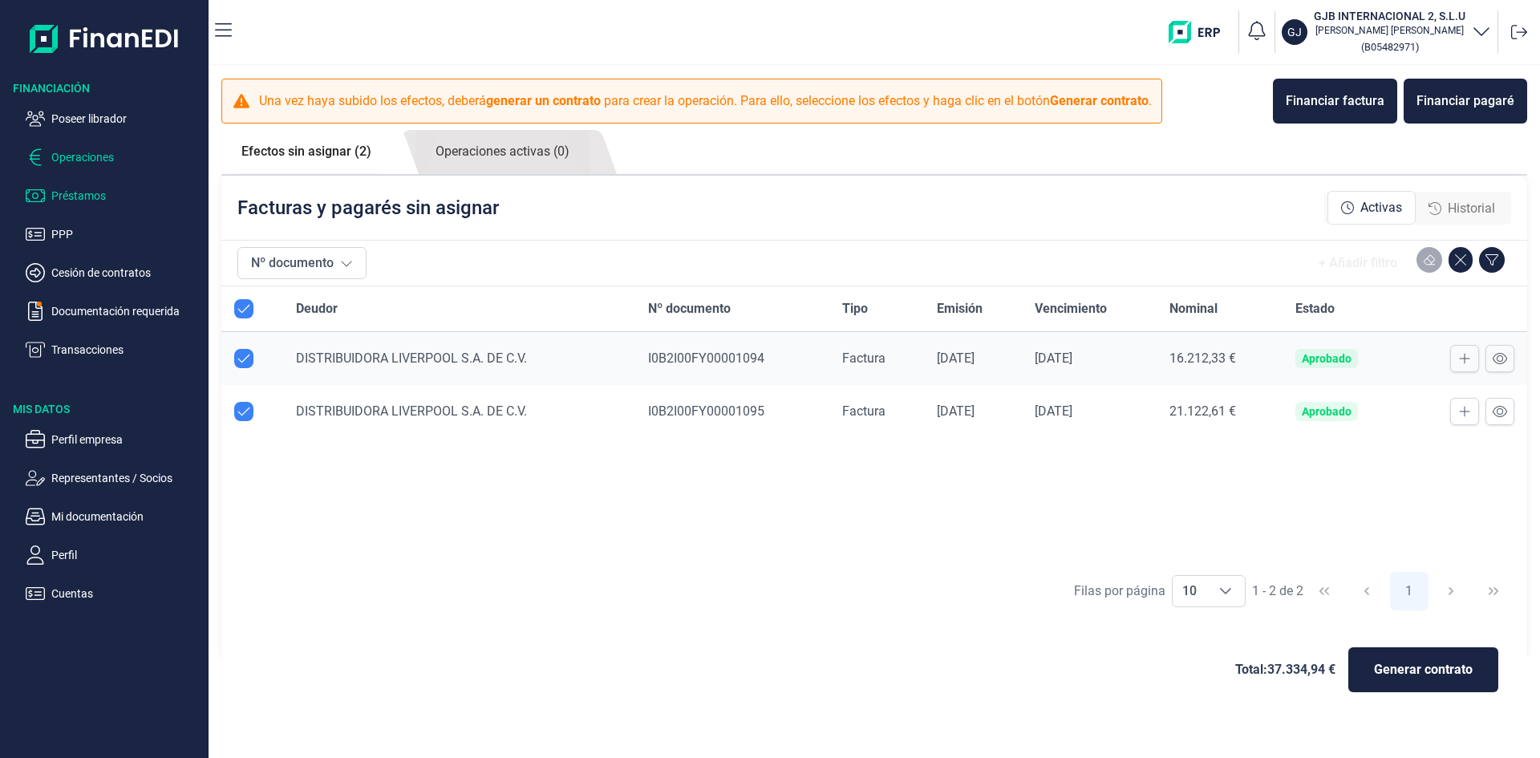
click at [99, 199] on p "Préstamos" at bounding box center [126, 195] width 151 height 19
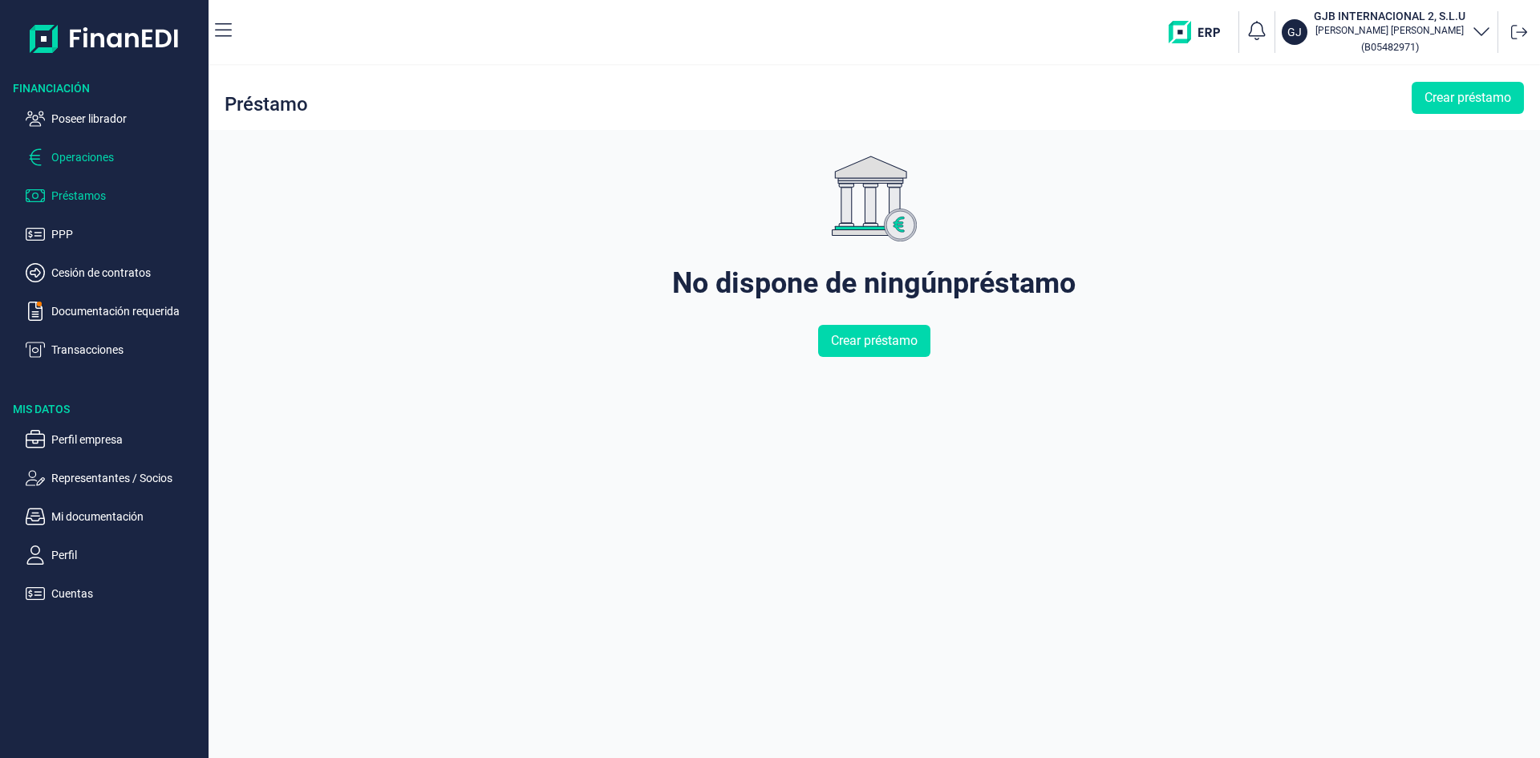
click at [104, 162] on p "Operaciones" at bounding box center [126, 157] width 151 height 19
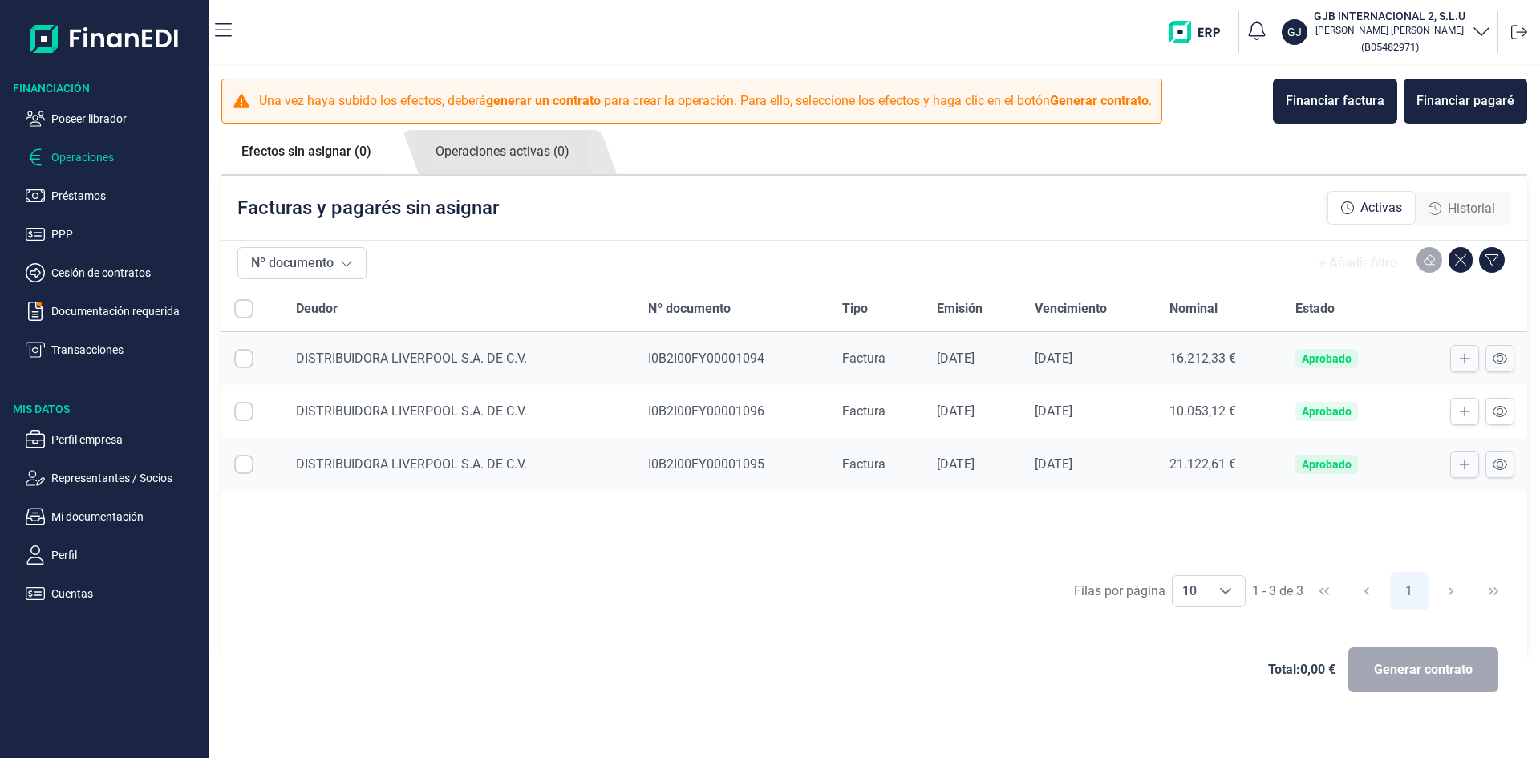
checkbox input "true"
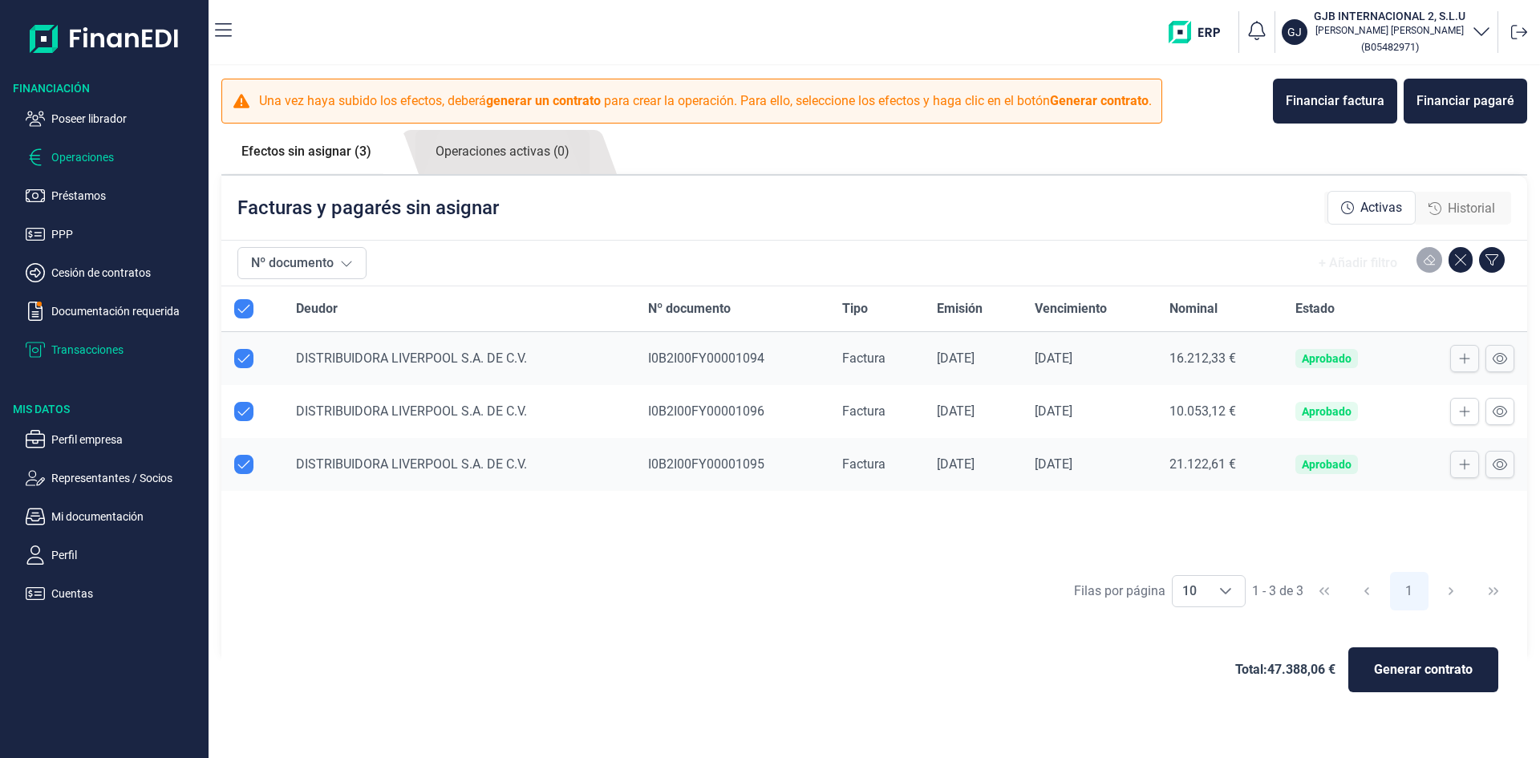
click at [89, 349] on p "Transacciones" at bounding box center [126, 349] width 151 height 19
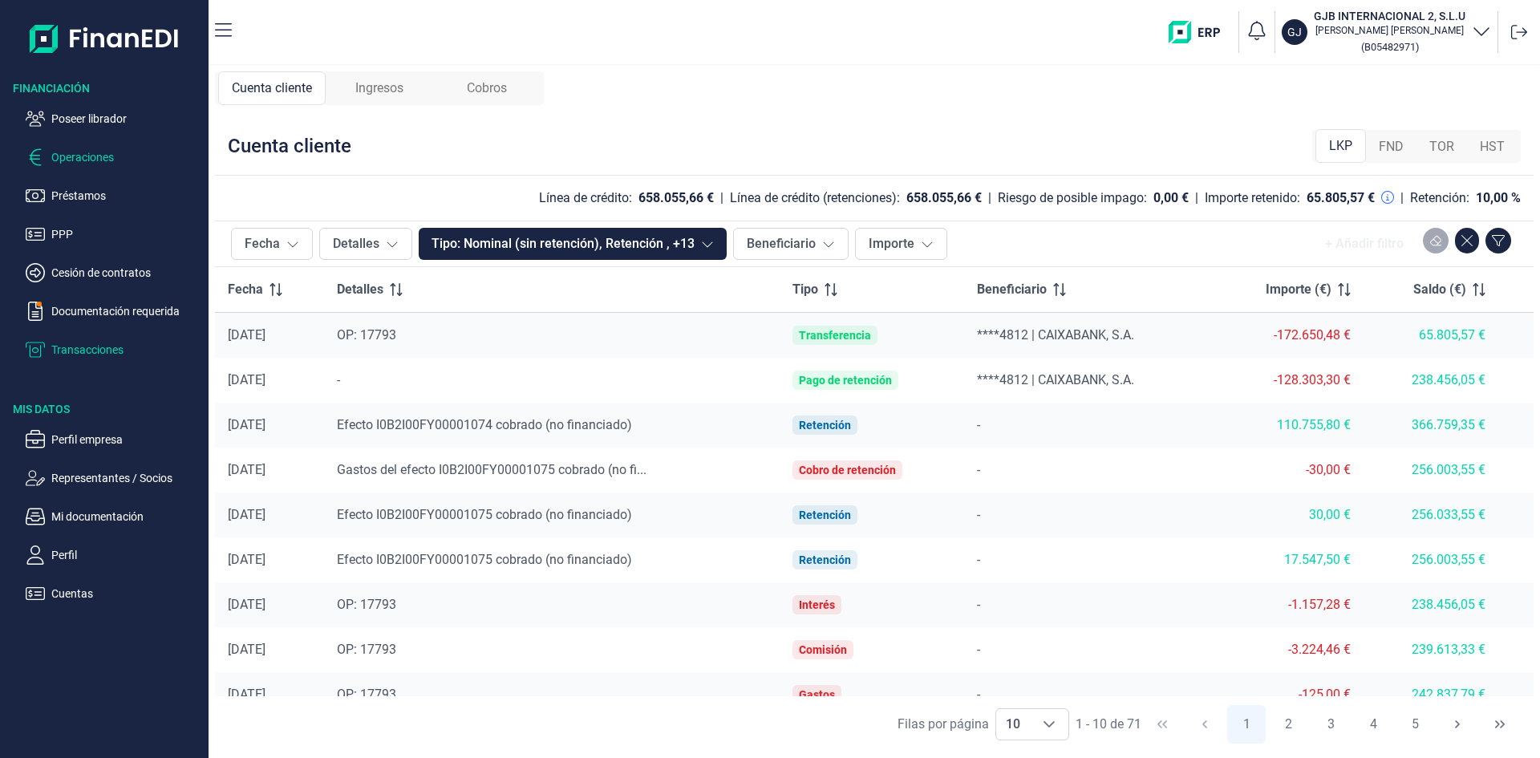
click at [94, 156] on p "Operaciones" at bounding box center [126, 157] width 151 height 19
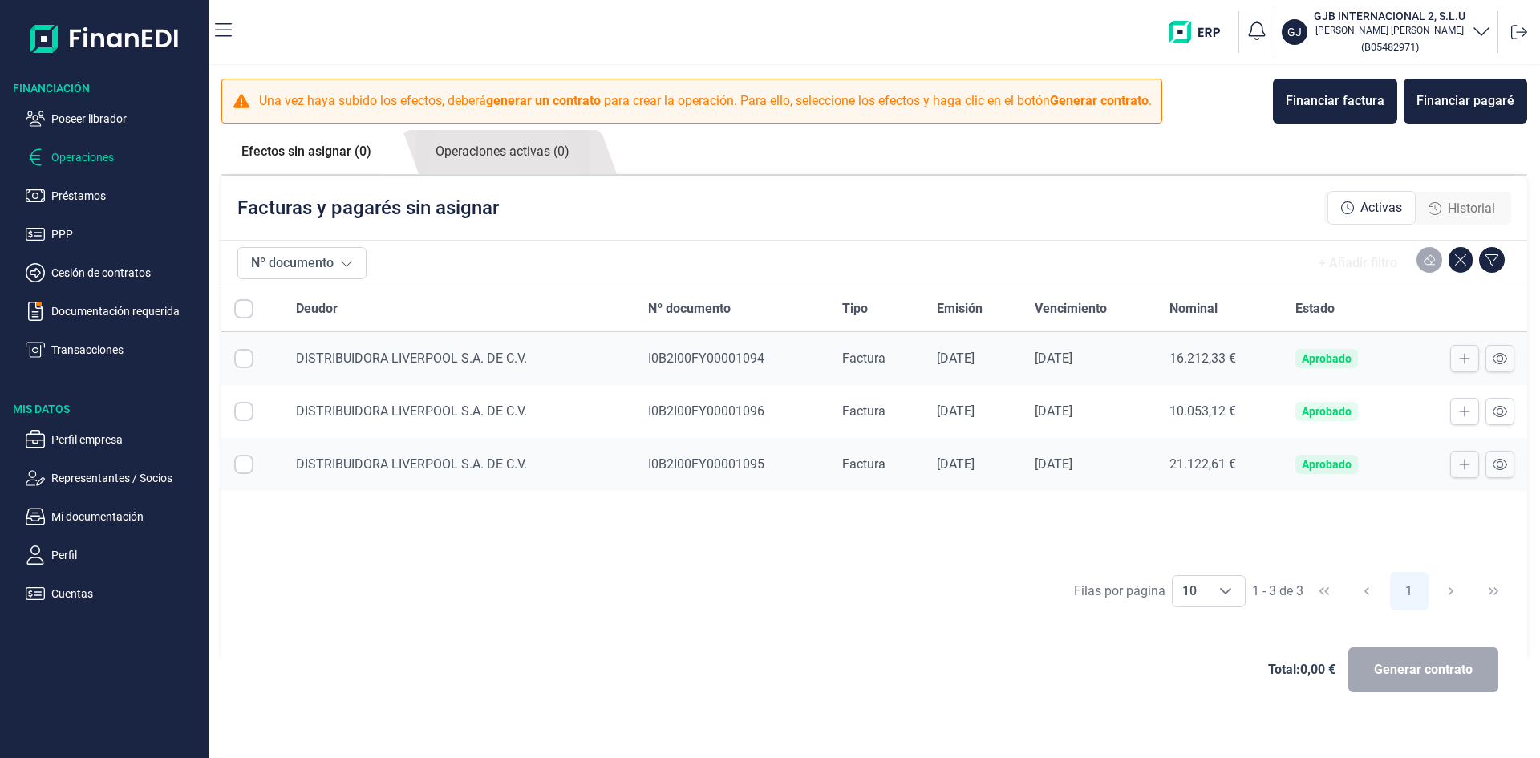
checkbox input "true"
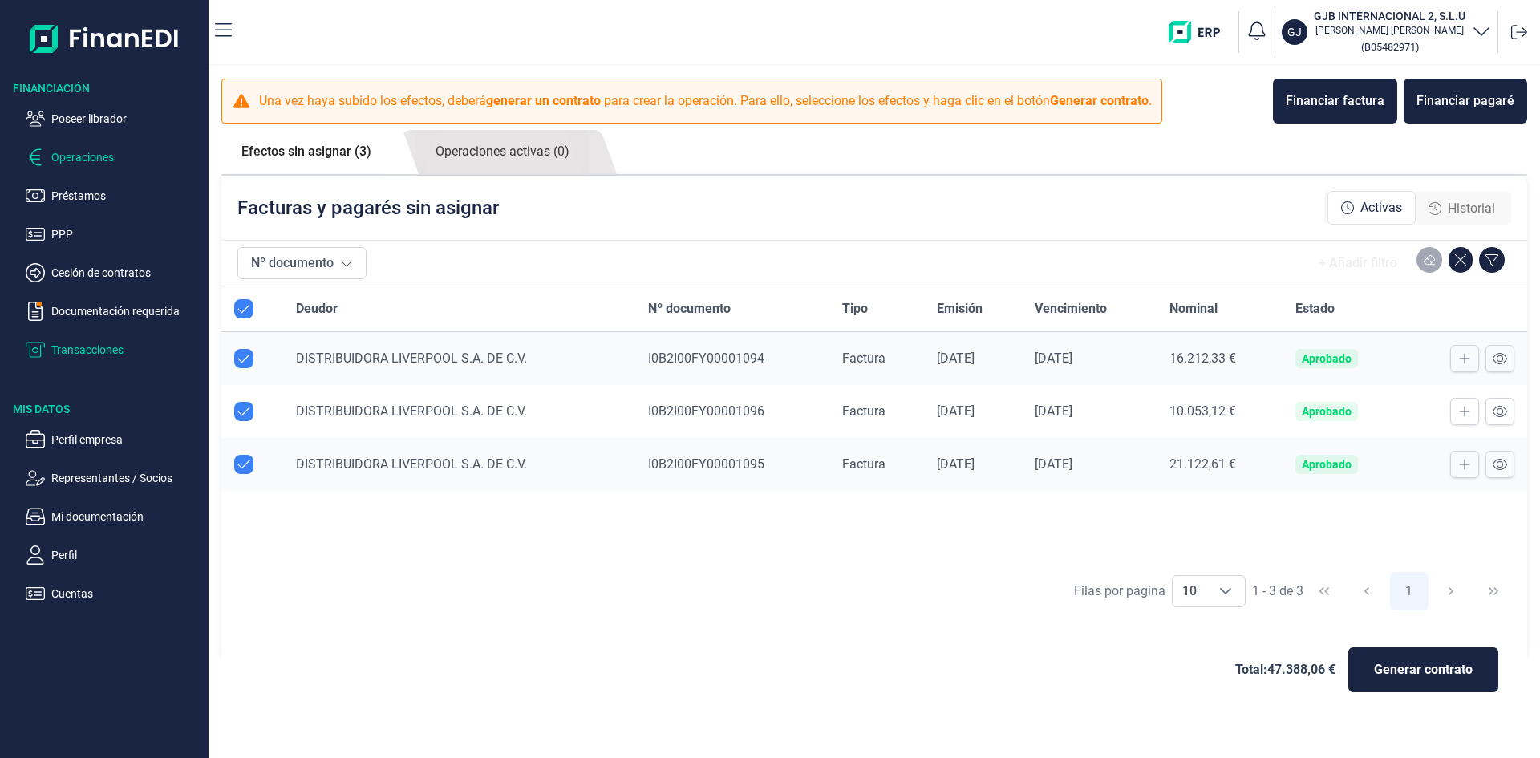
click at [86, 355] on p "Transacciones" at bounding box center [126, 349] width 151 height 19
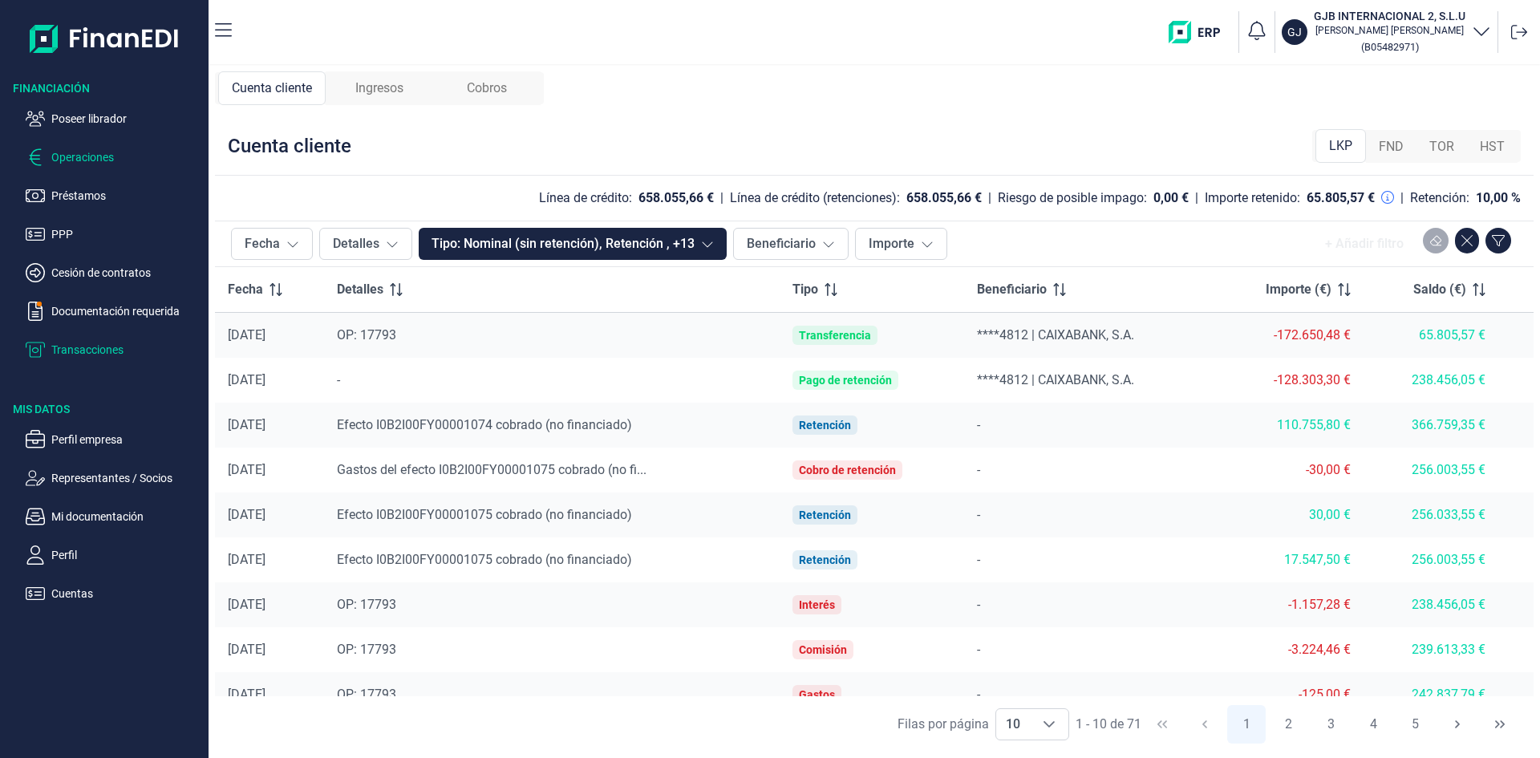
click at [91, 160] on p "Operaciones" at bounding box center [126, 157] width 151 height 19
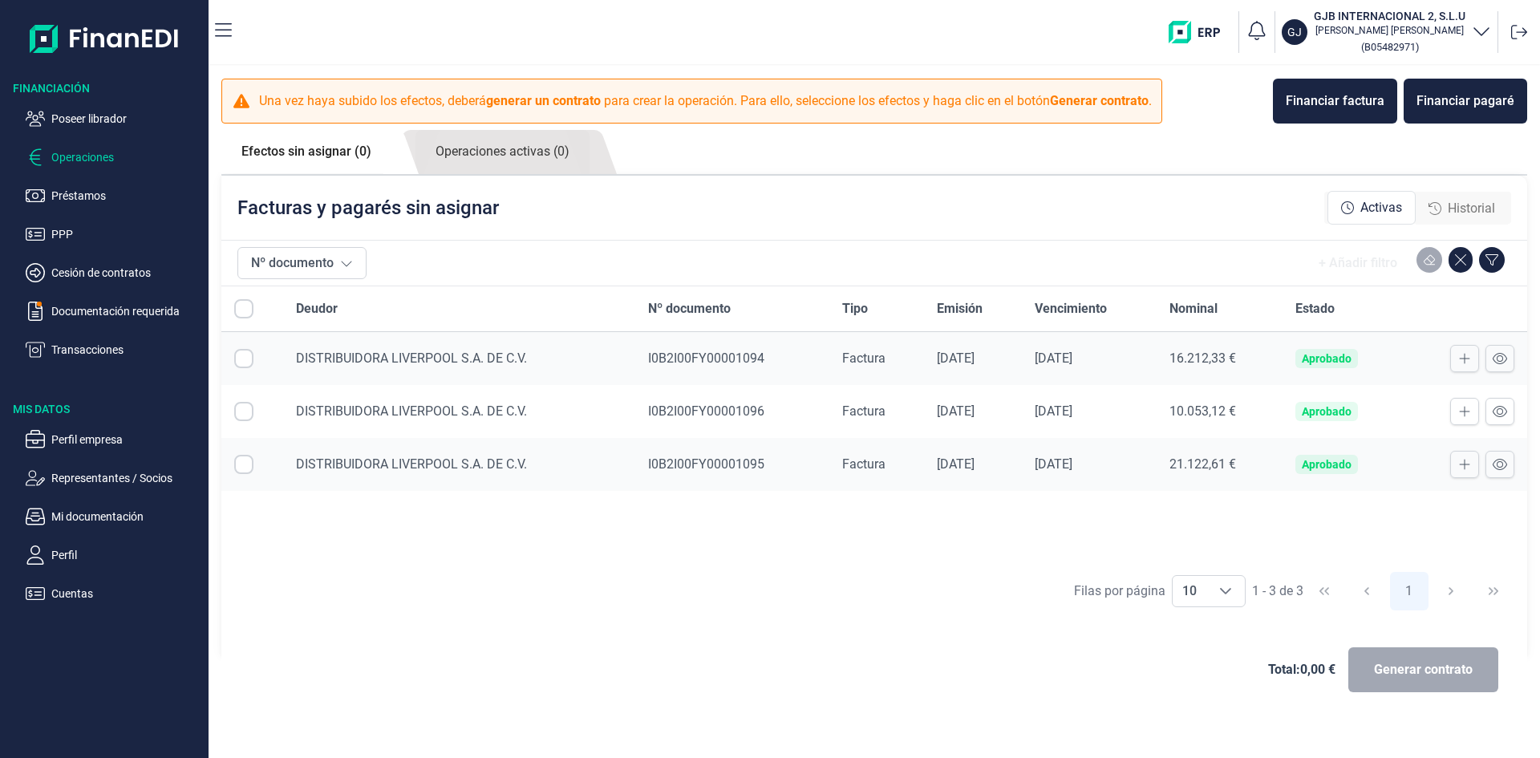
checkbox input "true"
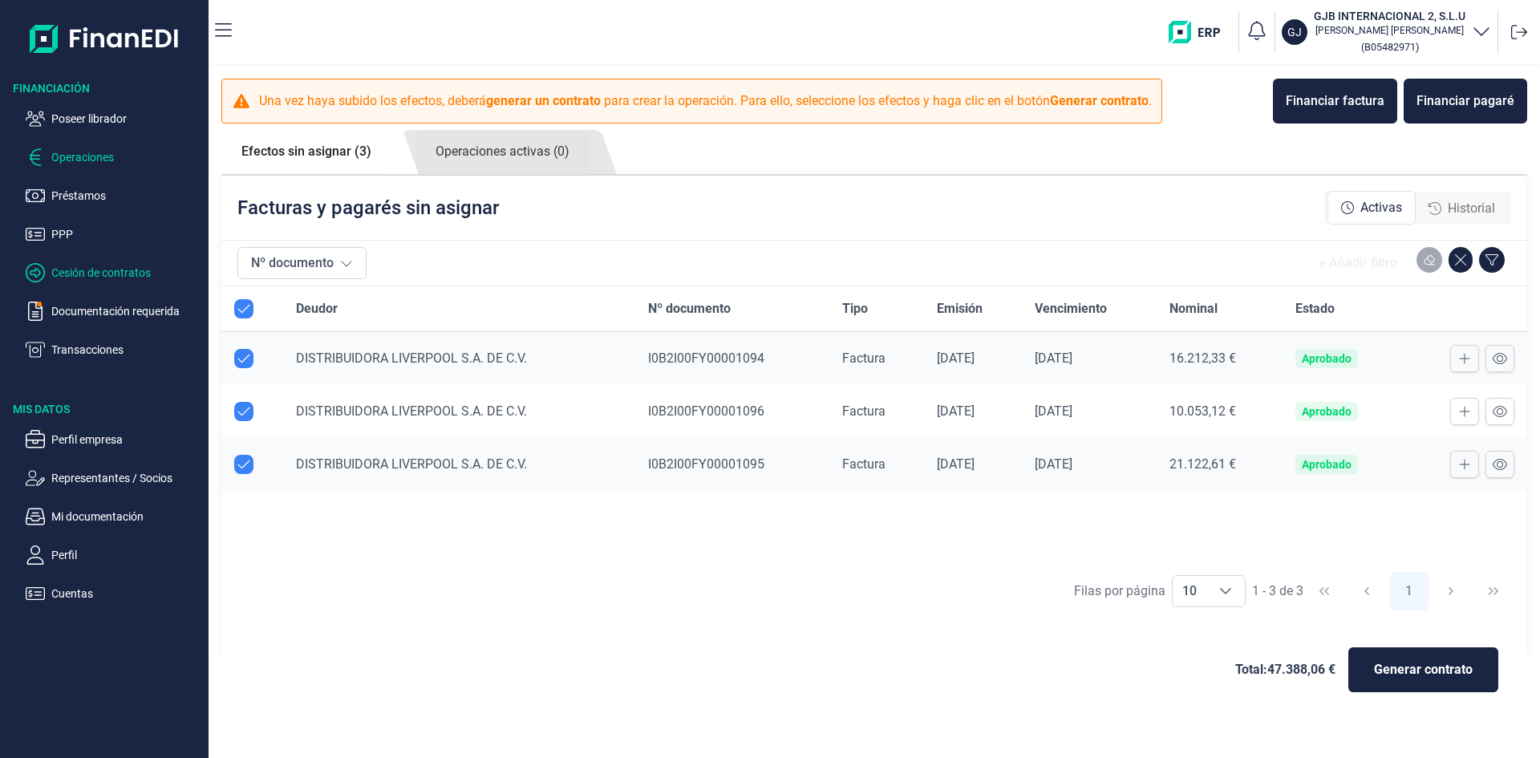
click at [114, 270] on p "Cesión de contratos" at bounding box center [126, 272] width 151 height 19
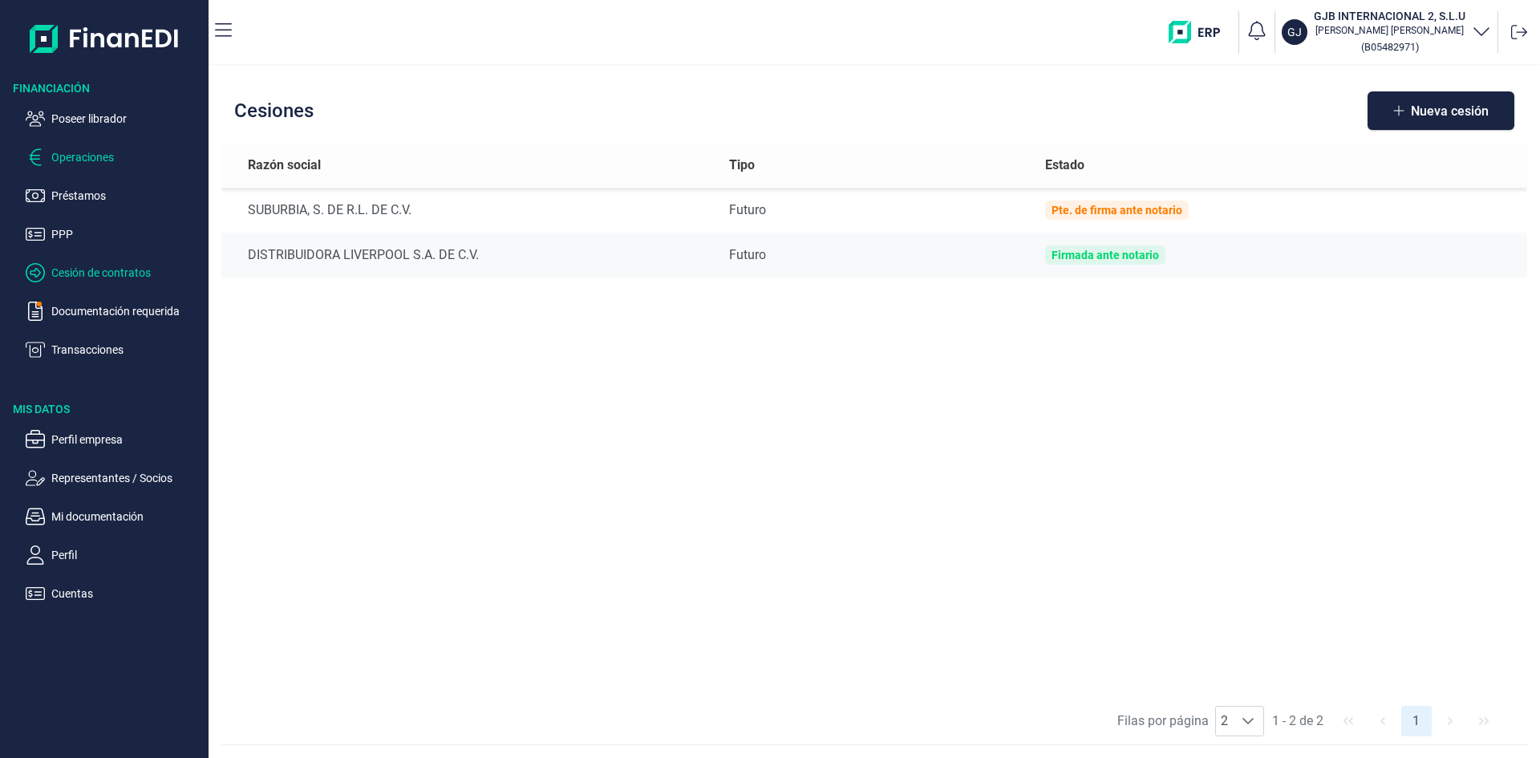
click at [97, 160] on p "Operaciones" at bounding box center [126, 157] width 151 height 19
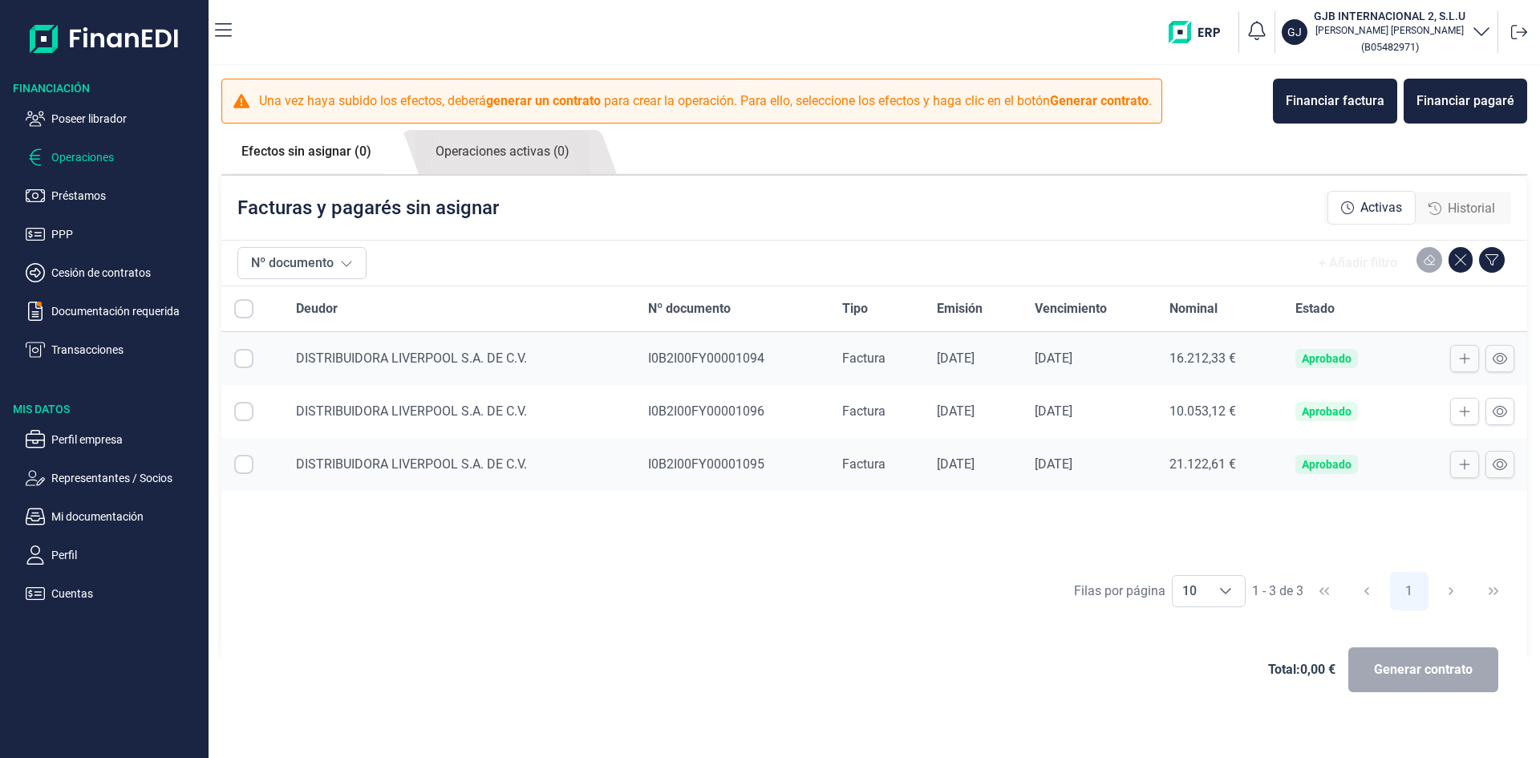
checkbox input "true"
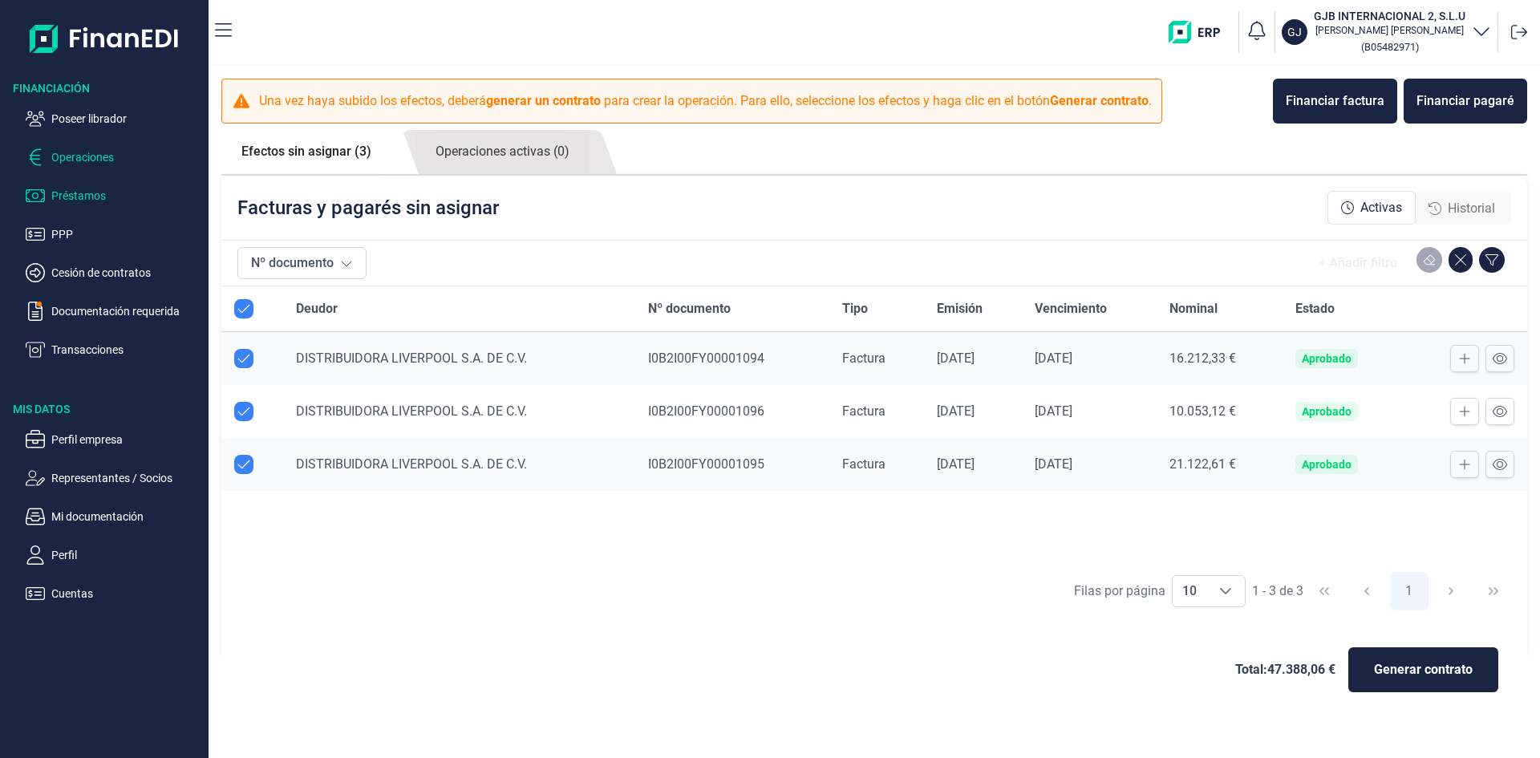
click at [100, 195] on p "Préstamos" at bounding box center [126, 195] width 151 height 19
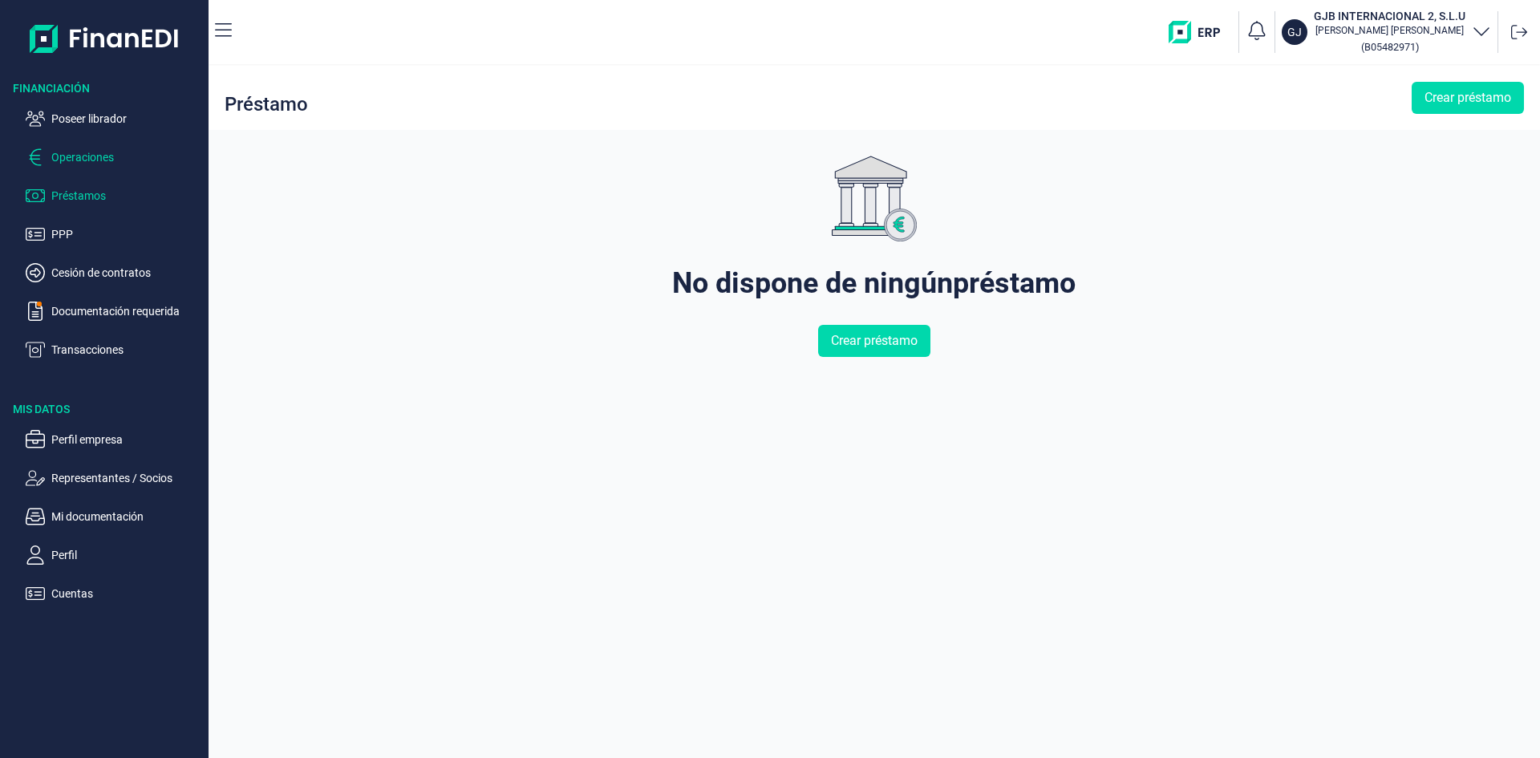
click at [108, 162] on p "Operaciones" at bounding box center [126, 157] width 151 height 19
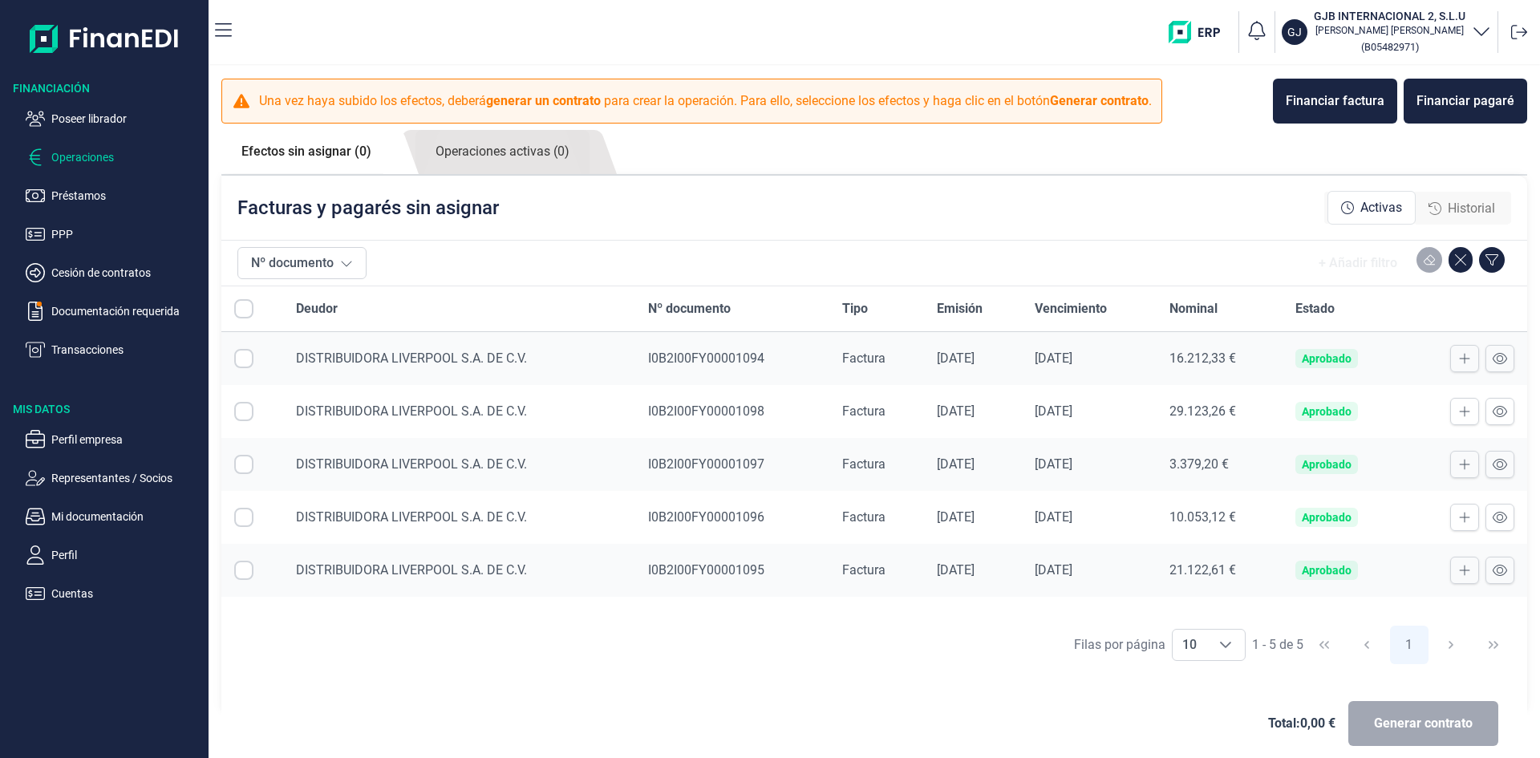
checkbox input "true"
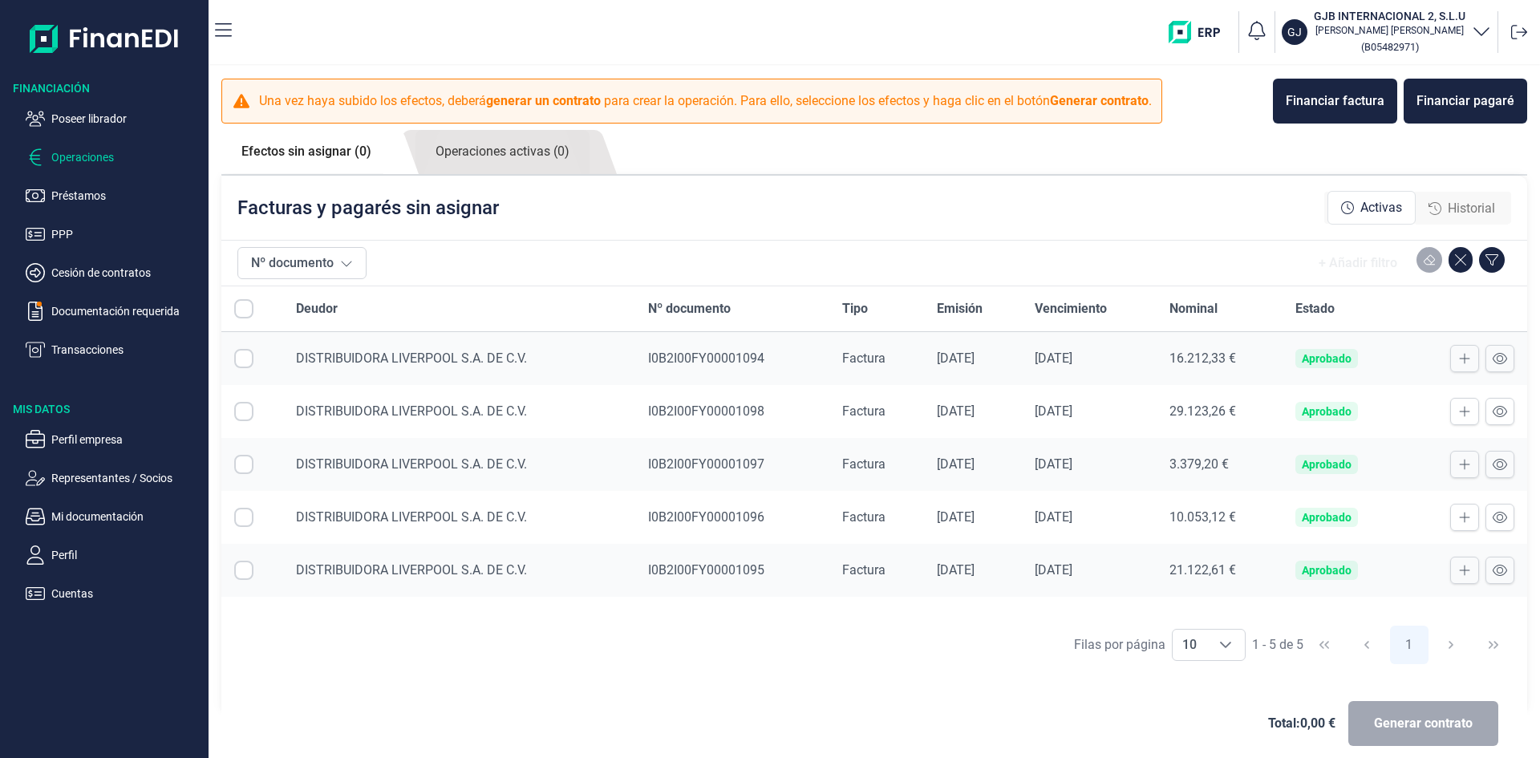
checkbox input "true"
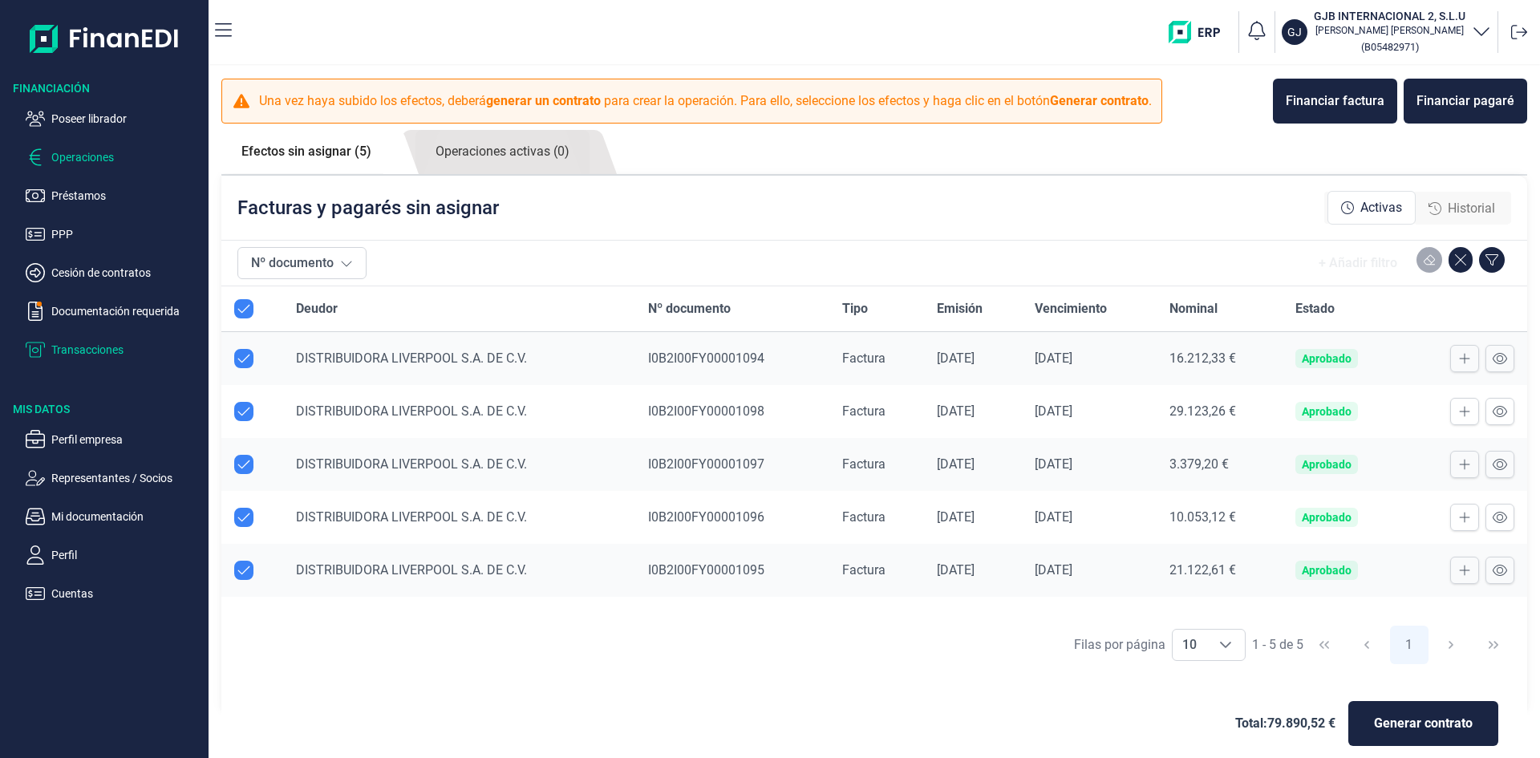
click at [106, 347] on p "Transacciones" at bounding box center [126, 349] width 151 height 19
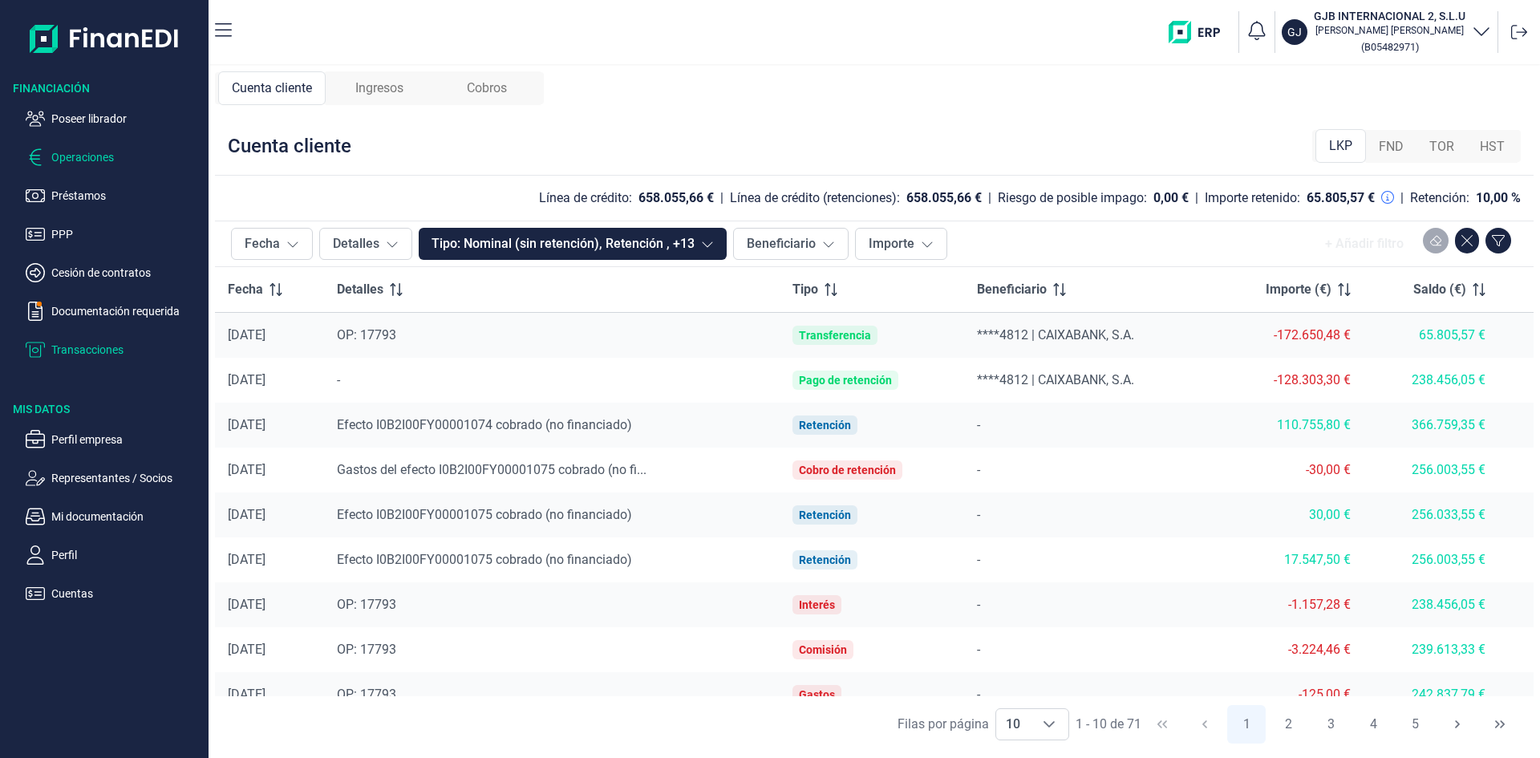
click at [88, 159] on p "Operaciones" at bounding box center [126, 157] width 151 height 19
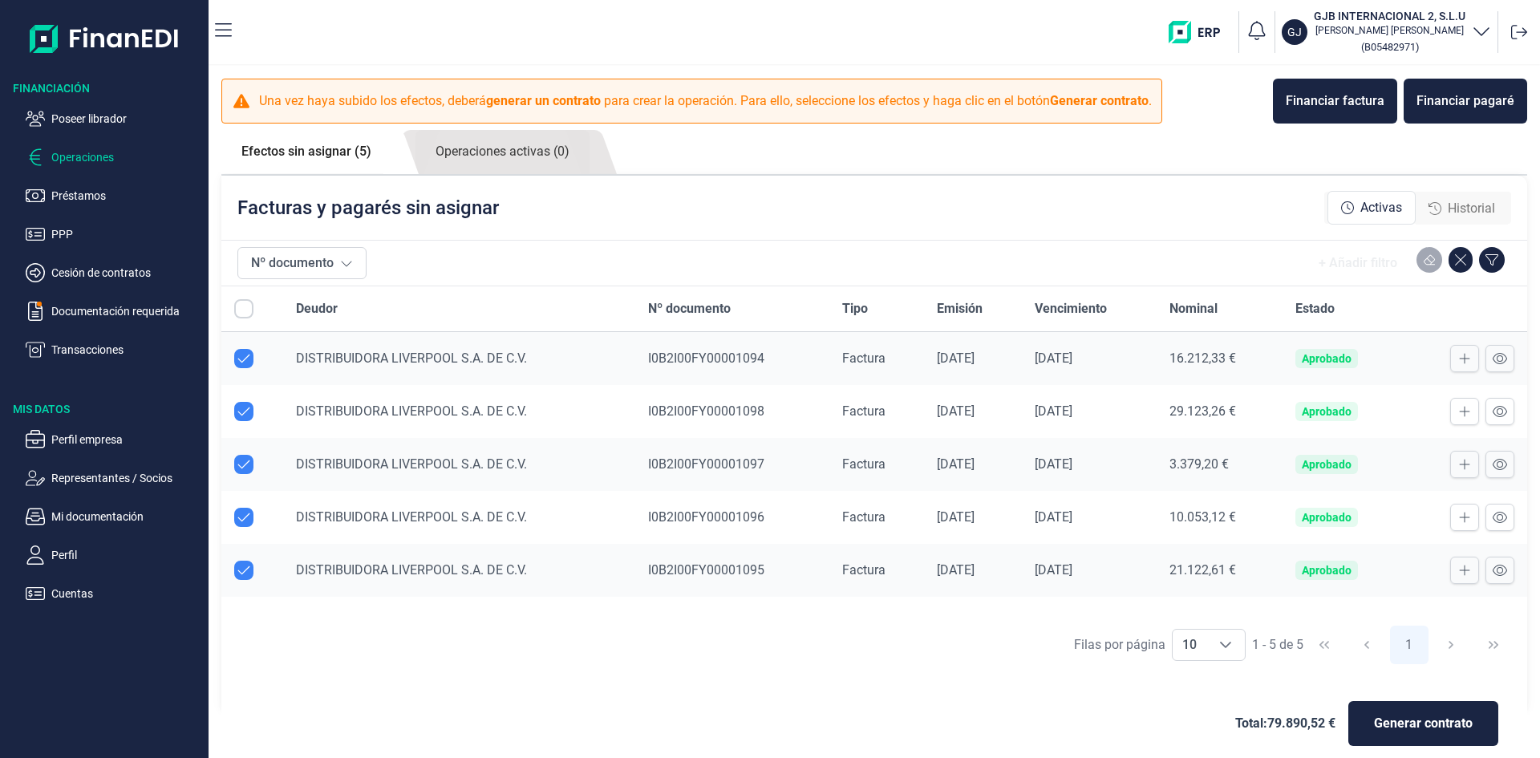
checkbox input "true"
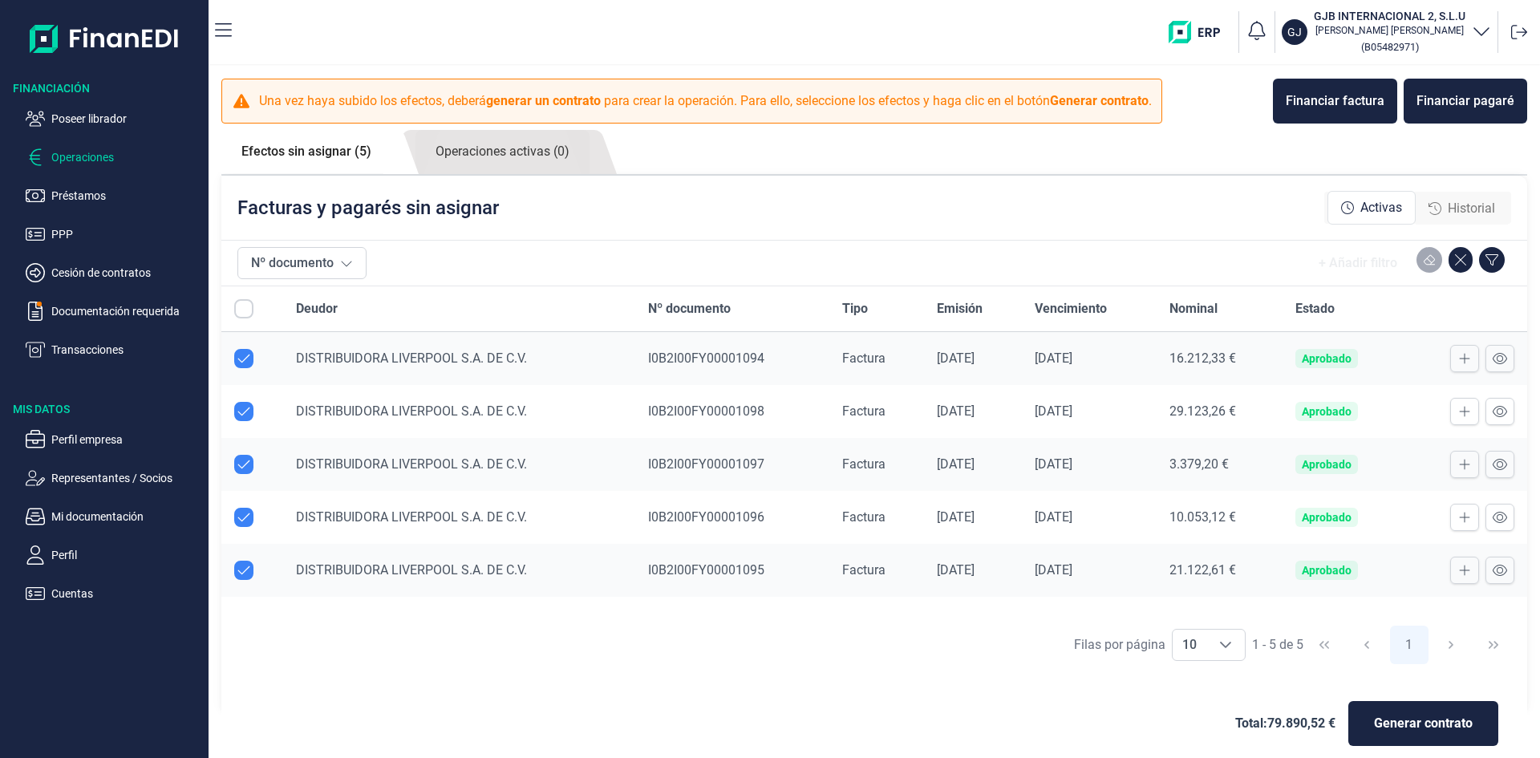
checkbox input "true"
click at [99, 345] on p "Transacciones" at bounding box center [126, 349] width 151 height 19
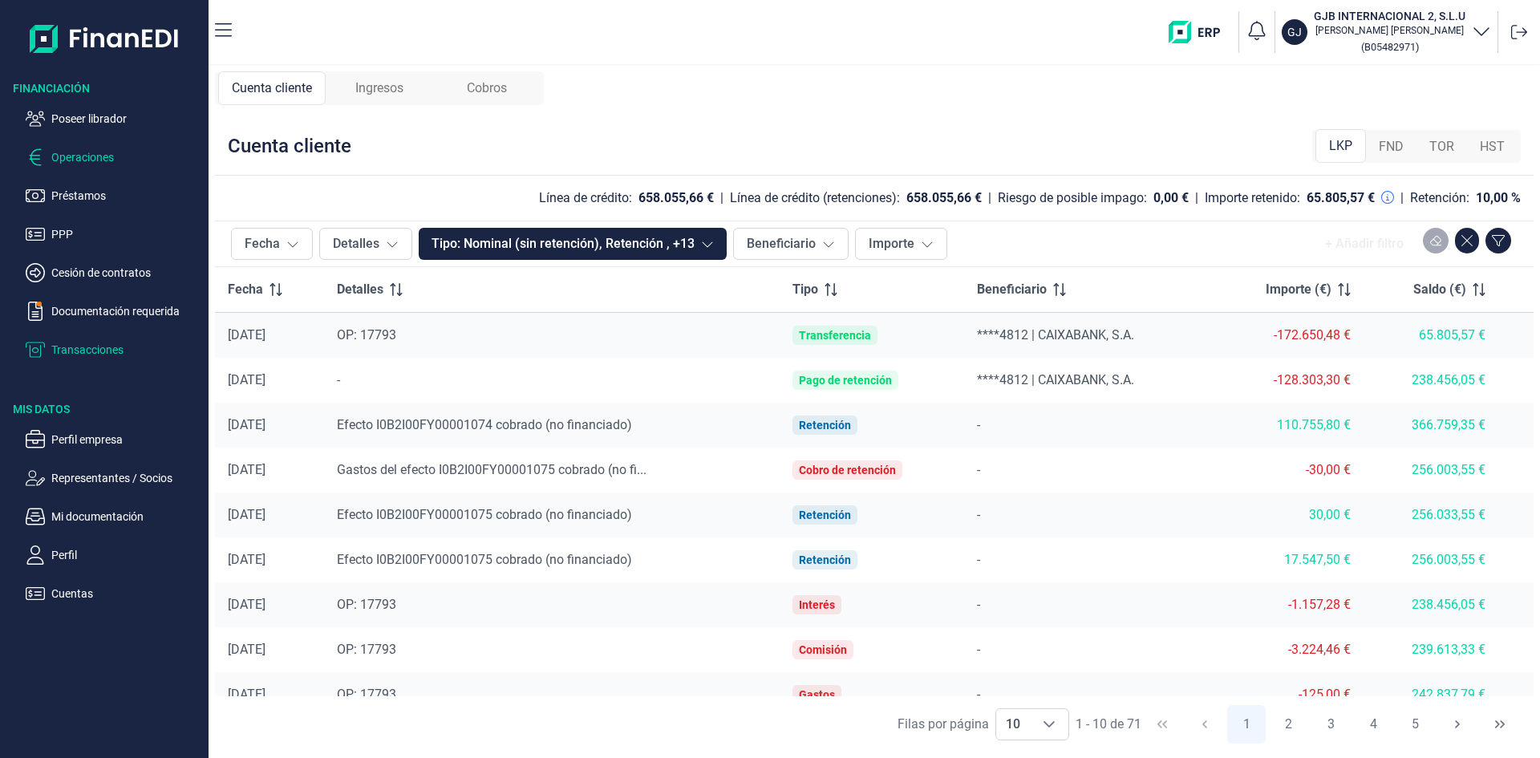
click at [79, 157] on p "Operaciones" at bounding box center [126, 157] width 151 height 19
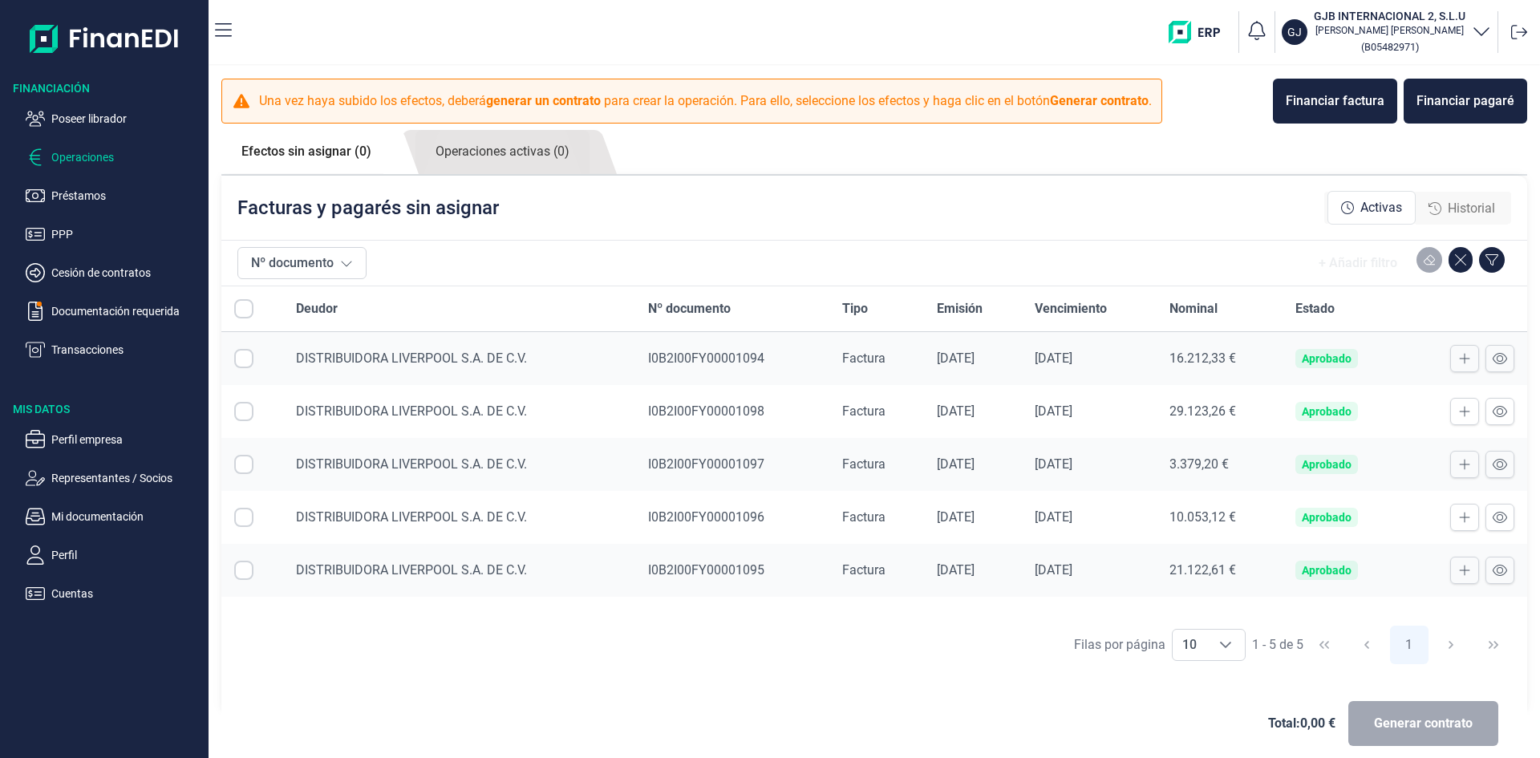
checkbox input "true"
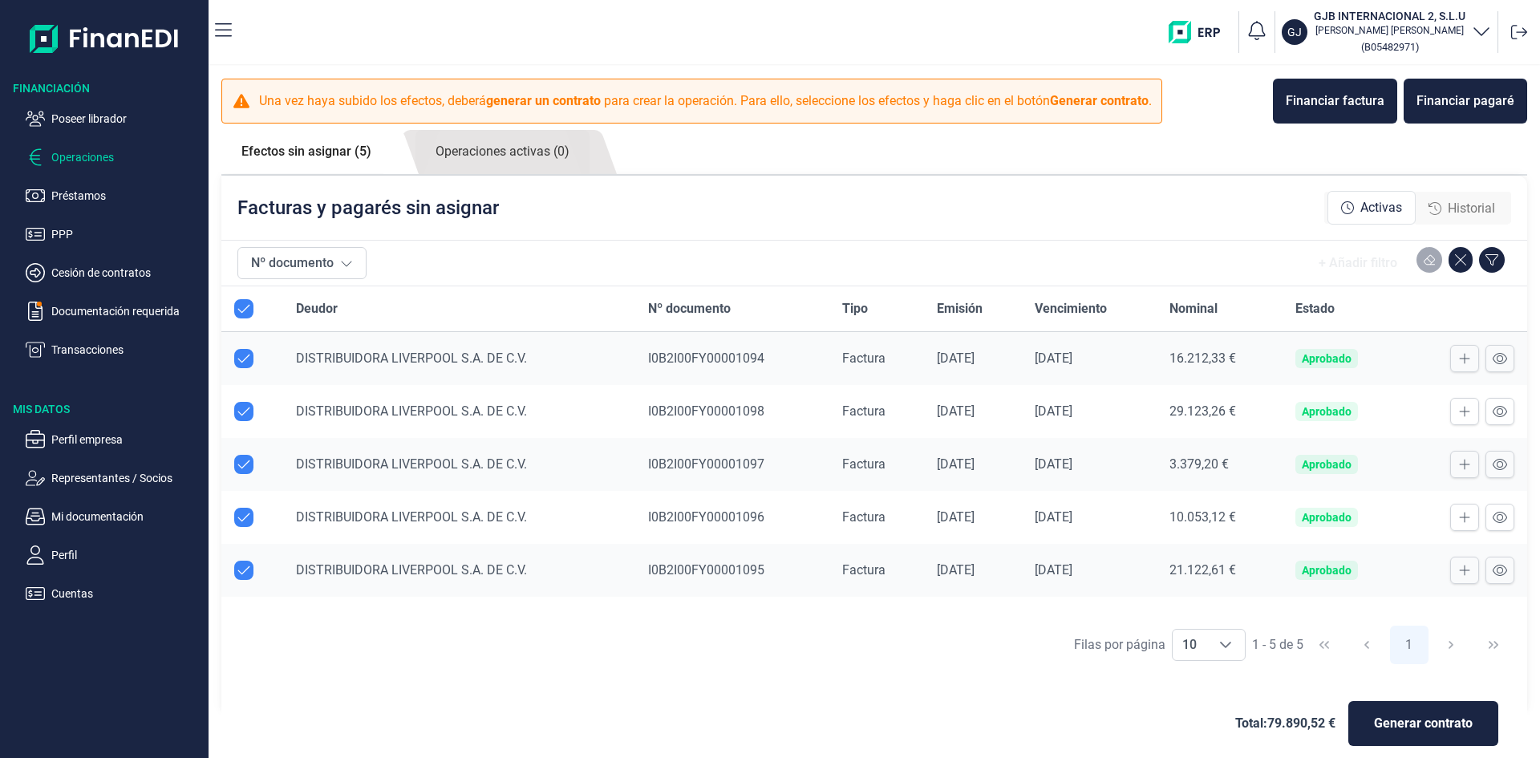
checkbox input "true"
click at [103, 353] on p "Transacciones" at bounding box center [126, 349] width 151 height 19
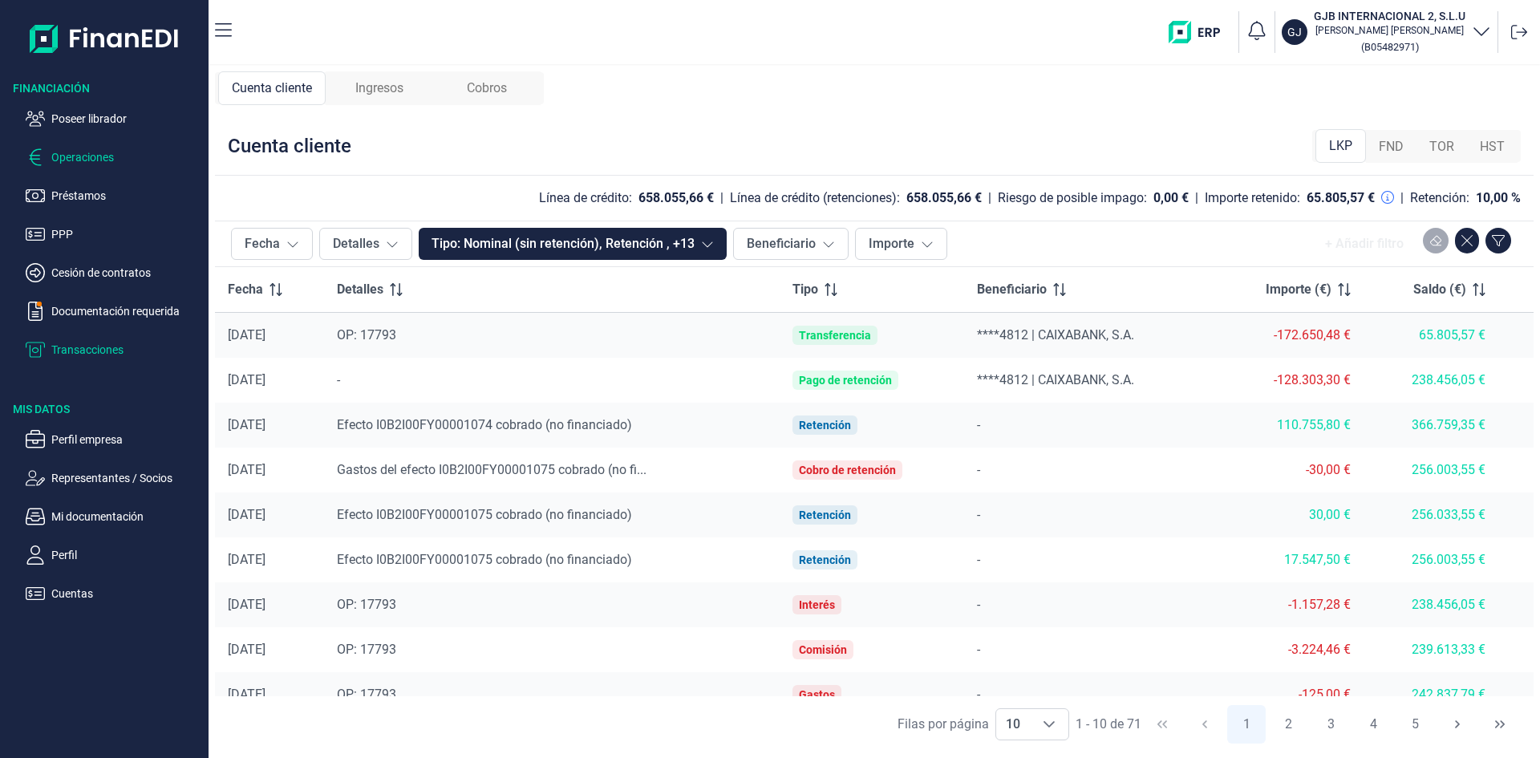
click at [99, 156] on p "Operaciones" at bounding box center [126, 157] width 151 height 19
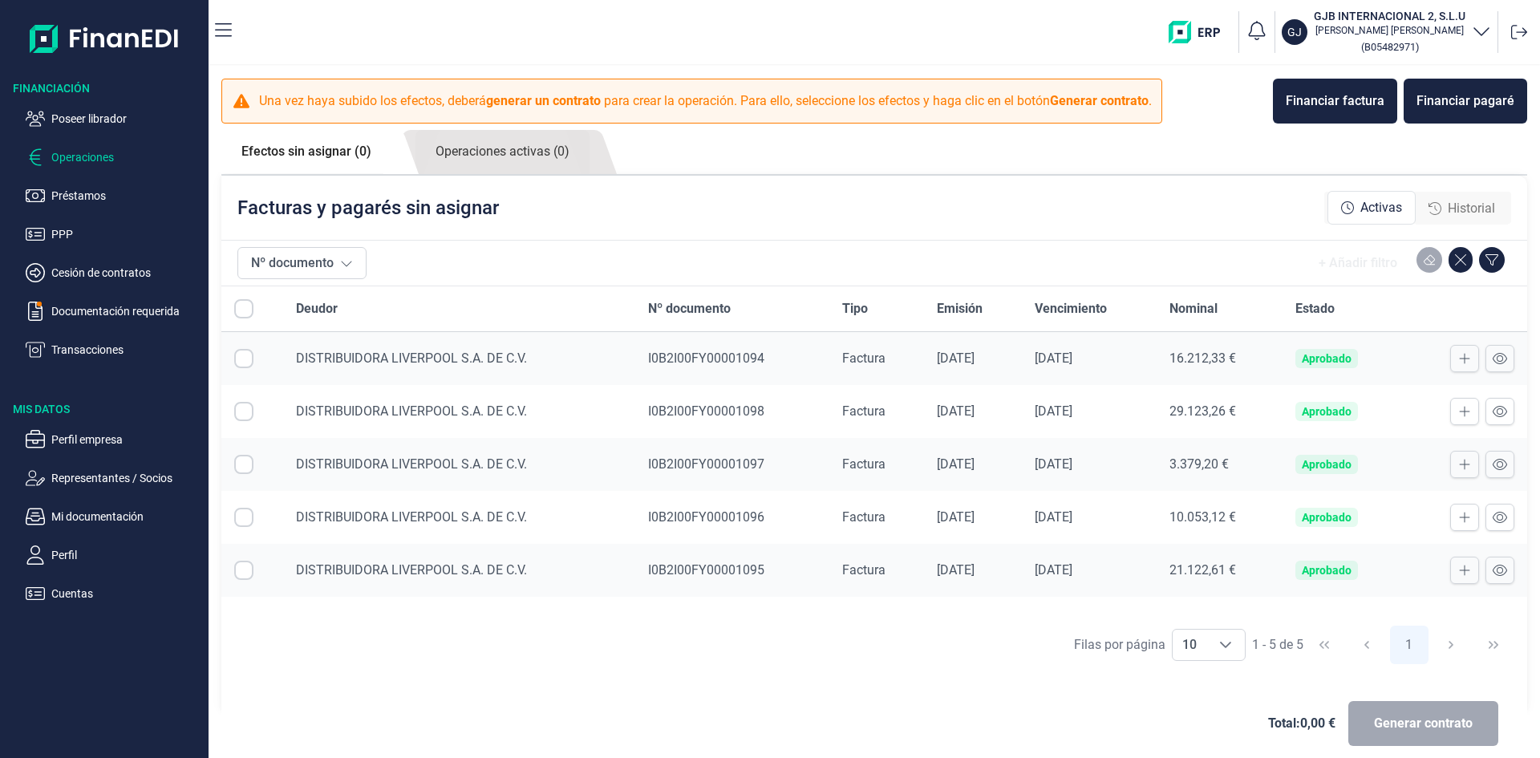
checkbox input "true"
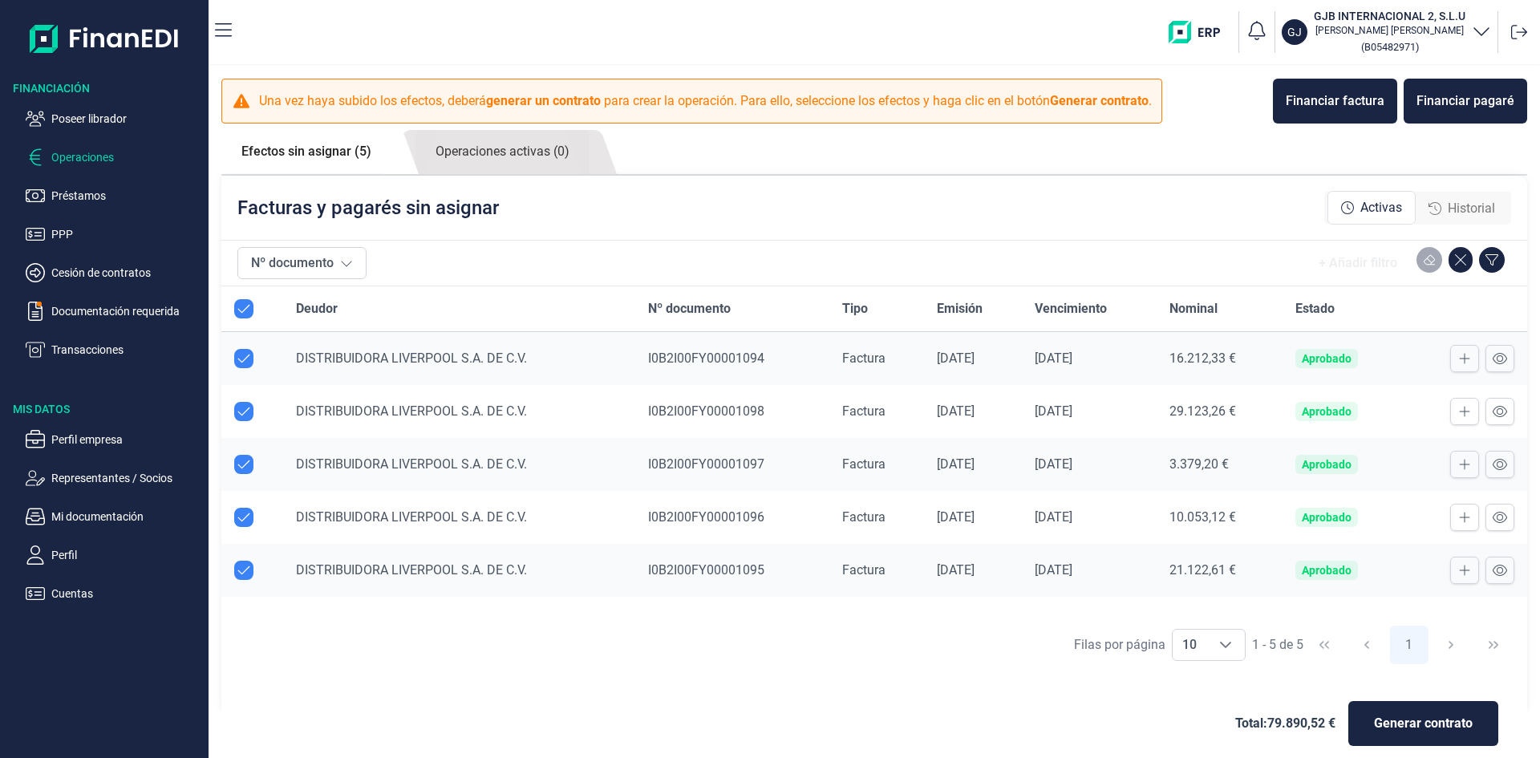
checkbox input "true"
click at [117, 267] on p "Cesión de contratos" at bounding box center [126, 272] width 151 height 19
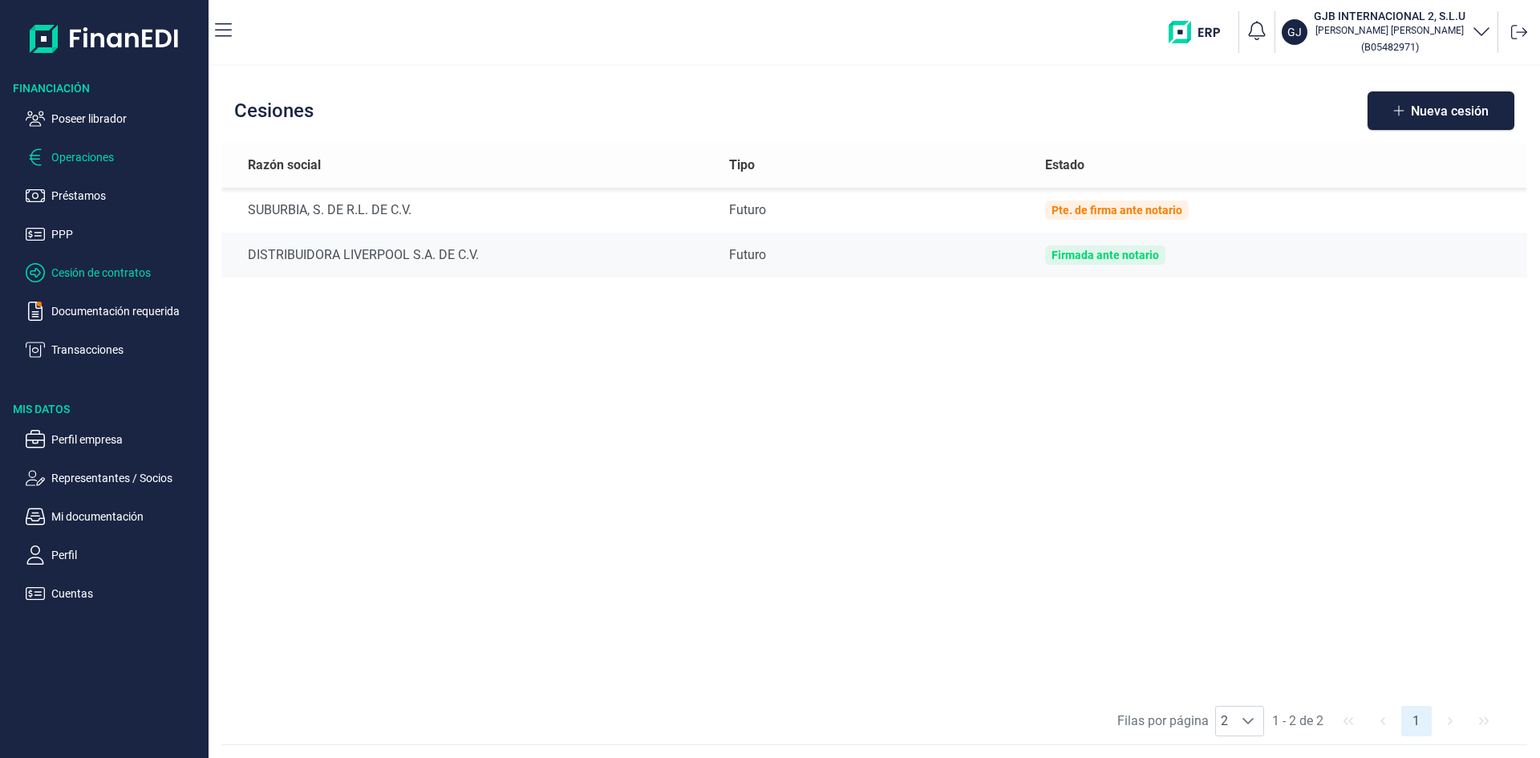
click at [102, 162] on p "Operaciones" at bounding box center [126, 157] width 151 height 19
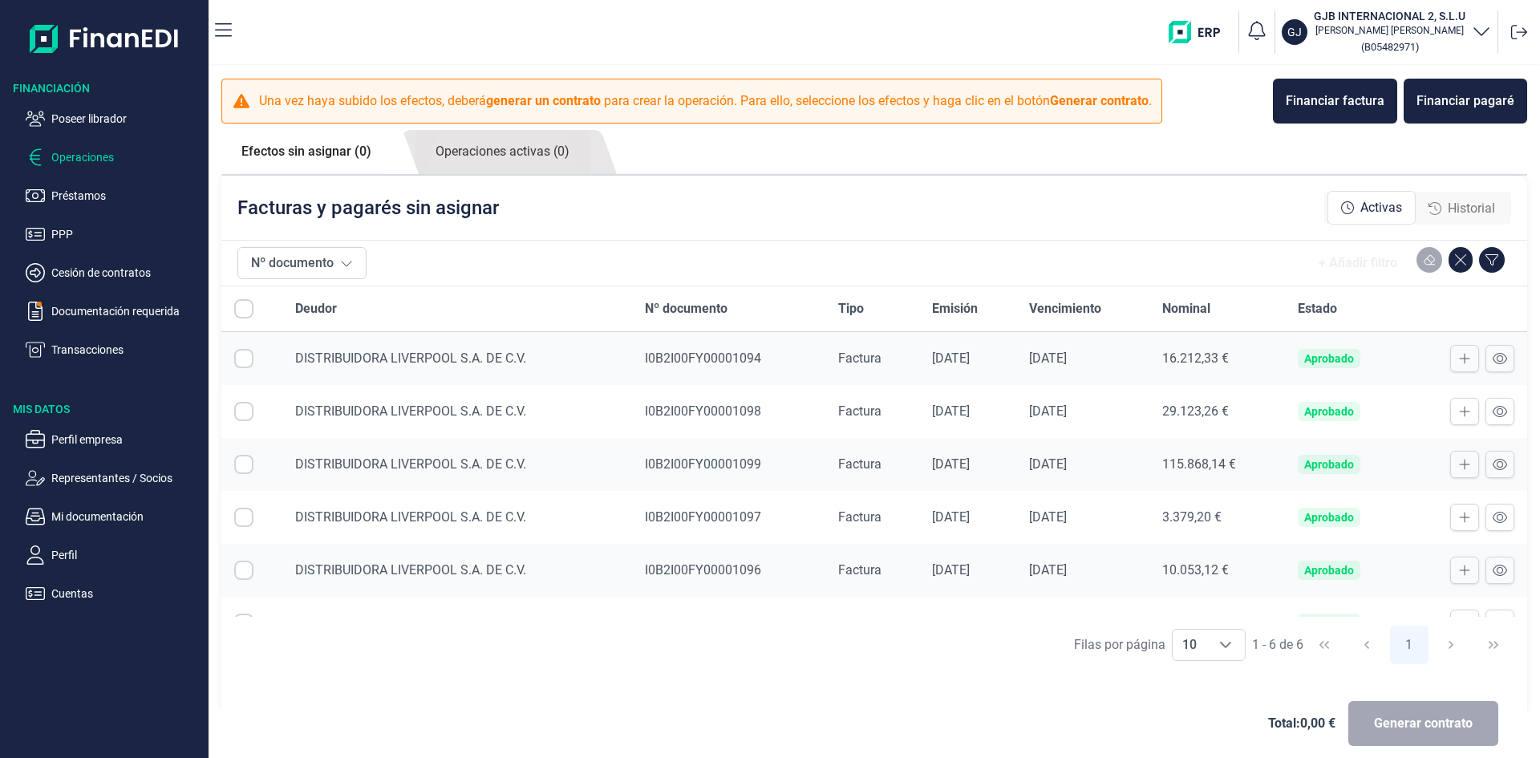
checkbox input "true"
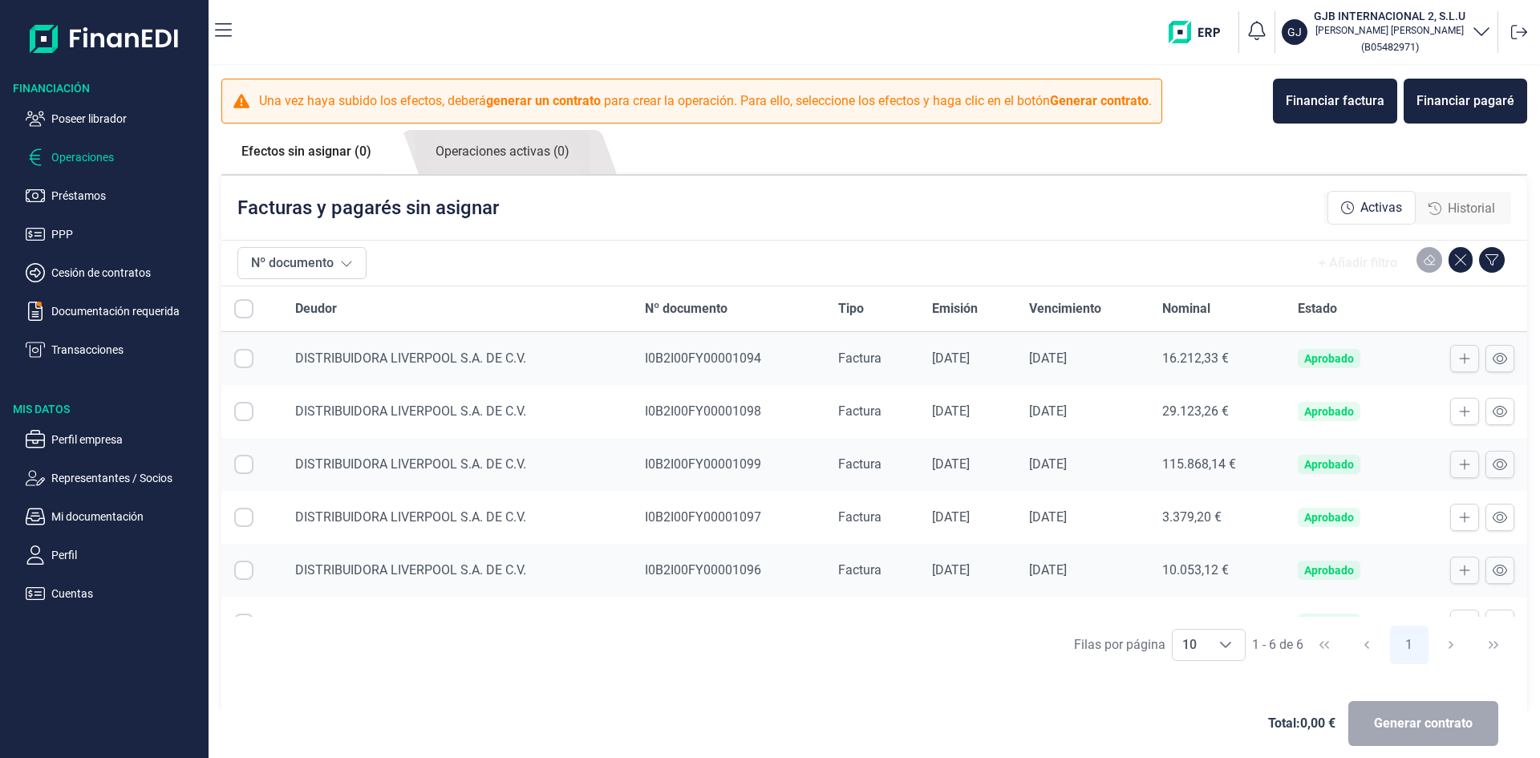
checkbox input "true"
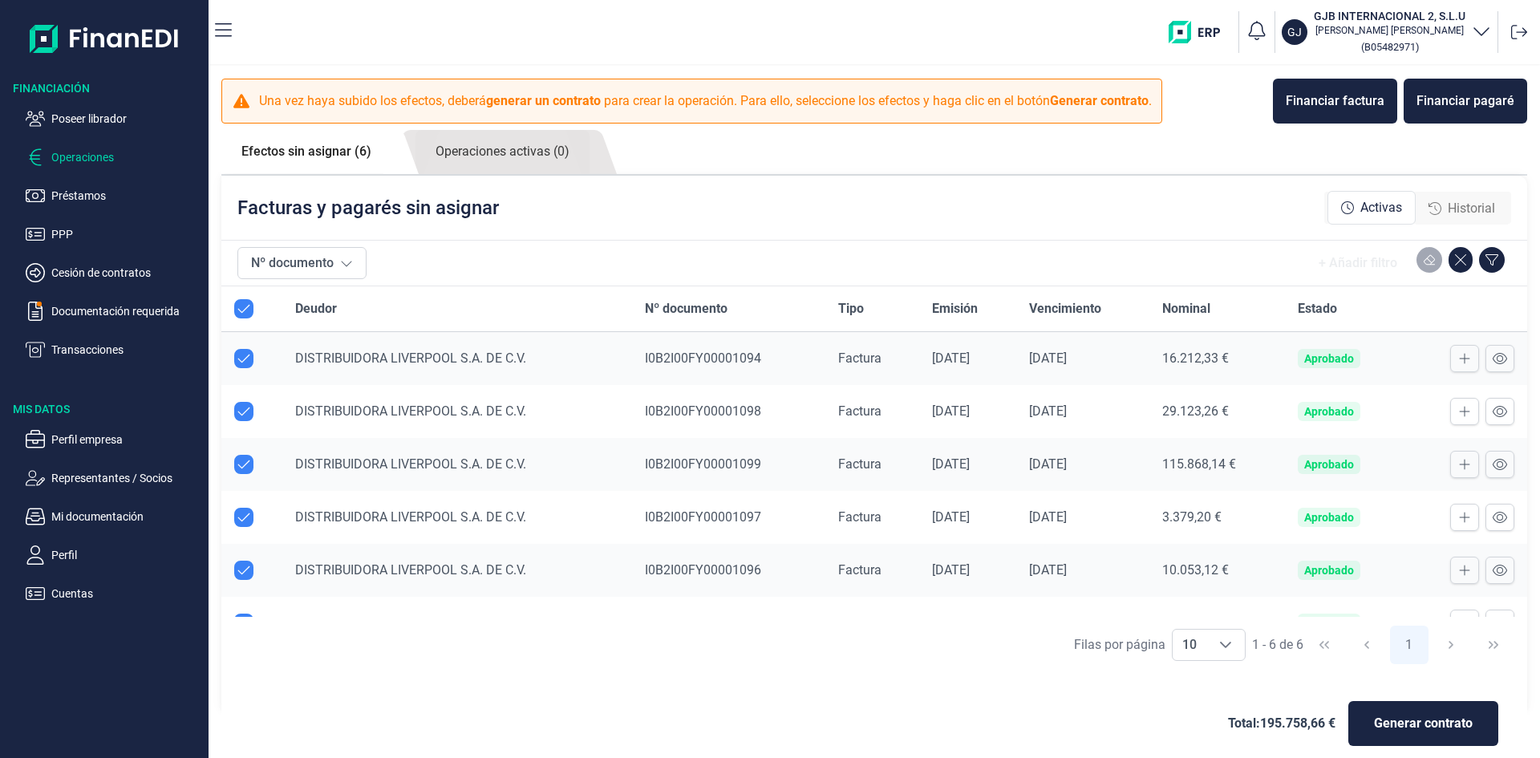
checkbox input "true"
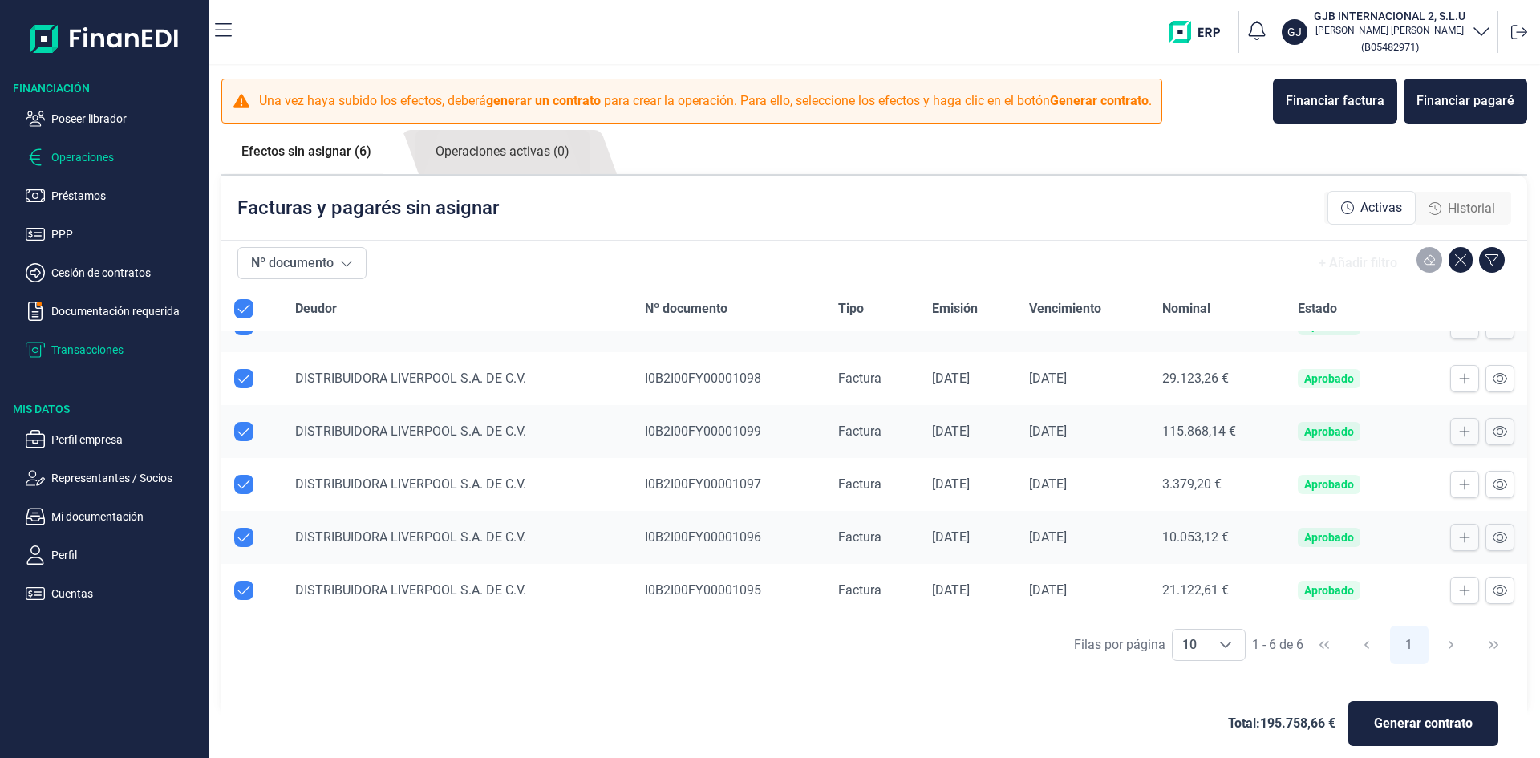
click at [95, 355] on p "Transacciones" at bounding box center [126, 349] width 151 height 19
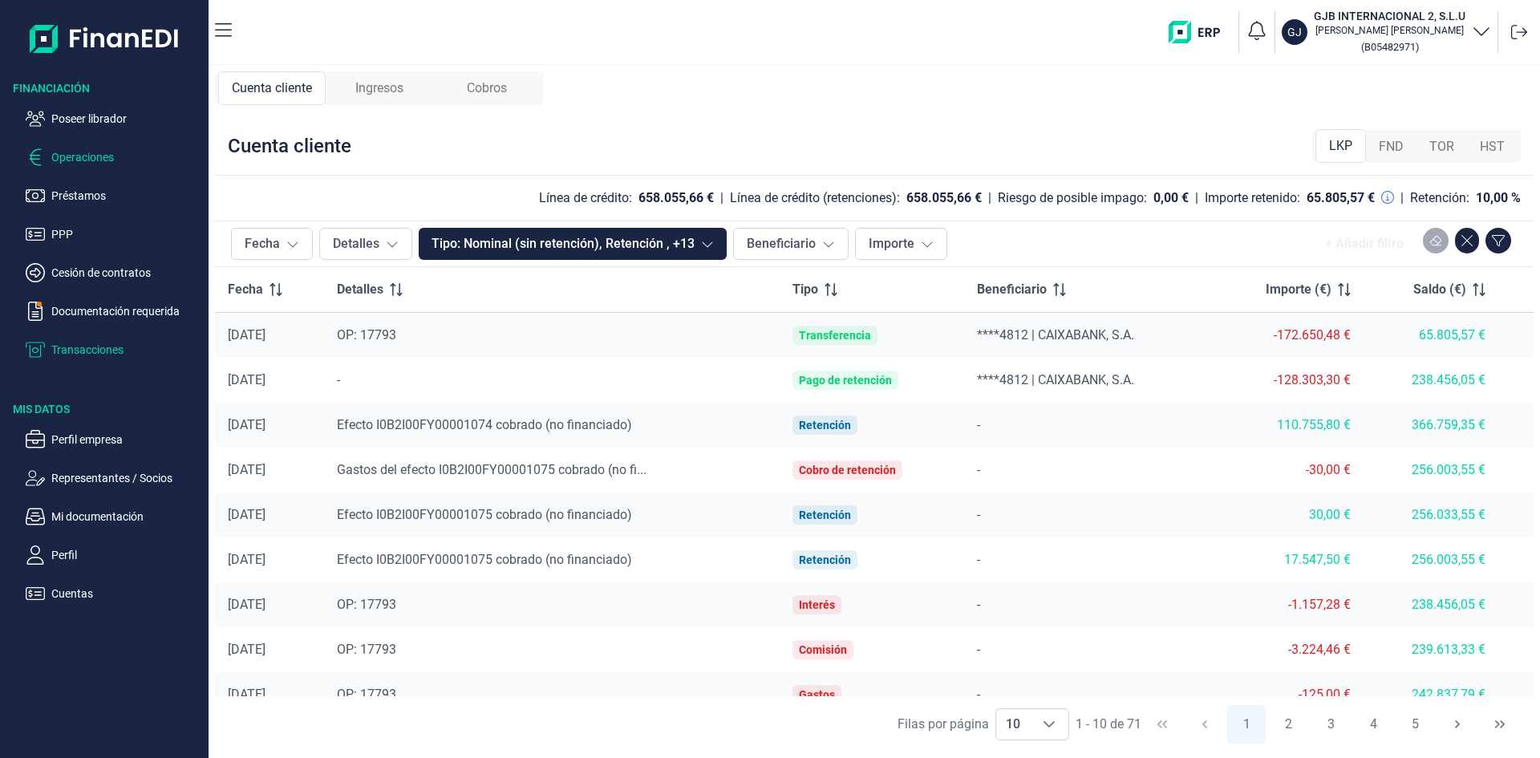
click at [96, 153] on p "Operaciones" at bounding box center [126, 157] width 151 height 19
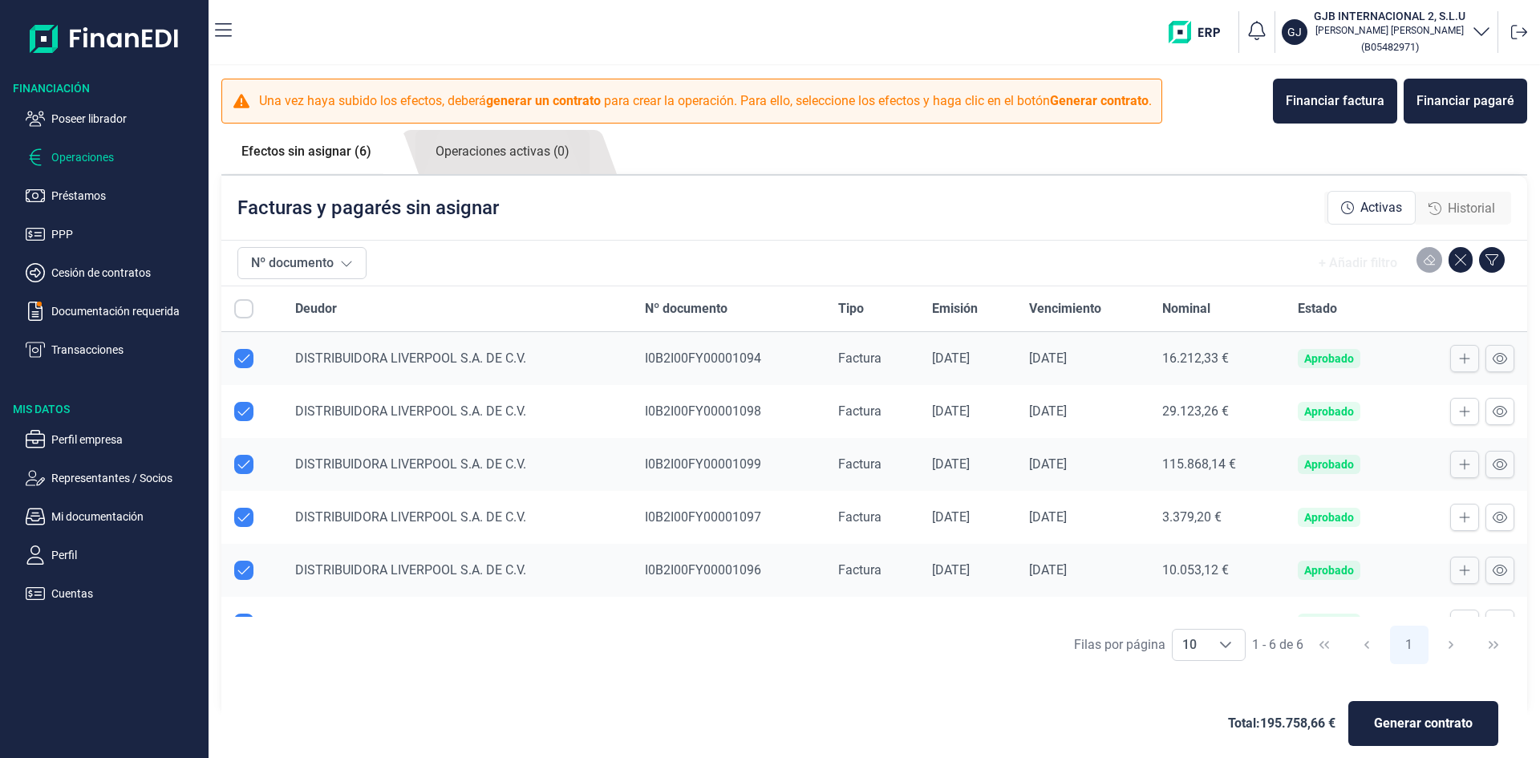
checkbox input "true"
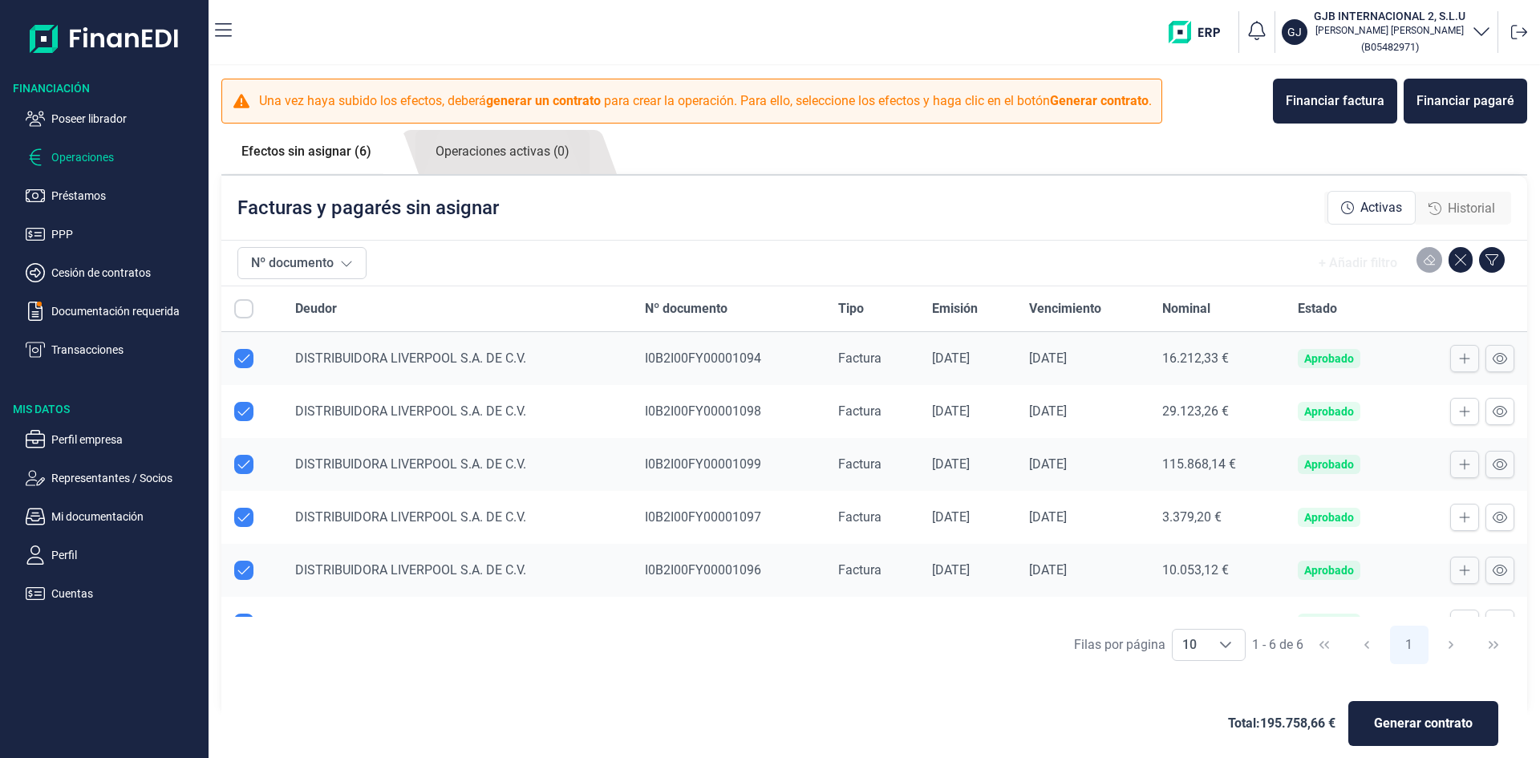
checkbox input "true"
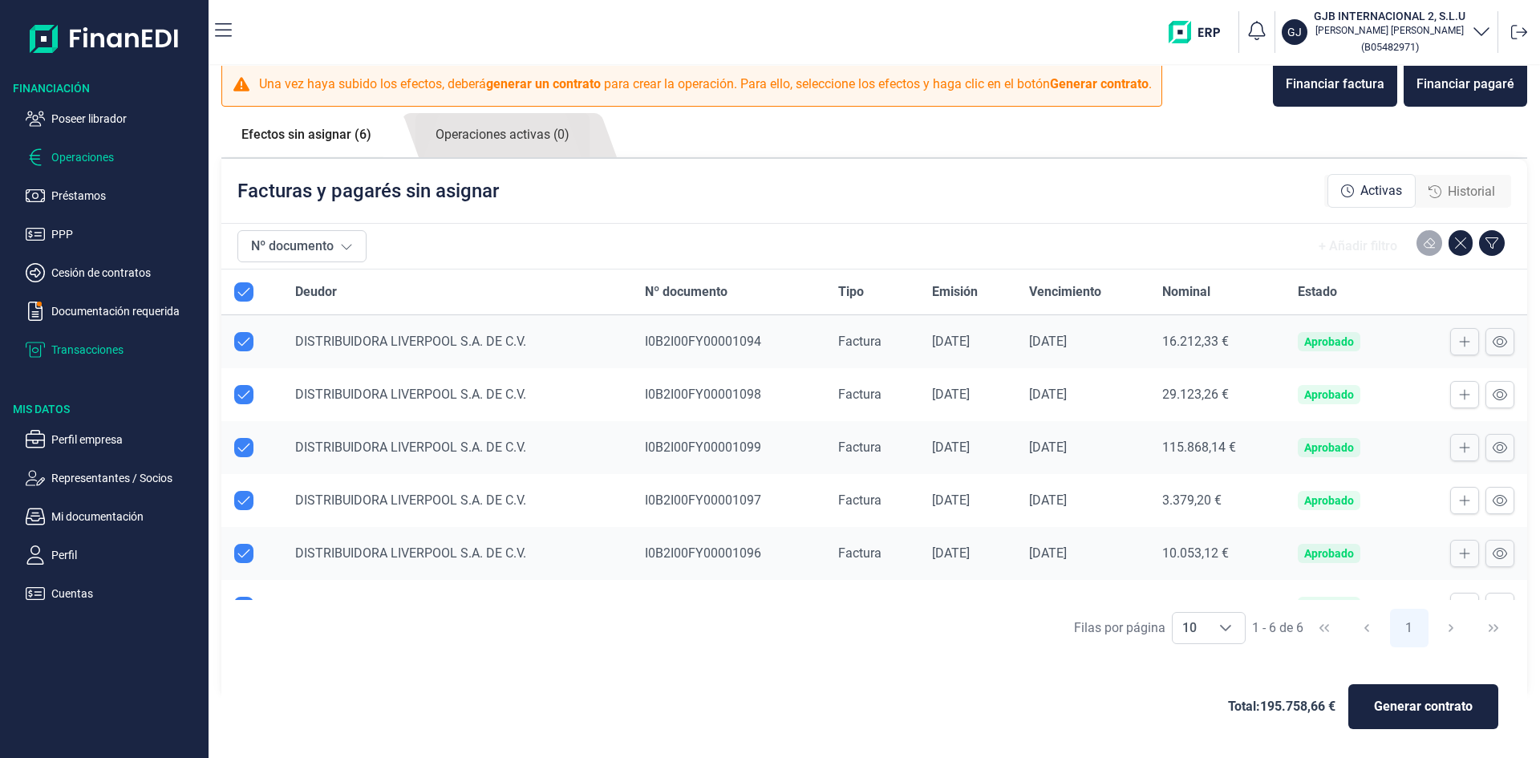
click at [93, 351] on p "Transacciones" at bounding box center [126, 349] width 151 height 19
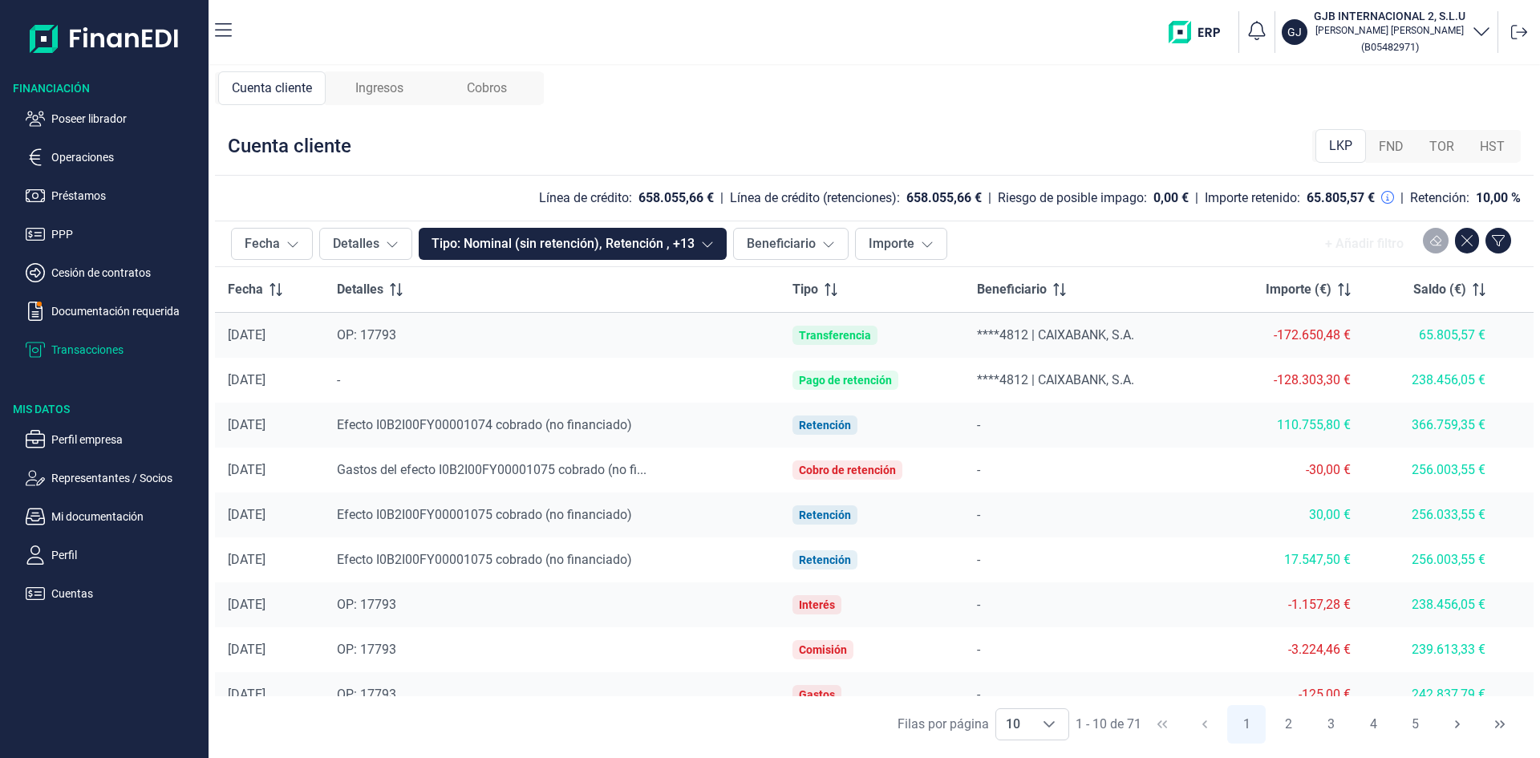
scroll to position [66, 0]
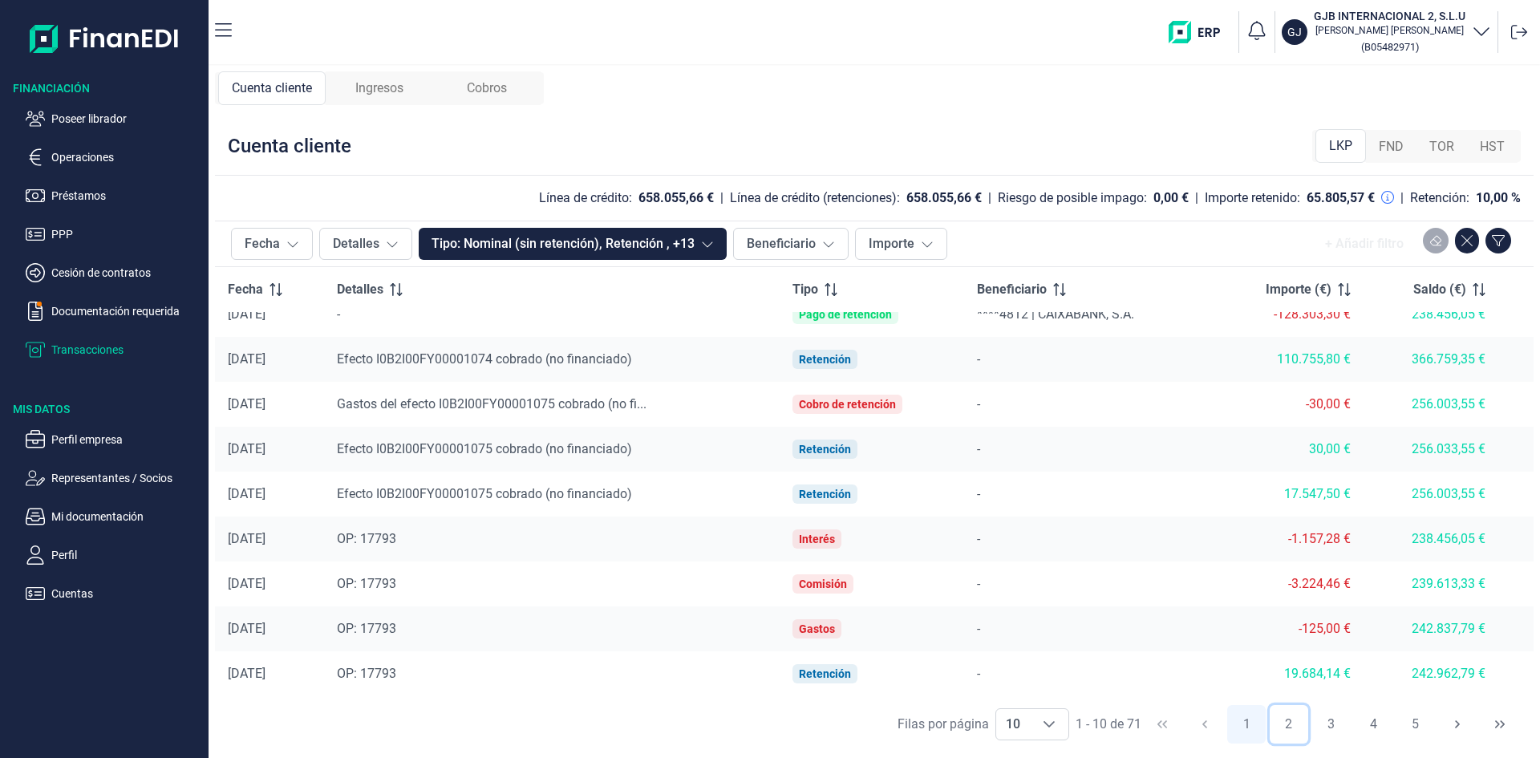
click at [1296, 724] on button "2" at bounding box center [1289, 724] width 39 height 39
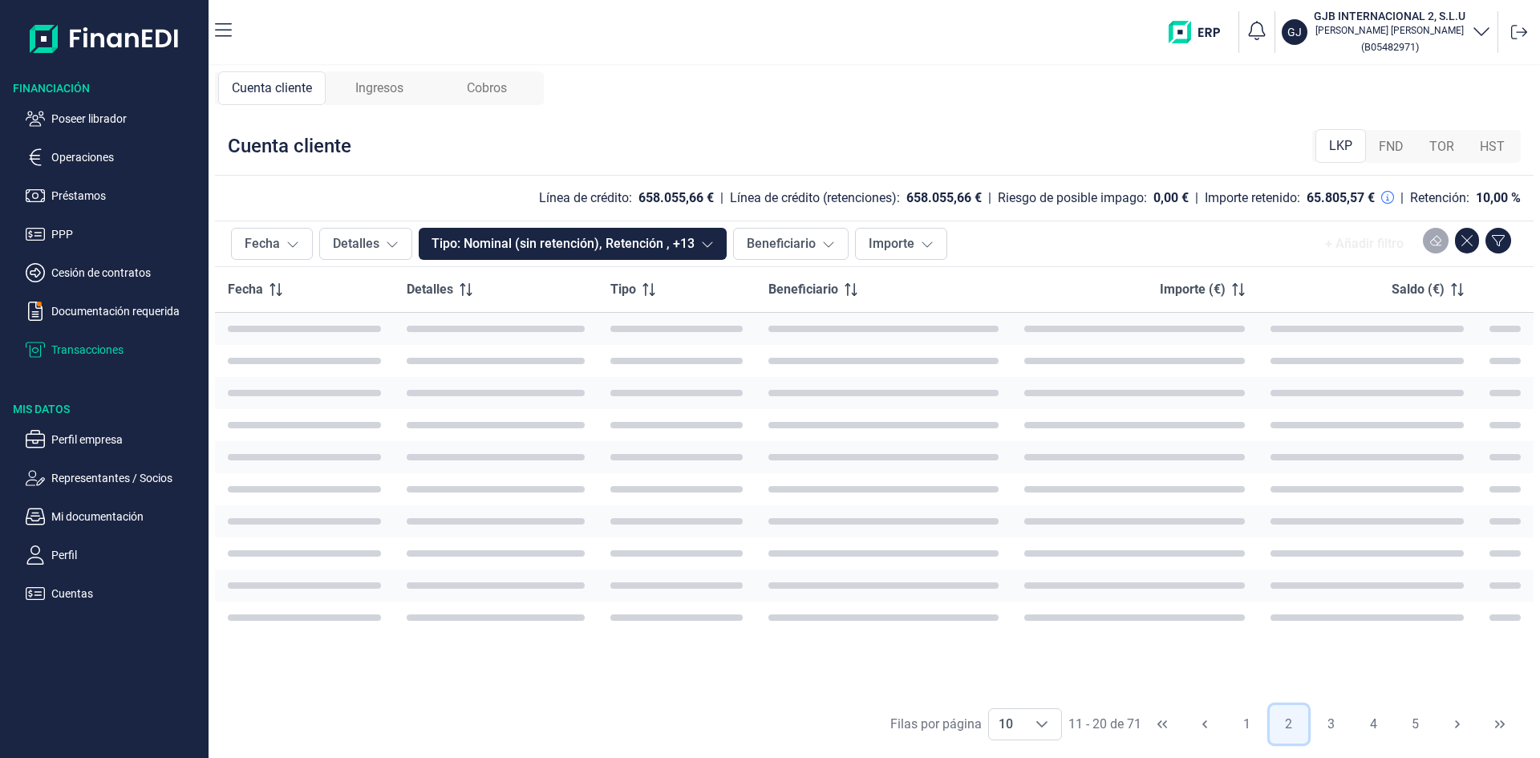
scroll to position [0, 0]
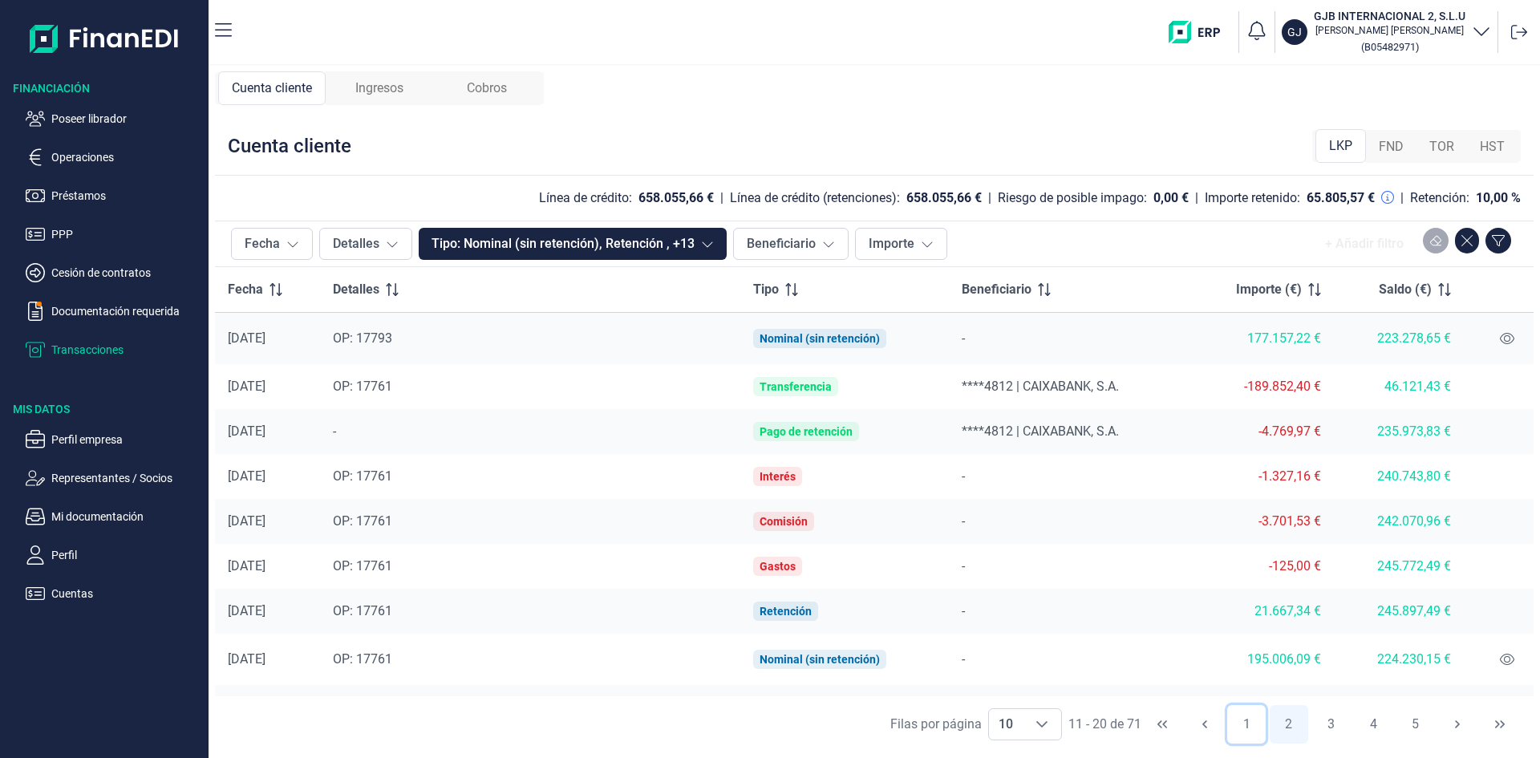
click at [1254, 726] on button "1" at bounding box center [1246, 724] width 39 height 39
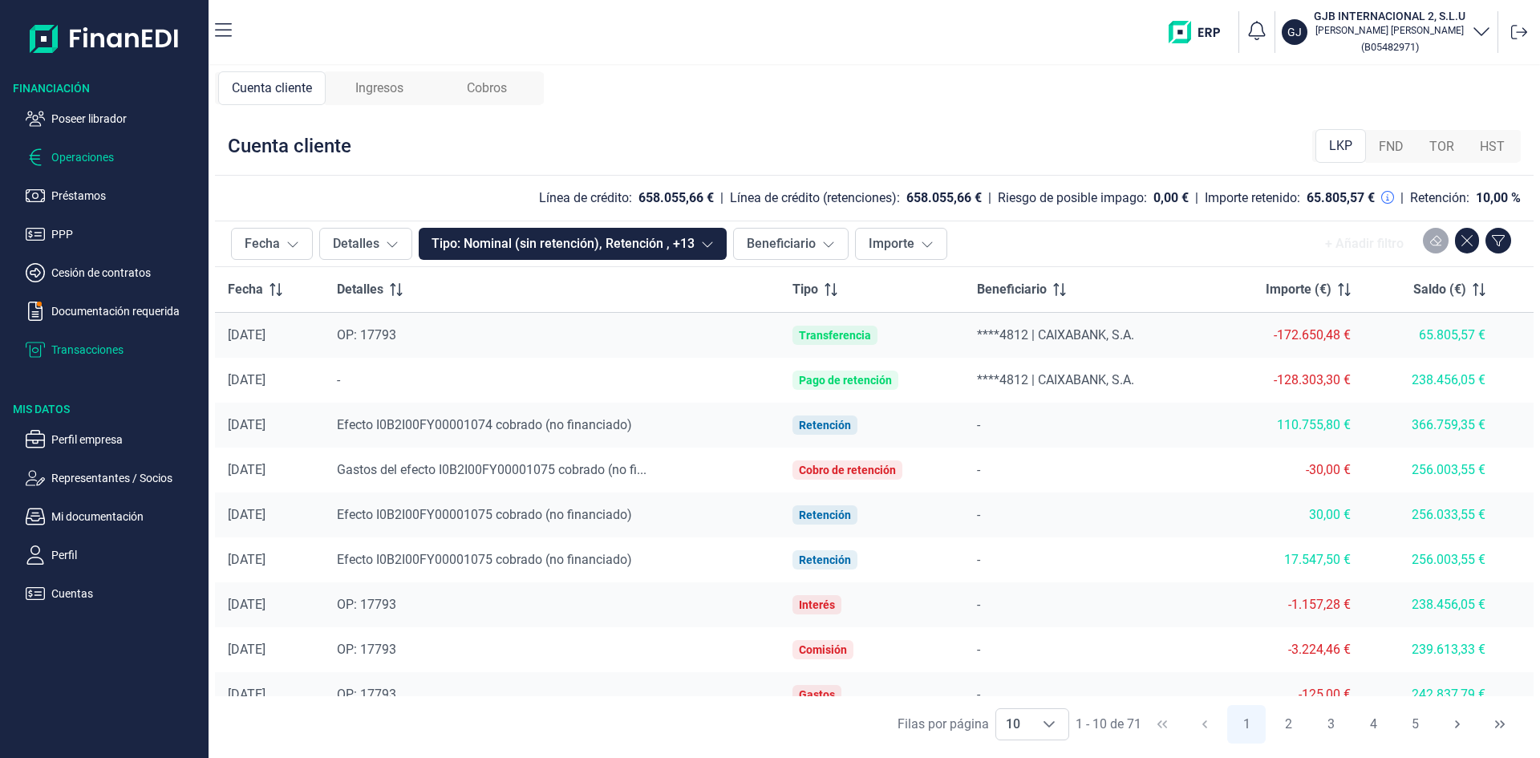
click at [91, 156] on p "Operaciones" at bounding box center [126, 157] width 151 height 19
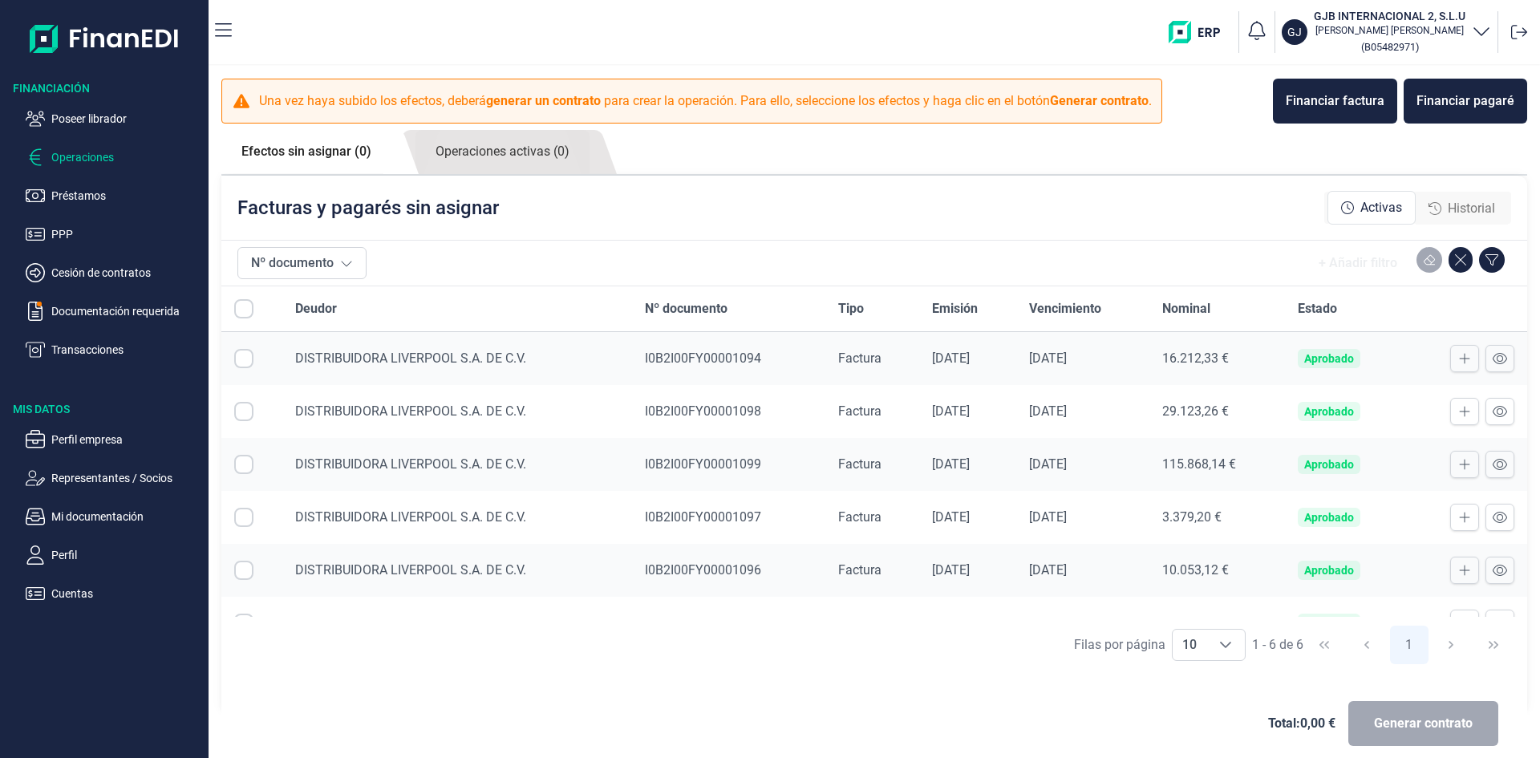
checkbox input "true"
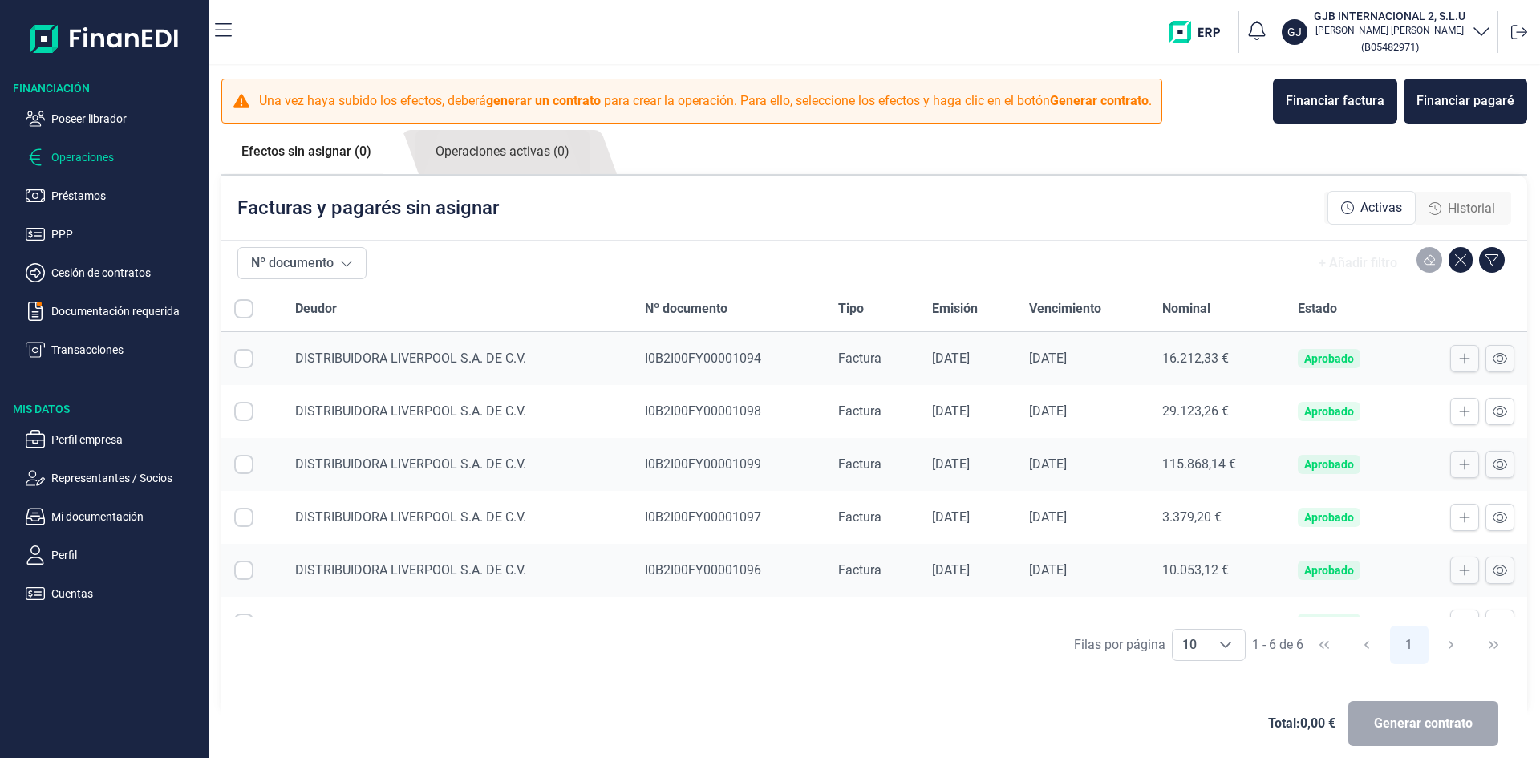
checkbox input "true"
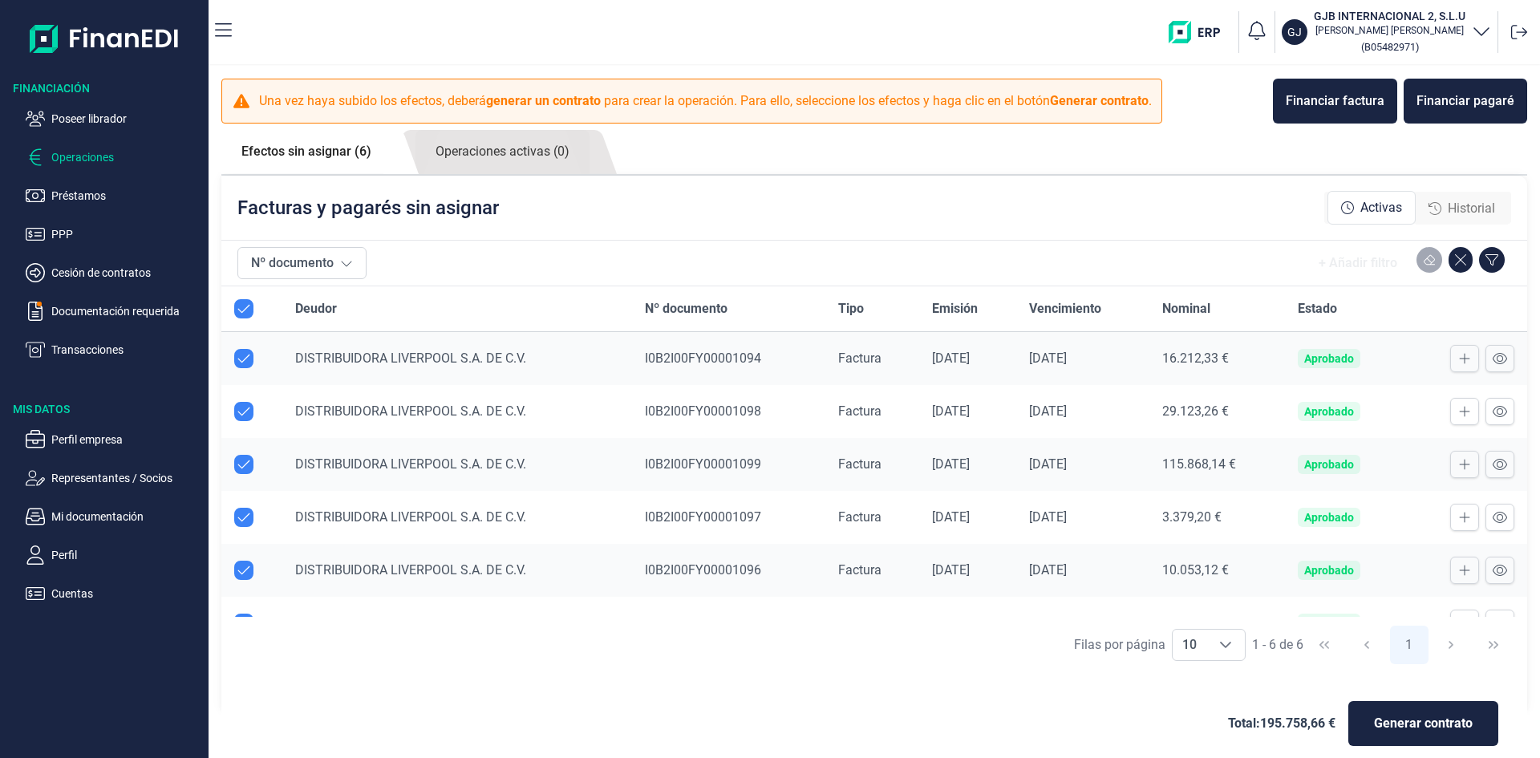
checkbox input "true"
click at [147, 308] on p "Documentación requerida" at bounding box center [126, 311] width 151 height 19
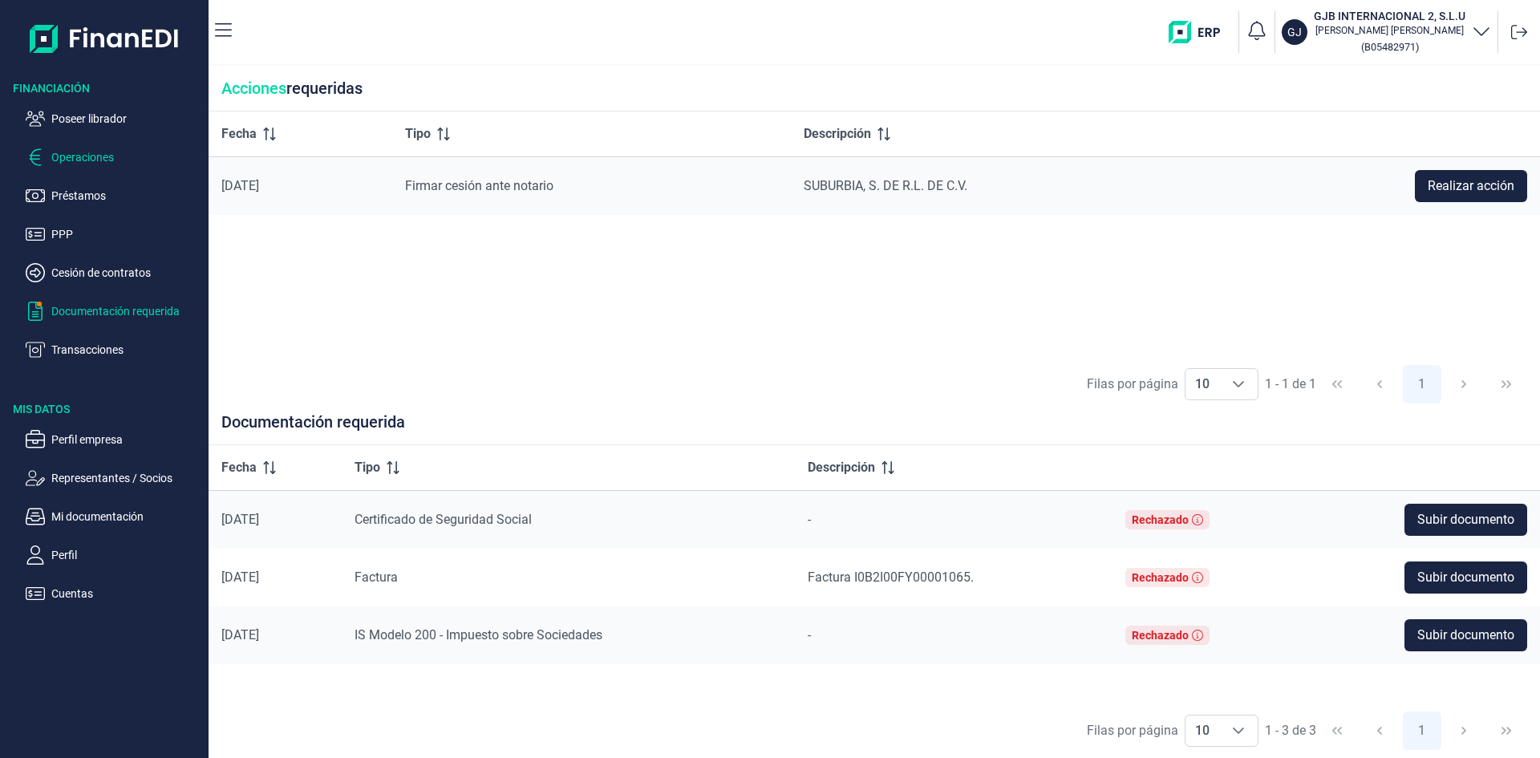
click at [109, 161] on p "Operaciones" at bounding box center [126, 157] width 151 height 19
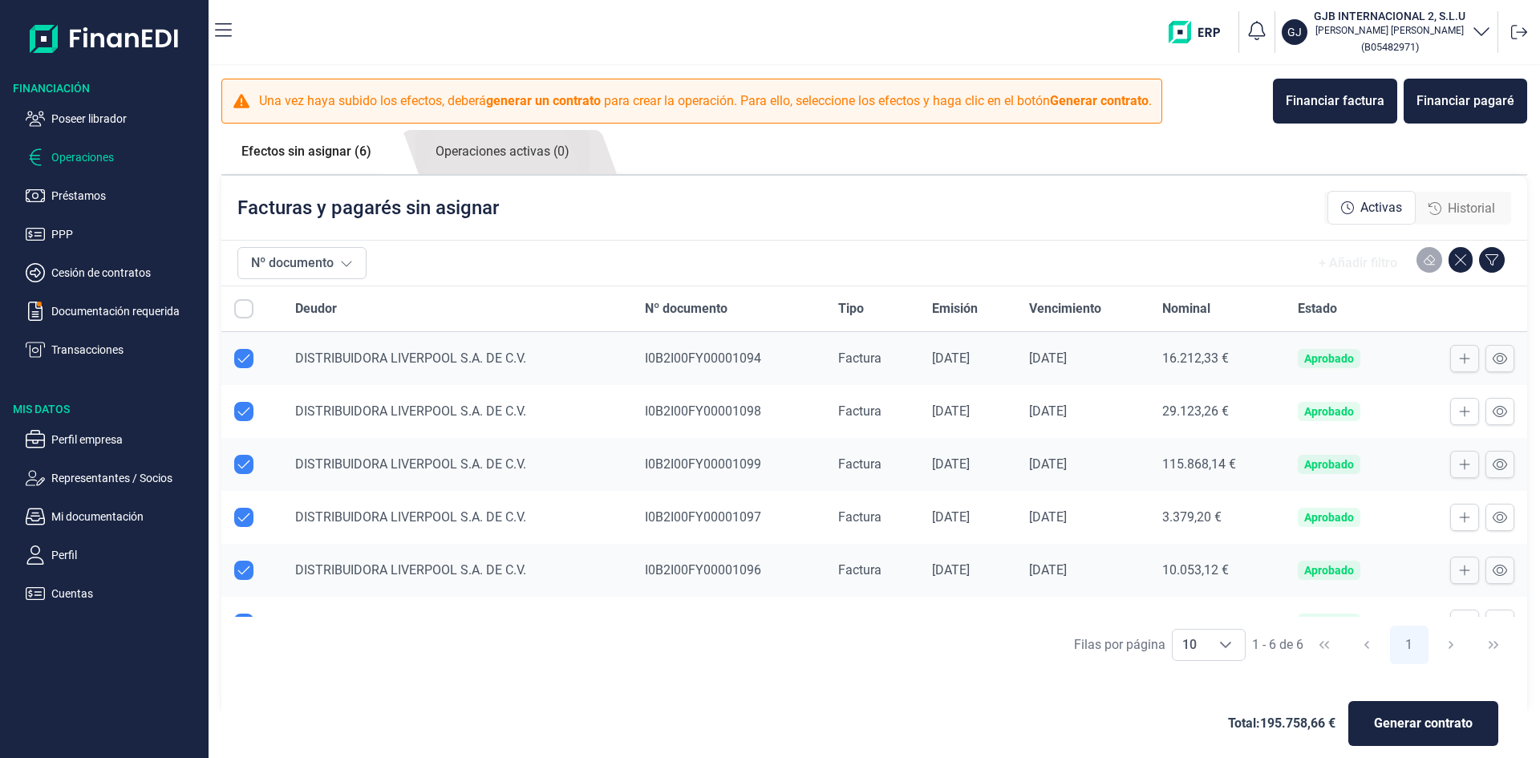
checkbox input "true"
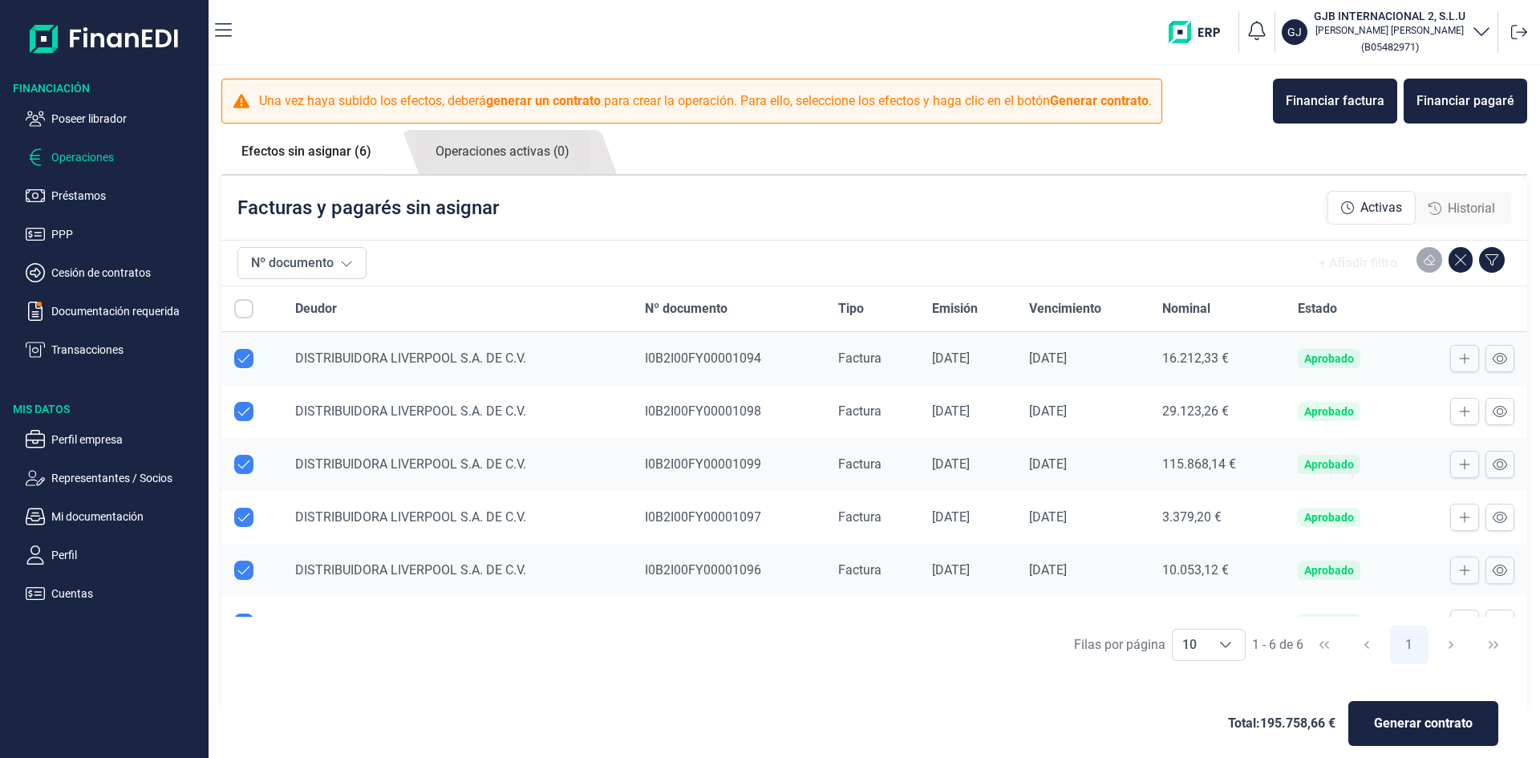
checkbox input "true"
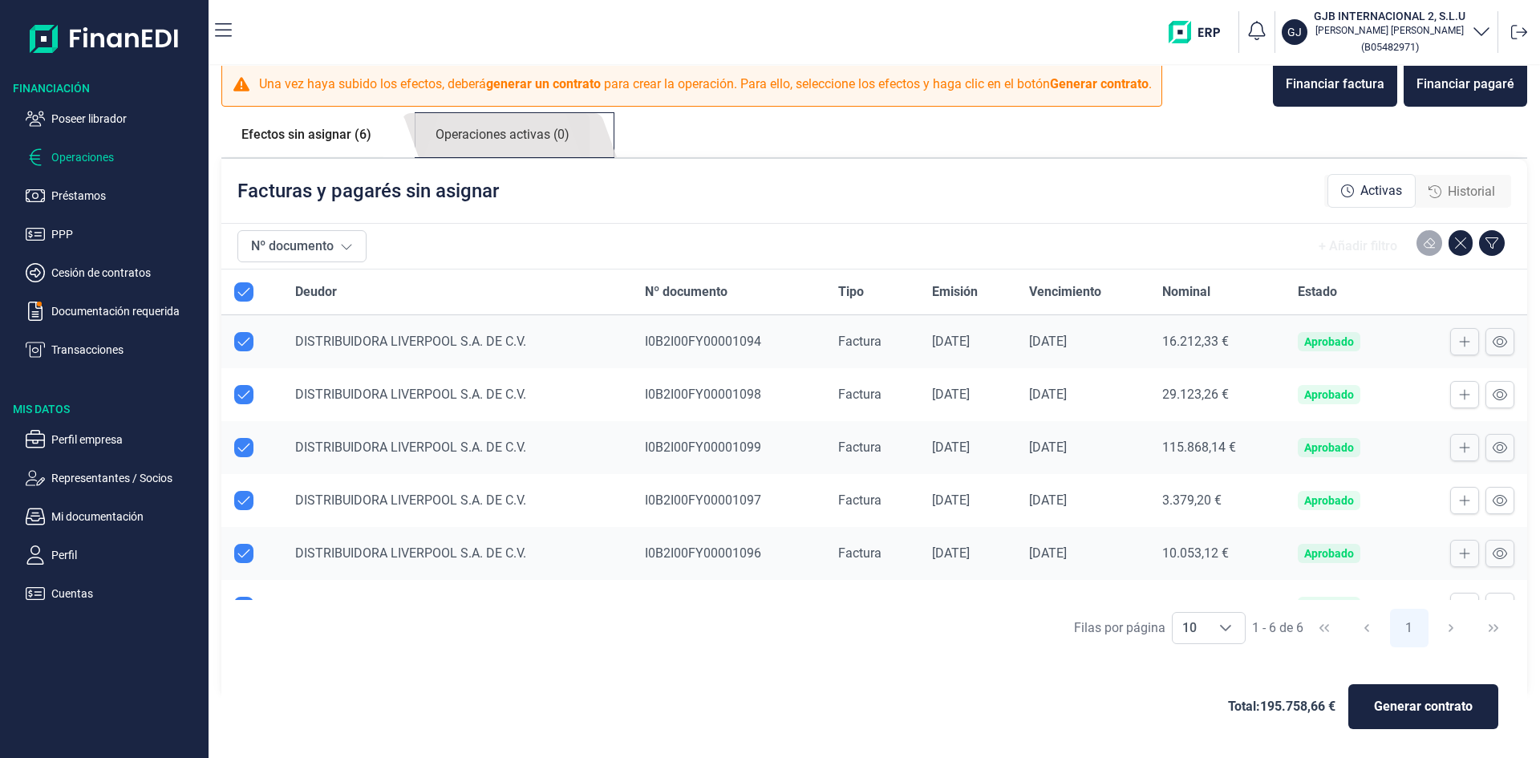
click at [517, 133] on link "Operaciones activas (0)" at bounding box center [503, 135] width 174 height 44
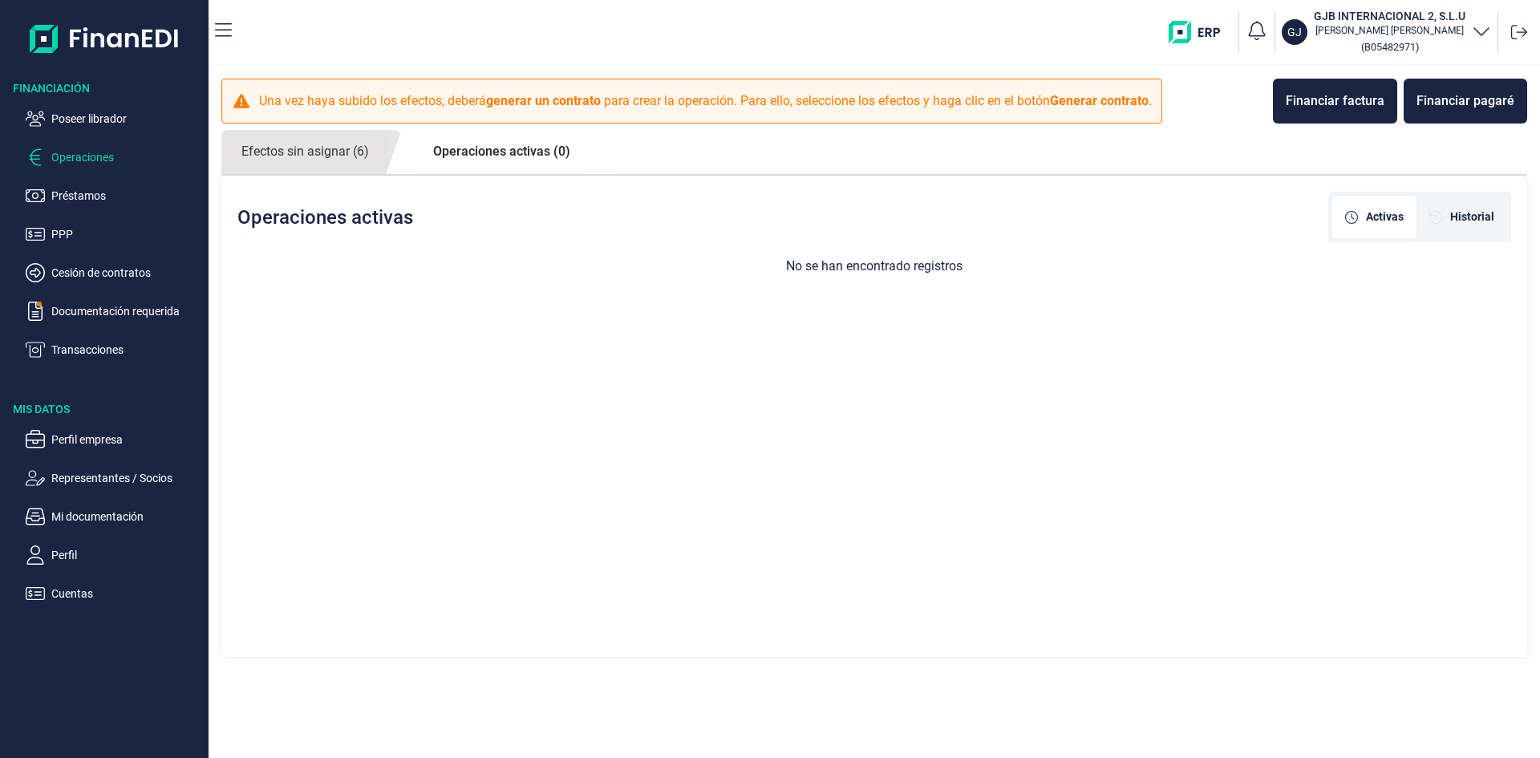
drag, startPoint x: 511, startPoint y: 149, endPoint x: 505, endPoint y: 141, distance: 9.8
click at [511, 150] on link "Operaciones activas (0)" at bounding box center [501, 151] width 177 height 43
click at [358, 152] on link "Efectos sin asignar (6)" at bounding box center [305, 152] width 168 height 44
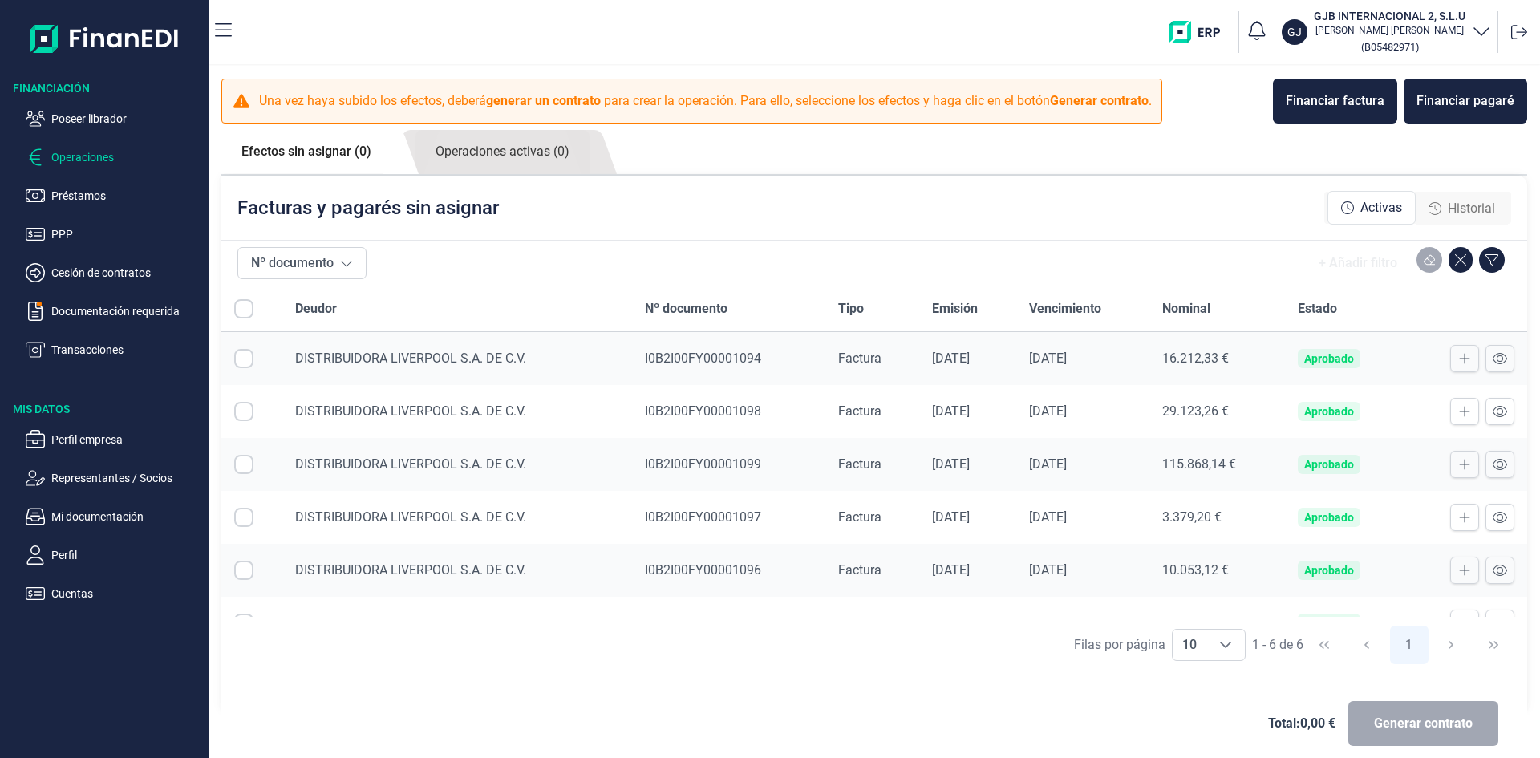
checkbox input "true"
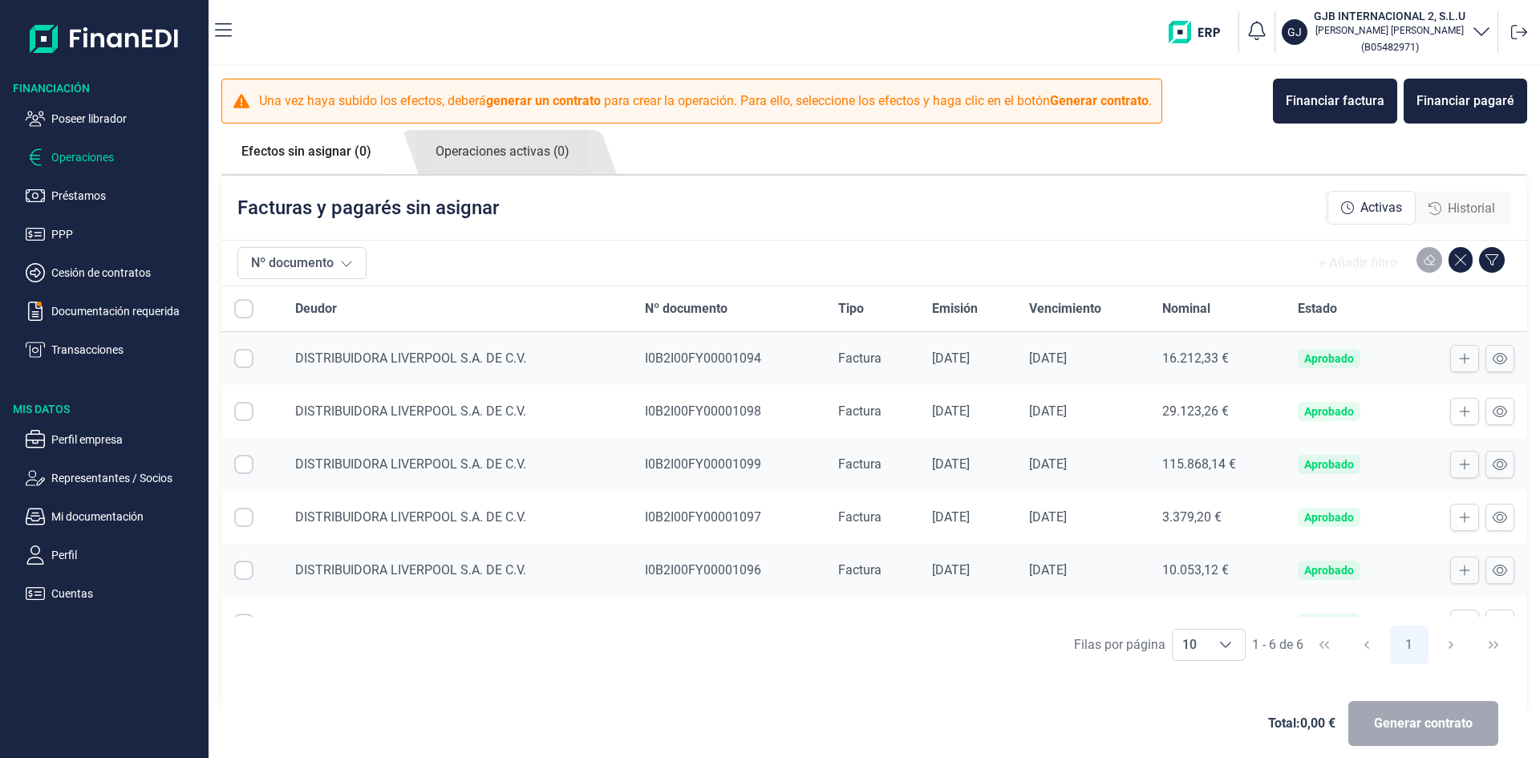
checkbox input "true"
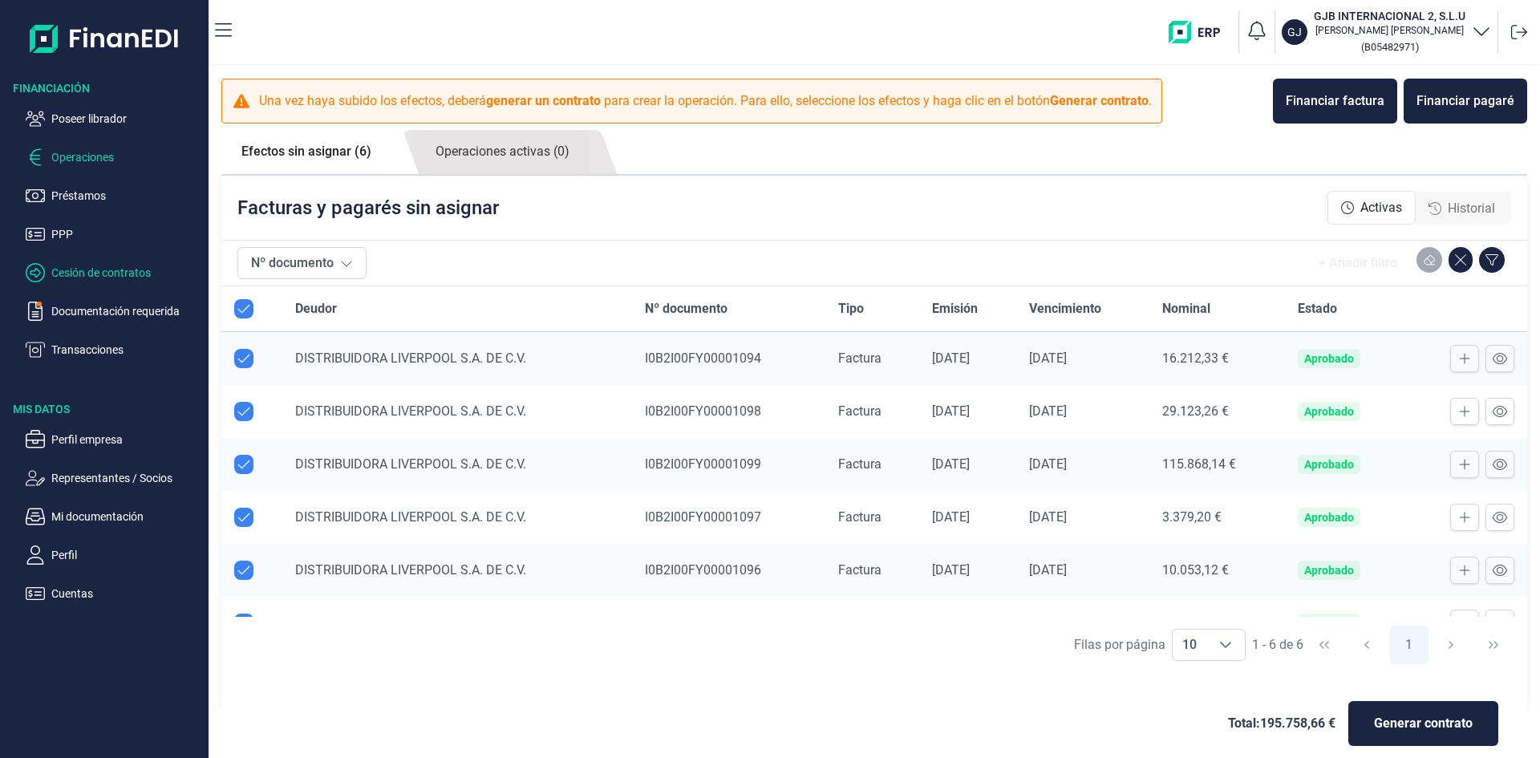
click at [110, 267] on p "Cesión de contratos" at bounding box center [126, 272] width 151 height 19
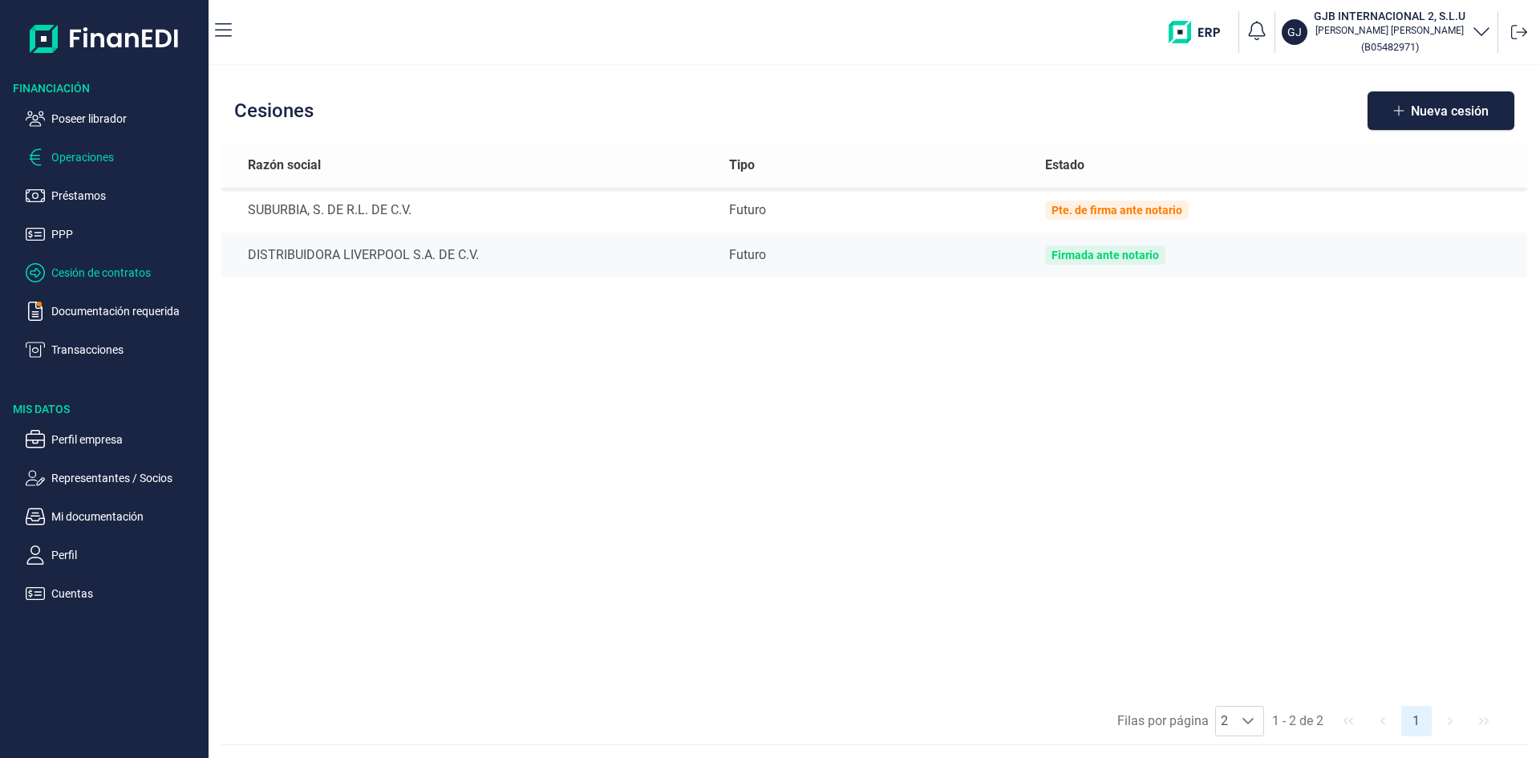
click at [106, 163] on p "Operaciones" at bounding box center [126, 157] width 151 height 19
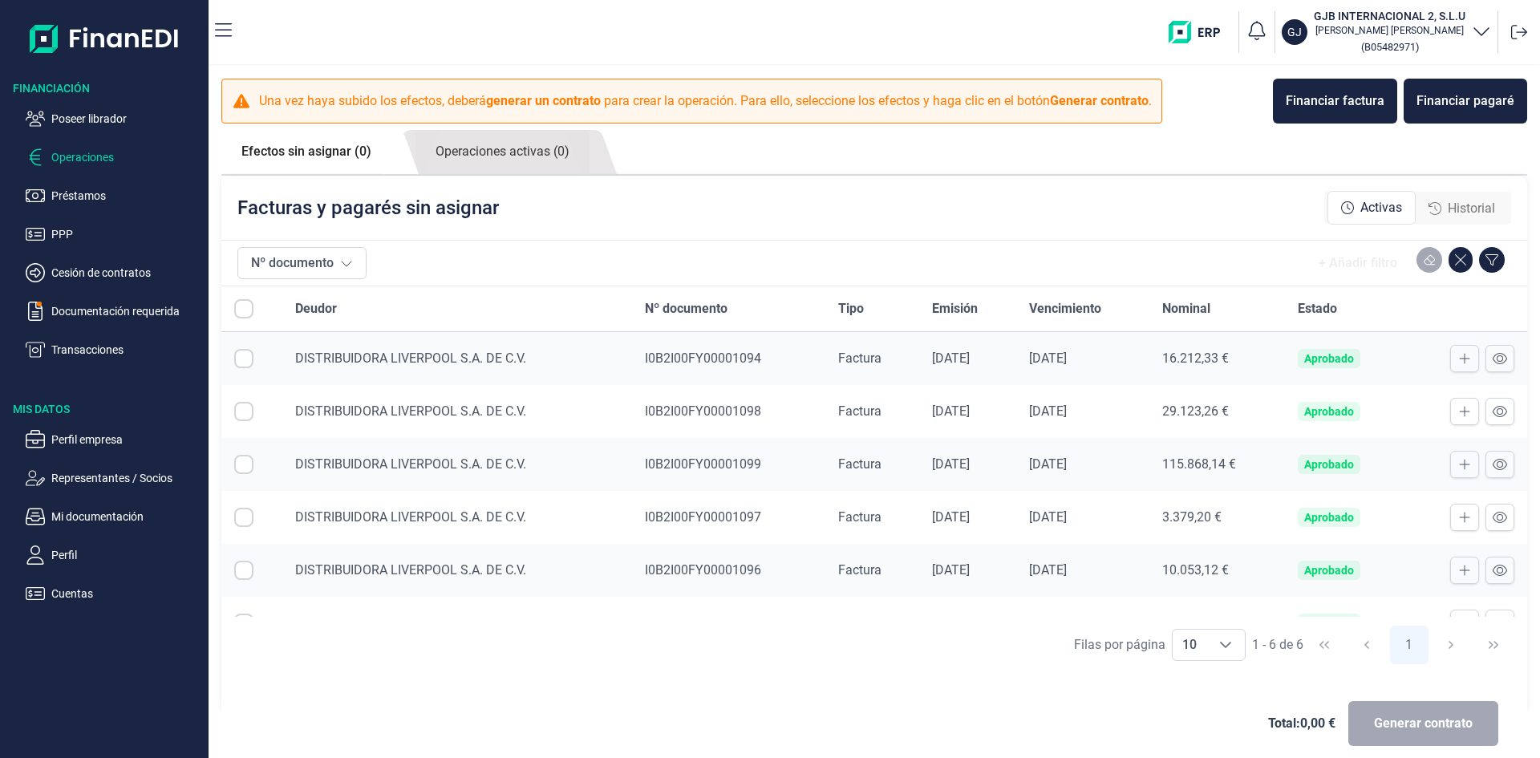
checkbox input "true"
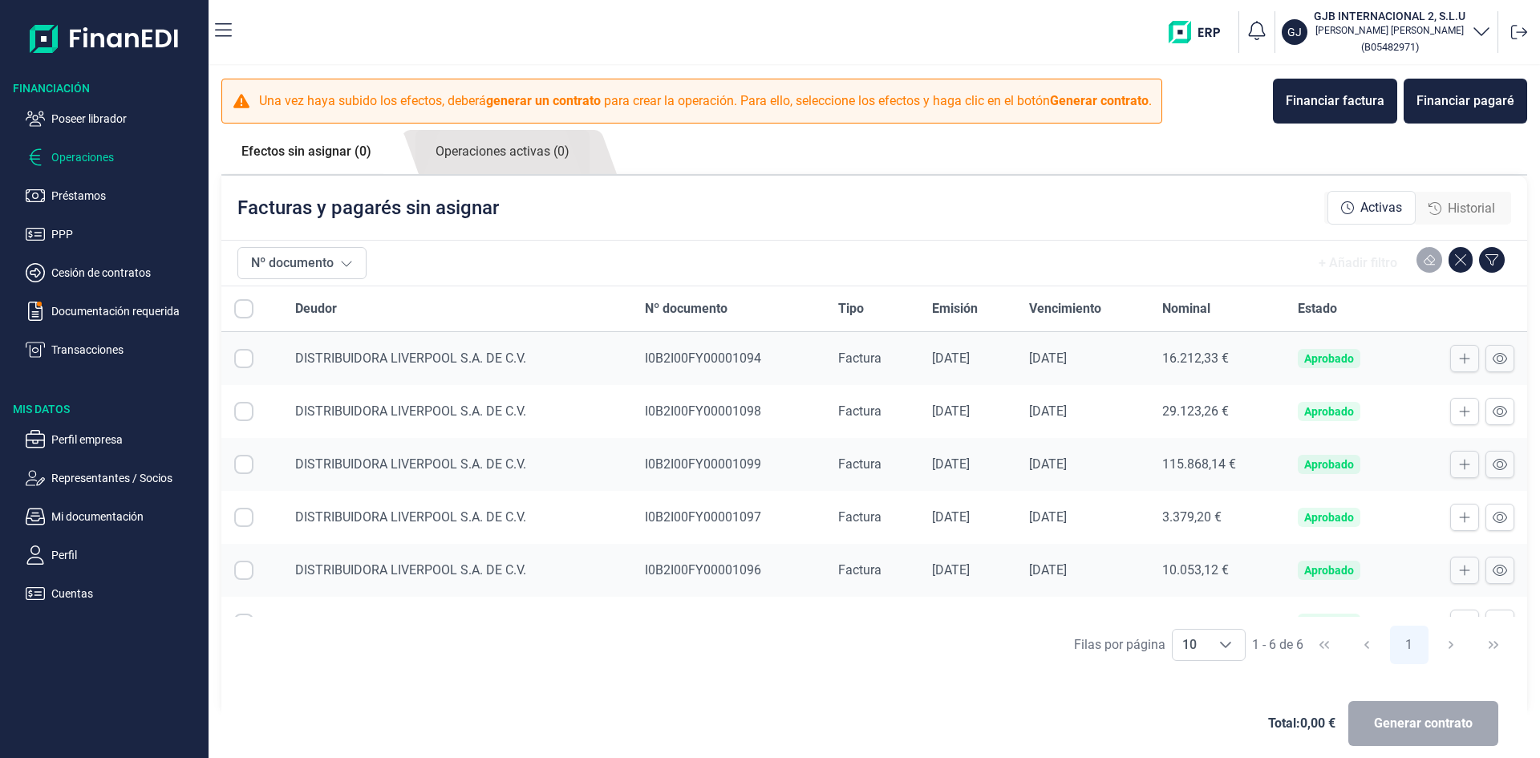
checkbox input "true"
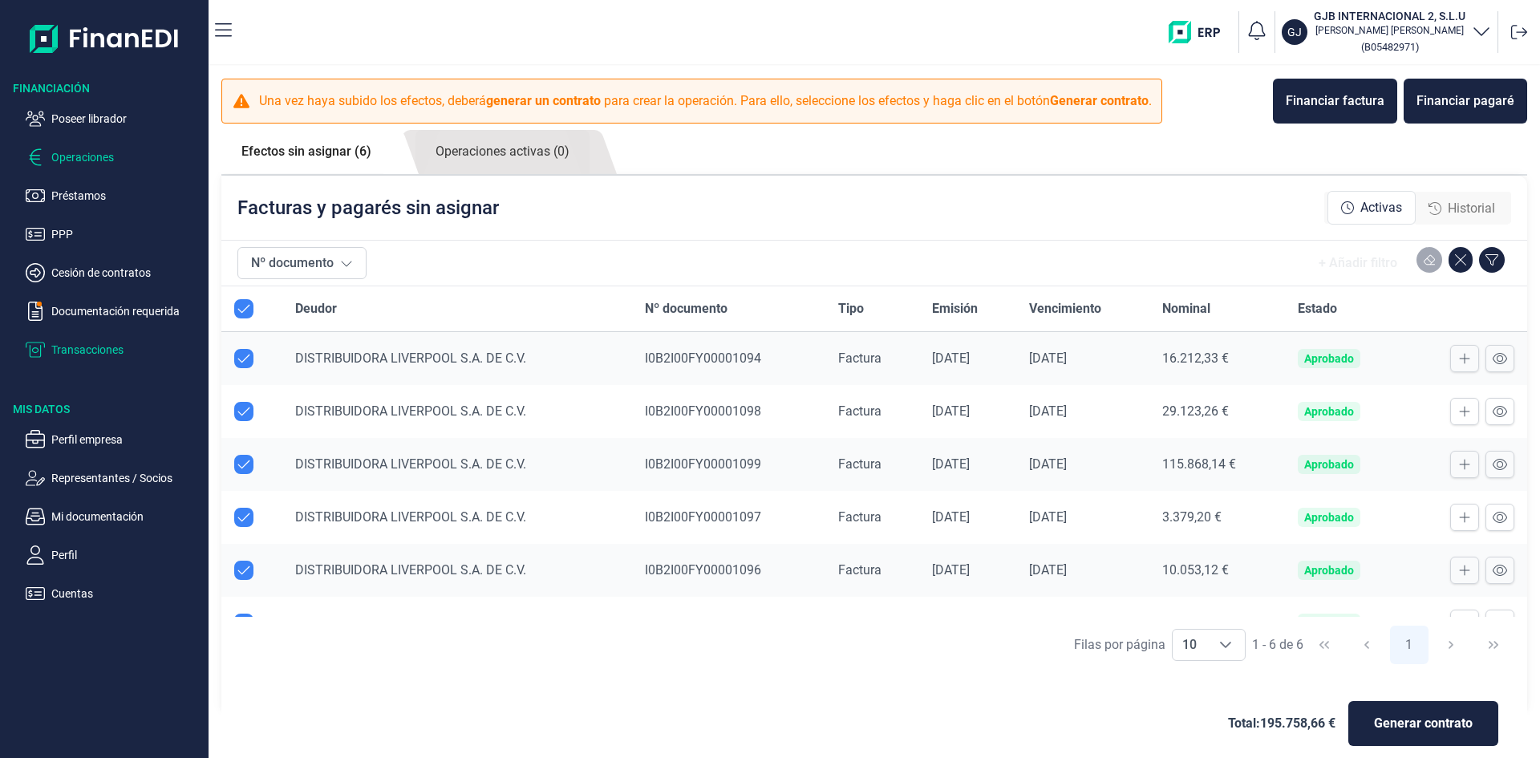
click at [128, 342] on p "Transacciones" at bounding box center [126, 349] width 151 height 19
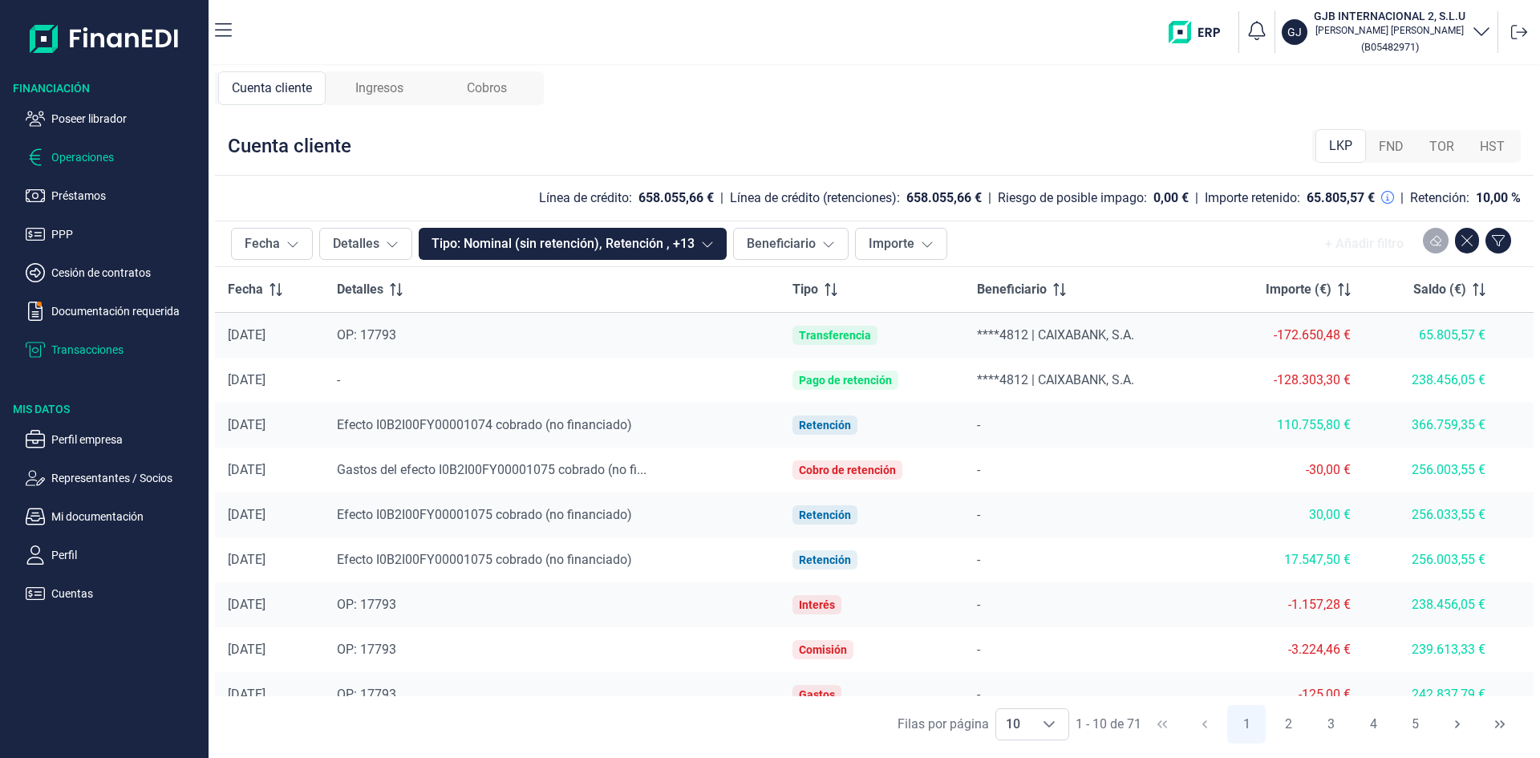
click at [92, 160] on p "Operaciones" at bounding box center [126, 157] width 151 height 19
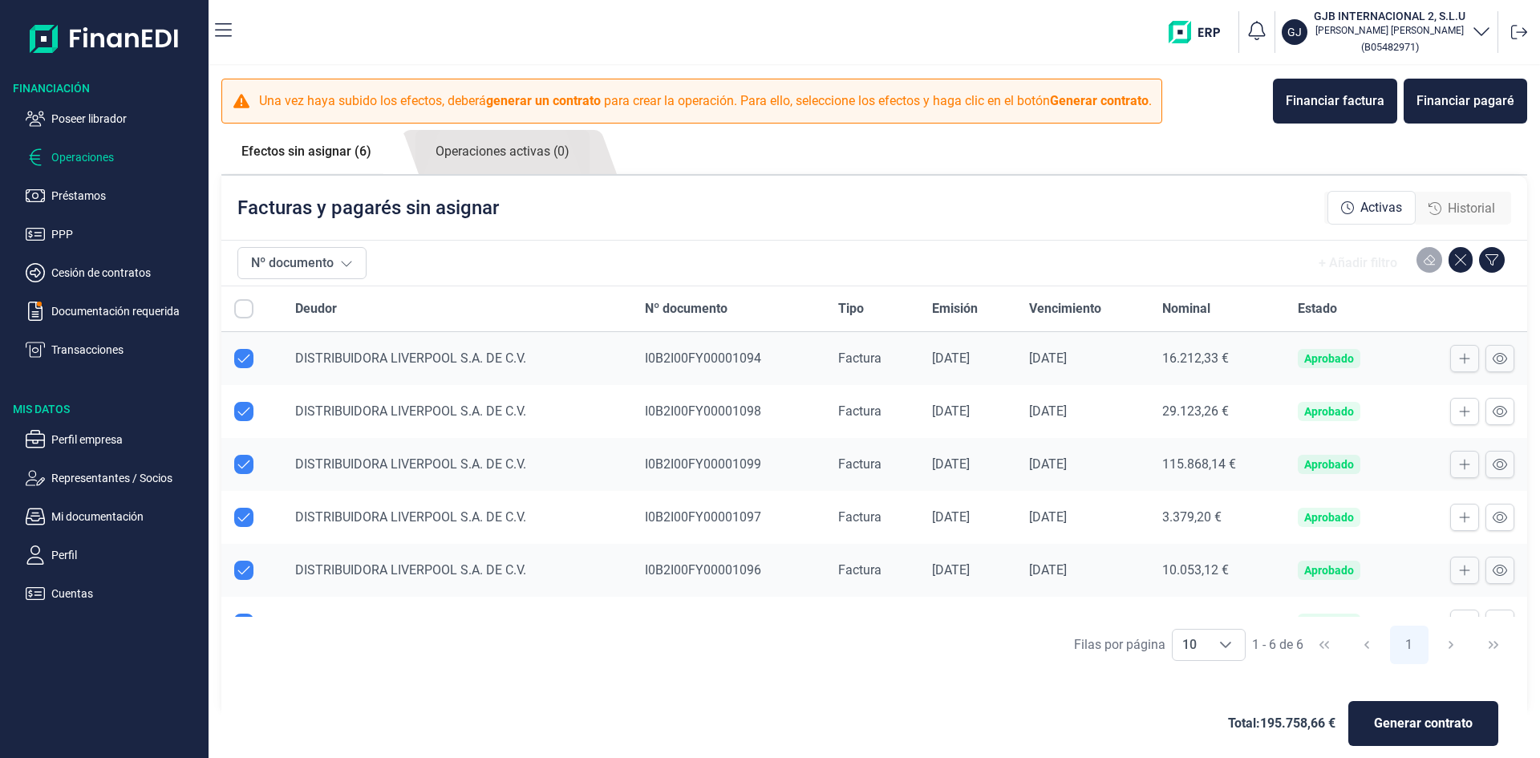
checkbox input "true"
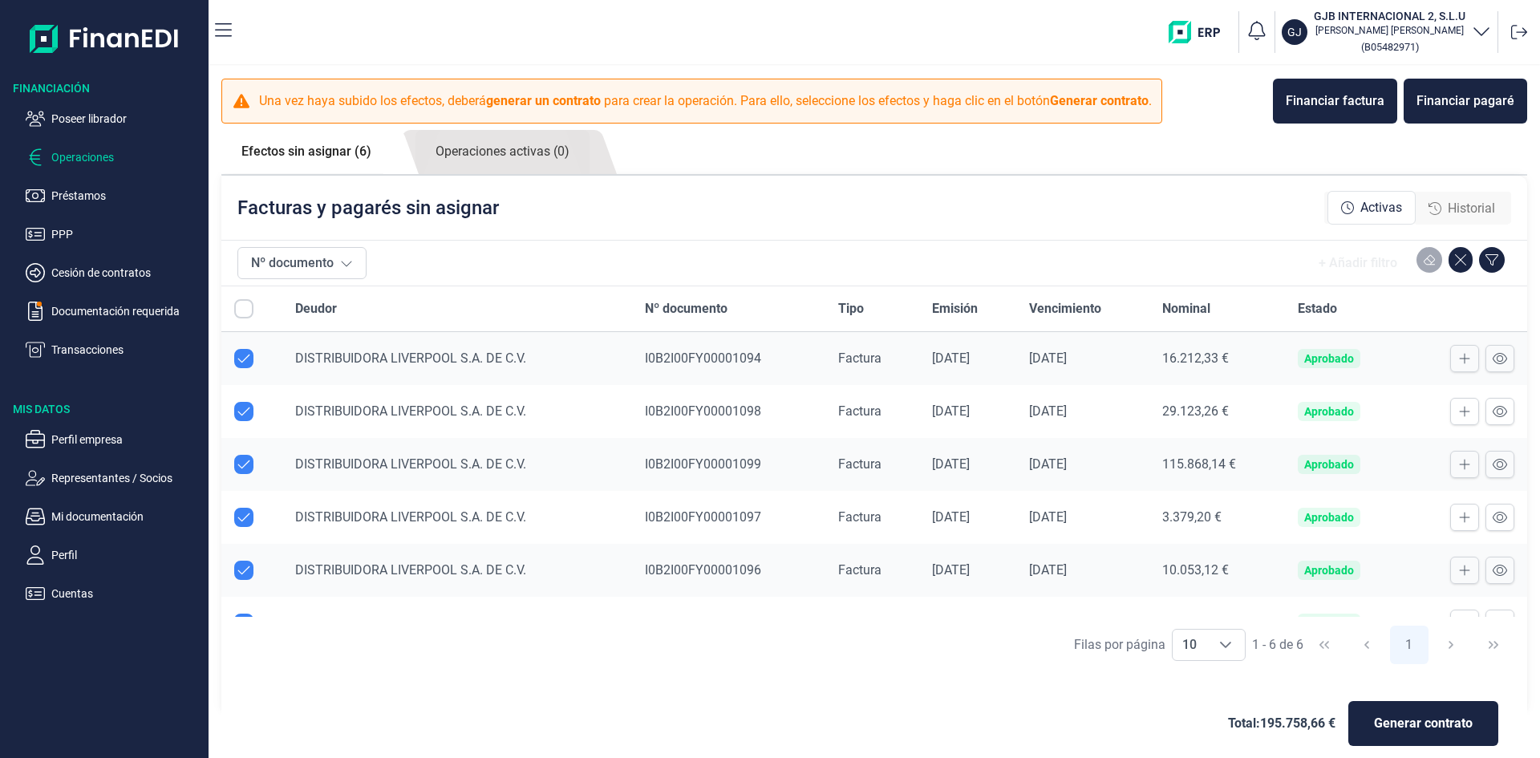
checkbox input "true"
click at [119, 118] on p "Poseer librador" at bounding box center [126, 118] width 151 height 19
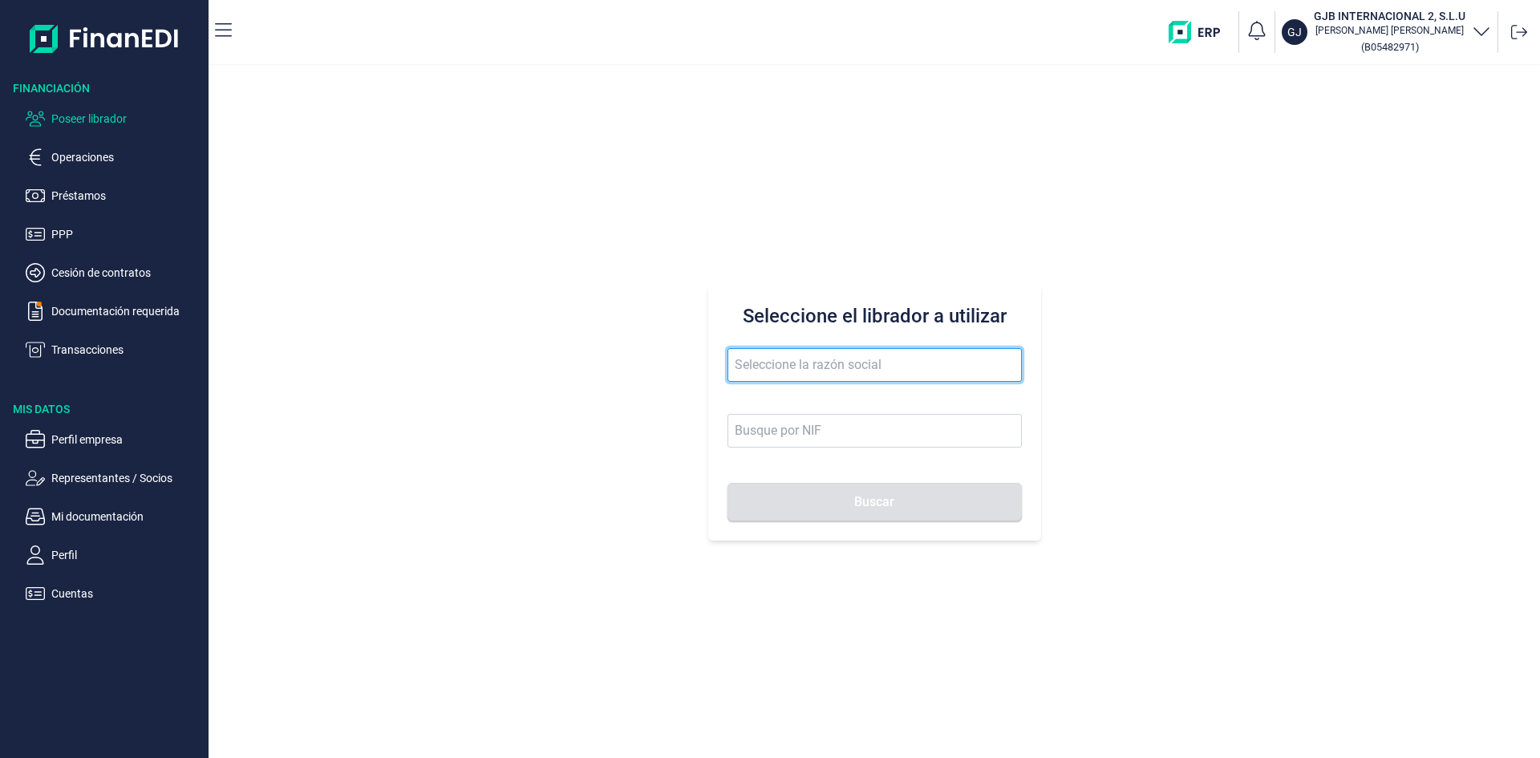
click at [846, 365] on input "text" at bounding box center [875, 365] width 294 height 34
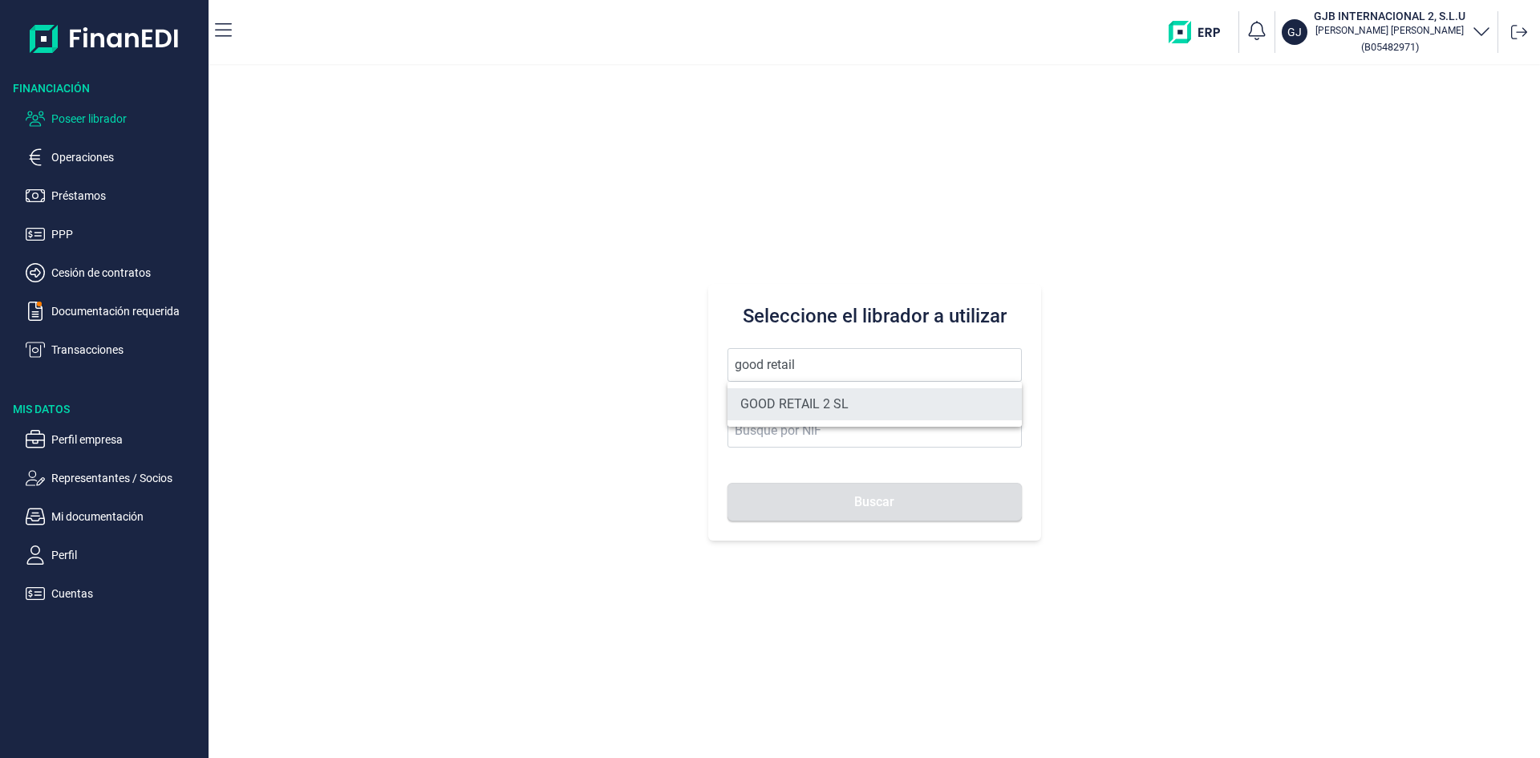
click at [856, 399] on li "GOOD RETAIL 2 SL" at bounding box center [875, 404] width 294 height 32
type input "GOOD RETAIL 2 SL"
type input "B05482914"
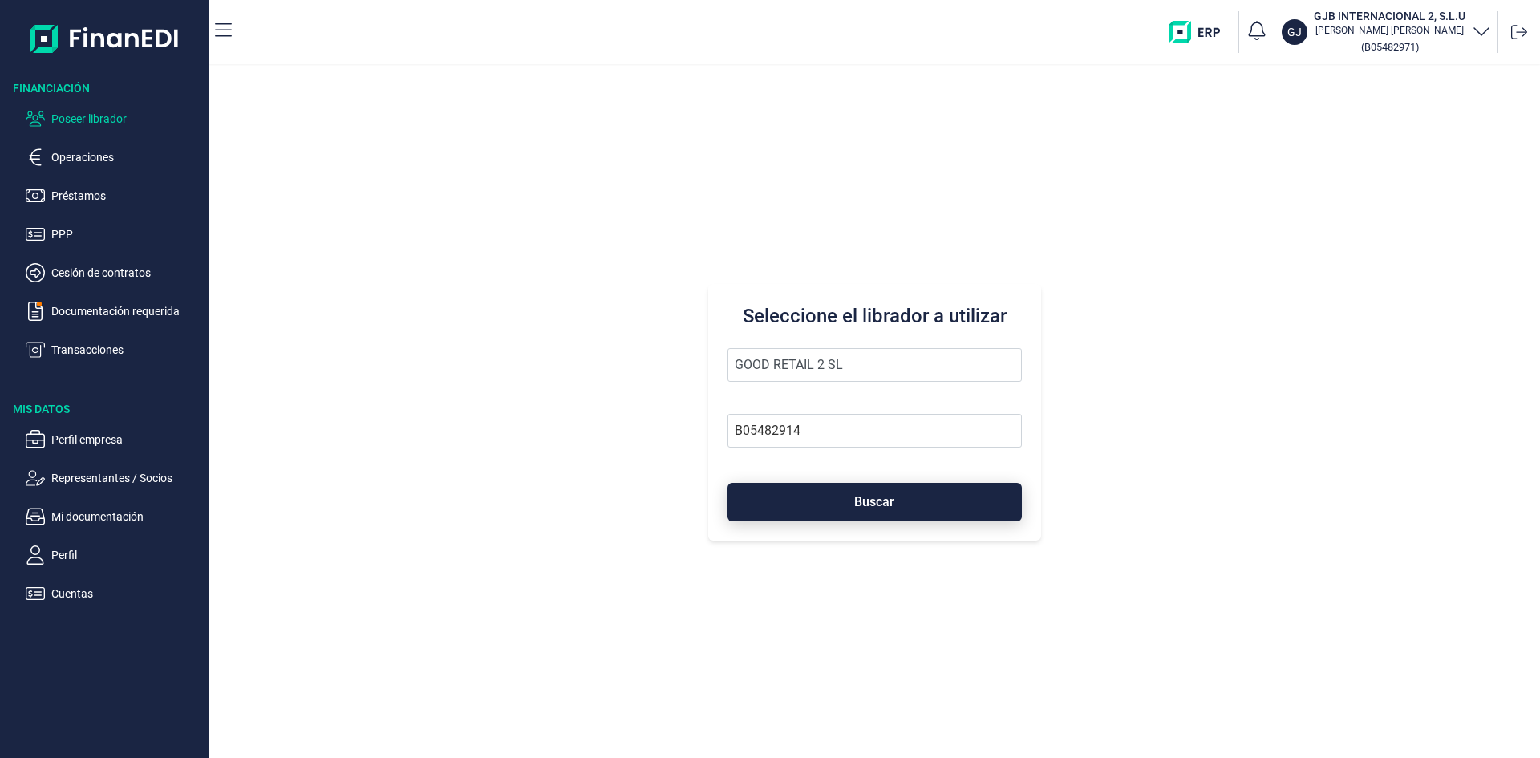
click at [875, 496] on span "Buscar" at bounding box center [874, 502] width 40 height 12
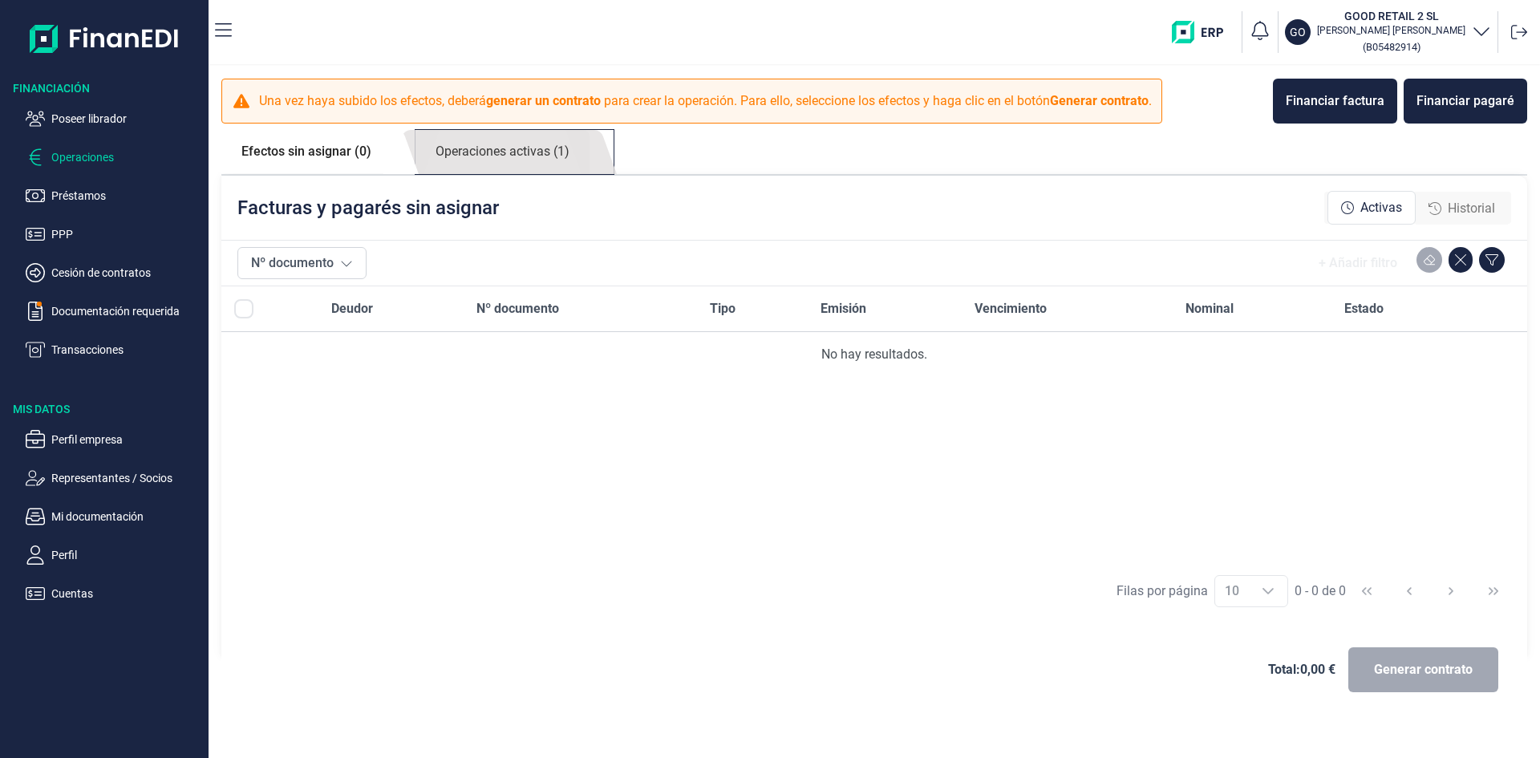
click at [503, 156] on link "Operaciones activas (1)" at bounding box center [503, 152] width 174 height 44
